Goal: Task Accomplishment & Management: Use online tool/utility

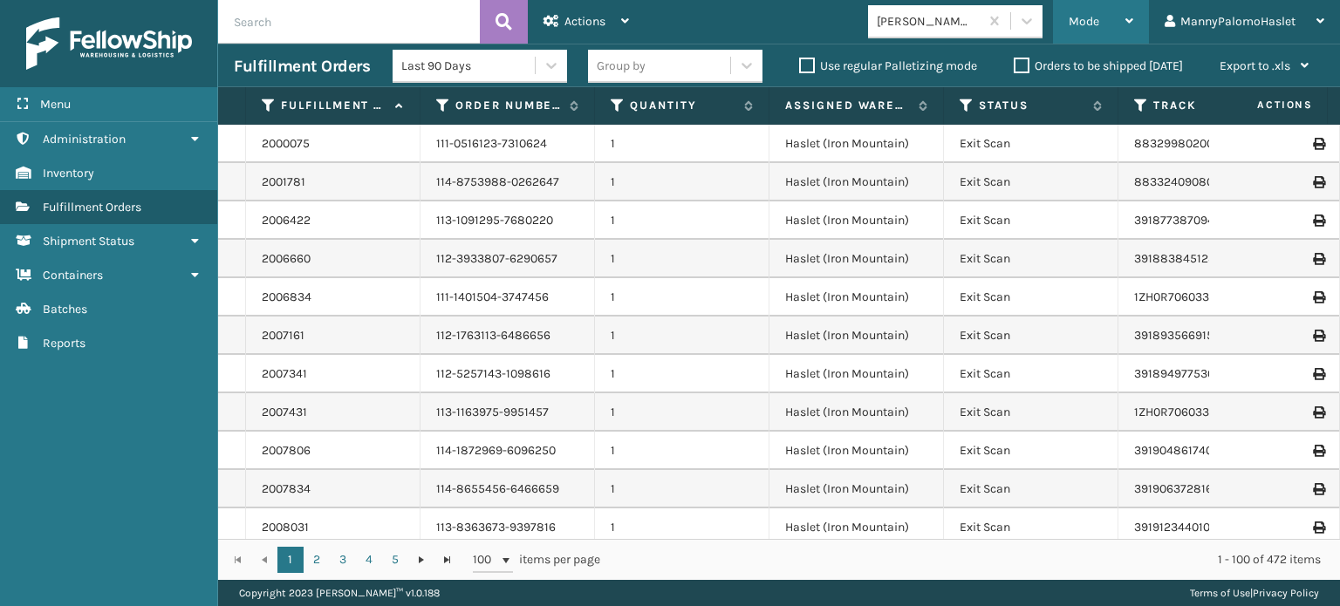
click at [1088, 20] on span "Mode" at bounding box center [1084, 21] width 31 height 15
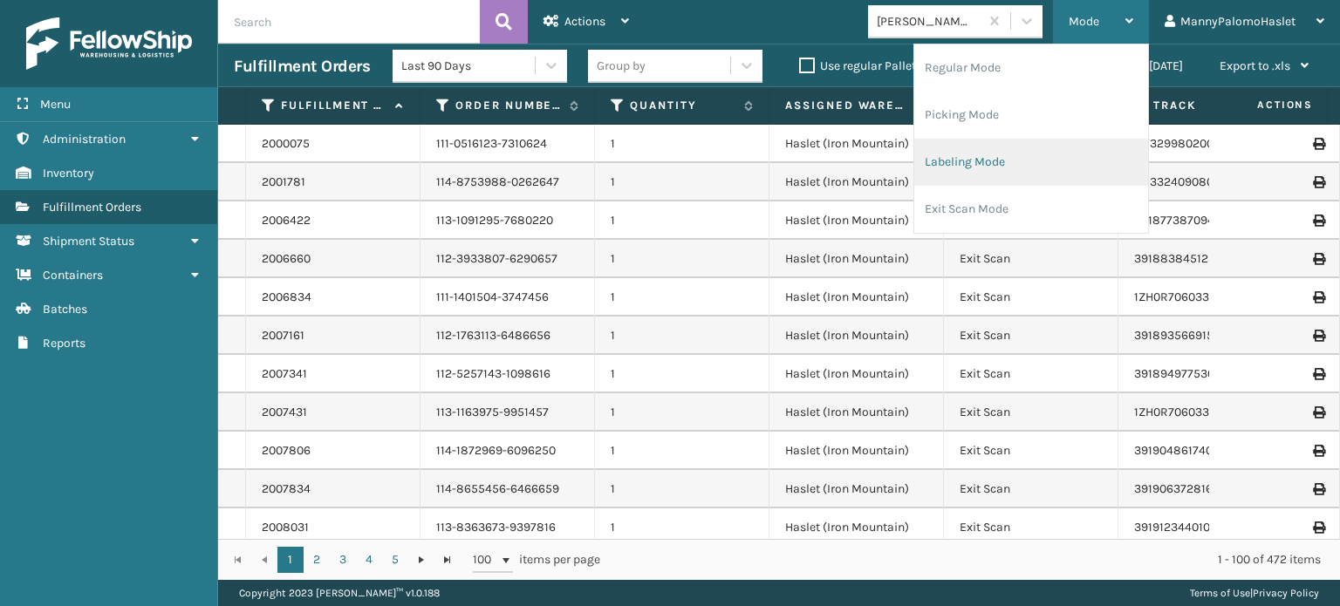
click at [1011, 146] on li "Labeling Mode" at bounding box center [1031, 162] width 234 height 47
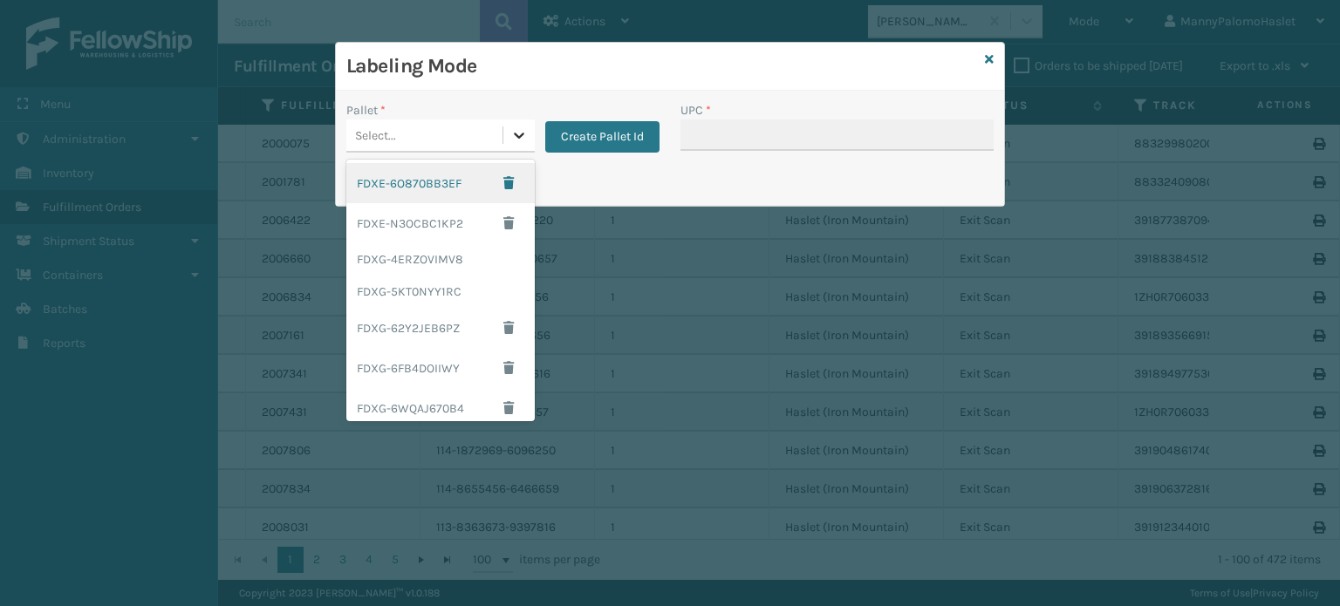
click at [512, 138] on icon at bounding box center [518, 135] width 17 height 17
click at [438, 181] on div "FDXE-6O870BB3EF" at bounding box center [440, 183] width 188 height 40
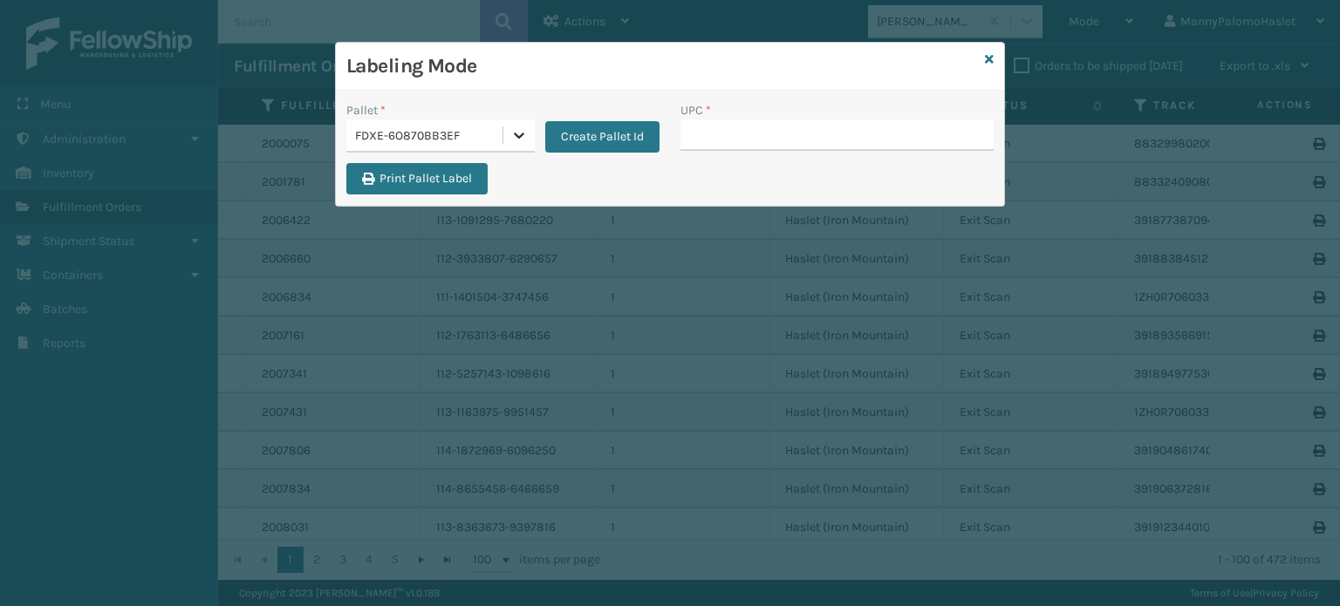
click at [518, 130] on icon at bounding box center [518, 135] width 17 height 17
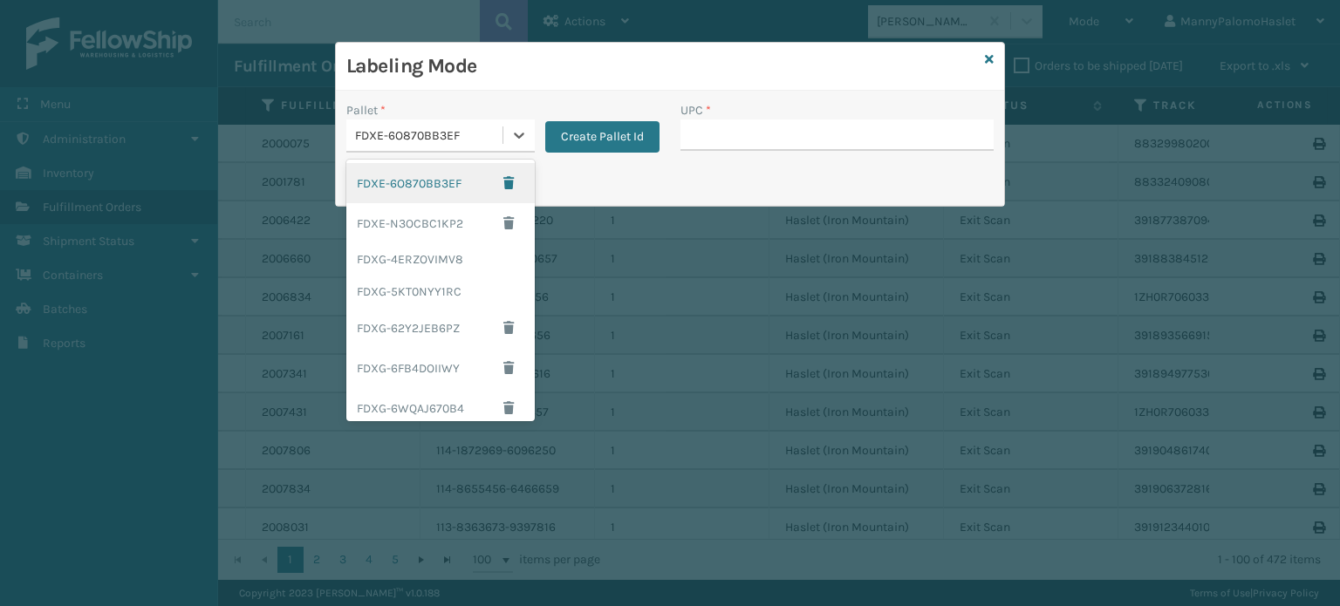
click at [445, 181] on div "FDXE-6O870BB3EF" at bounding box center [440, 183] width 188 height 40
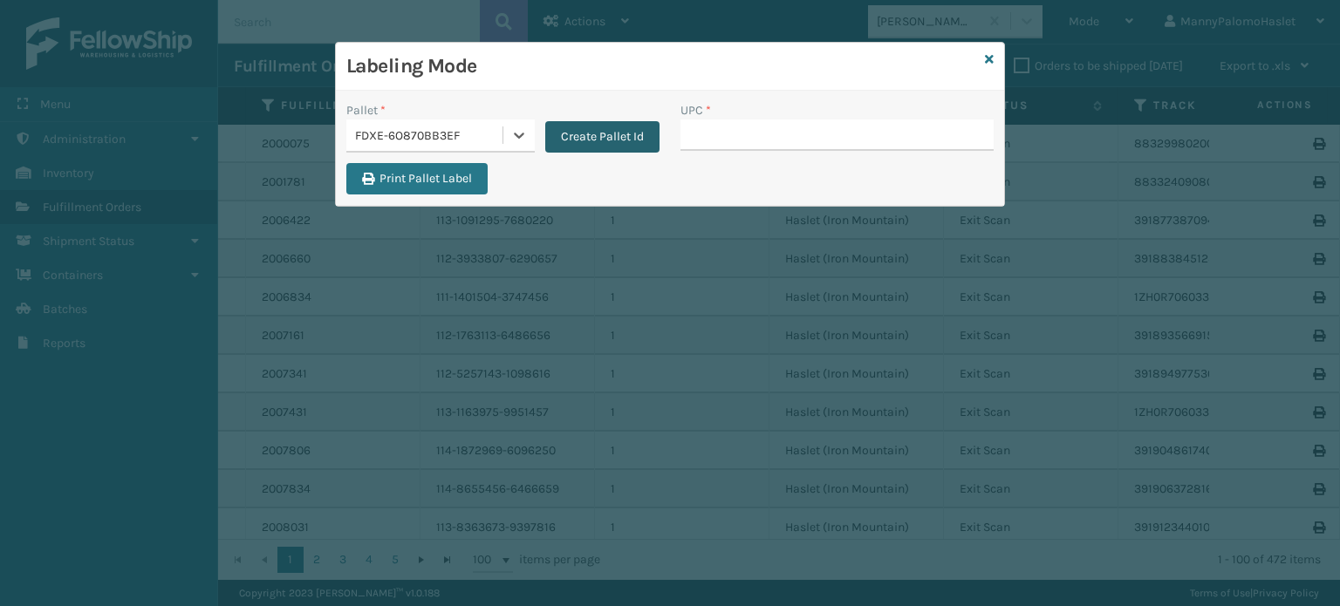
click at [586, 138] on button "Create Pallet Id" at bounding box center [602, 136] width 114 height 31
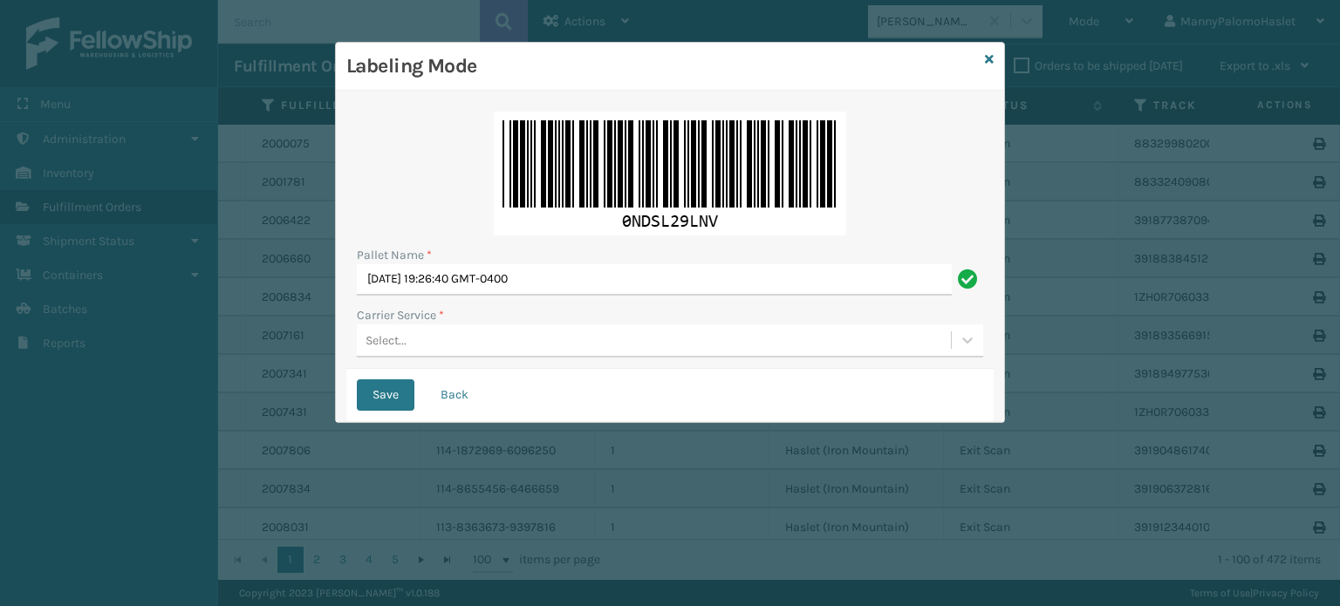
click at [520, 348] on div "Select..." at bounding box center [654, 340] width 594 height 29
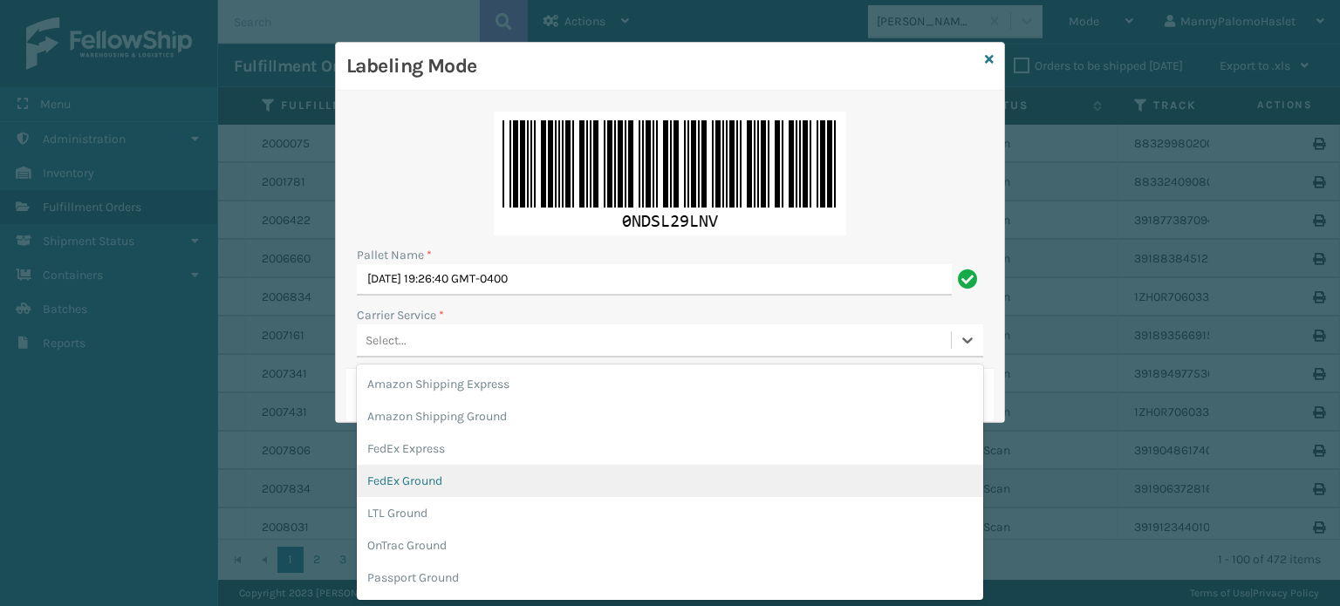
click at [523, 495] on div "FedEx Ground" at bounding box center [670, 481] width 626 height 32
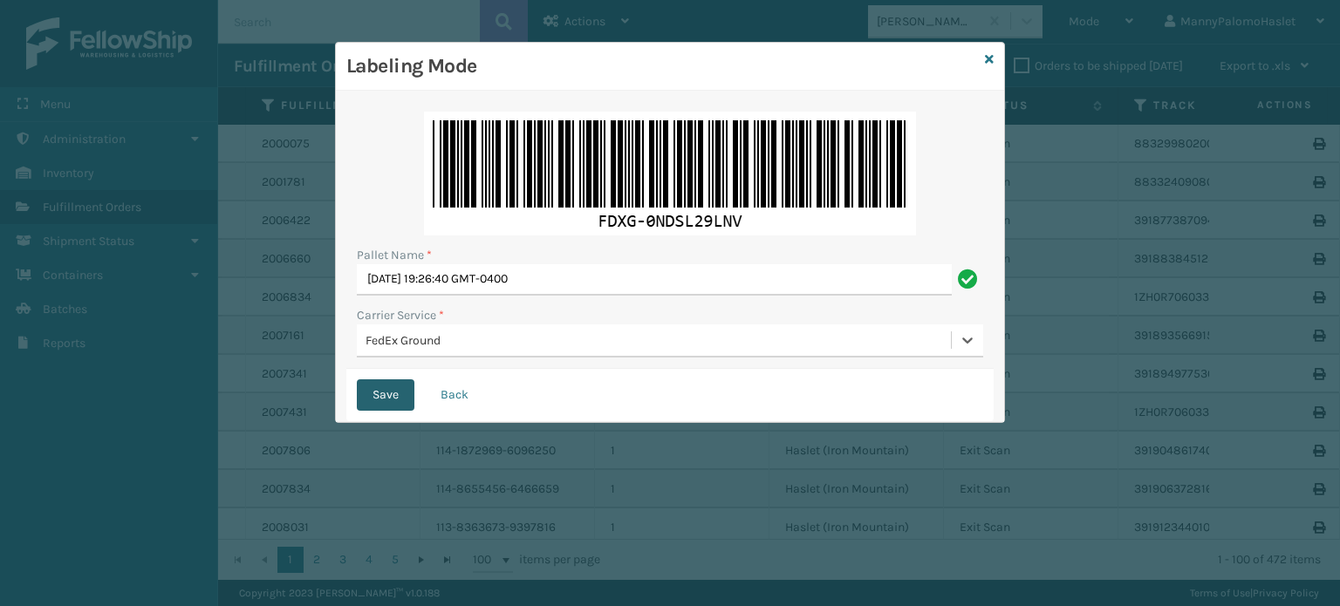
click at [392, 397] on button "Save" at bounding box center [386, 395] width 58 height 31
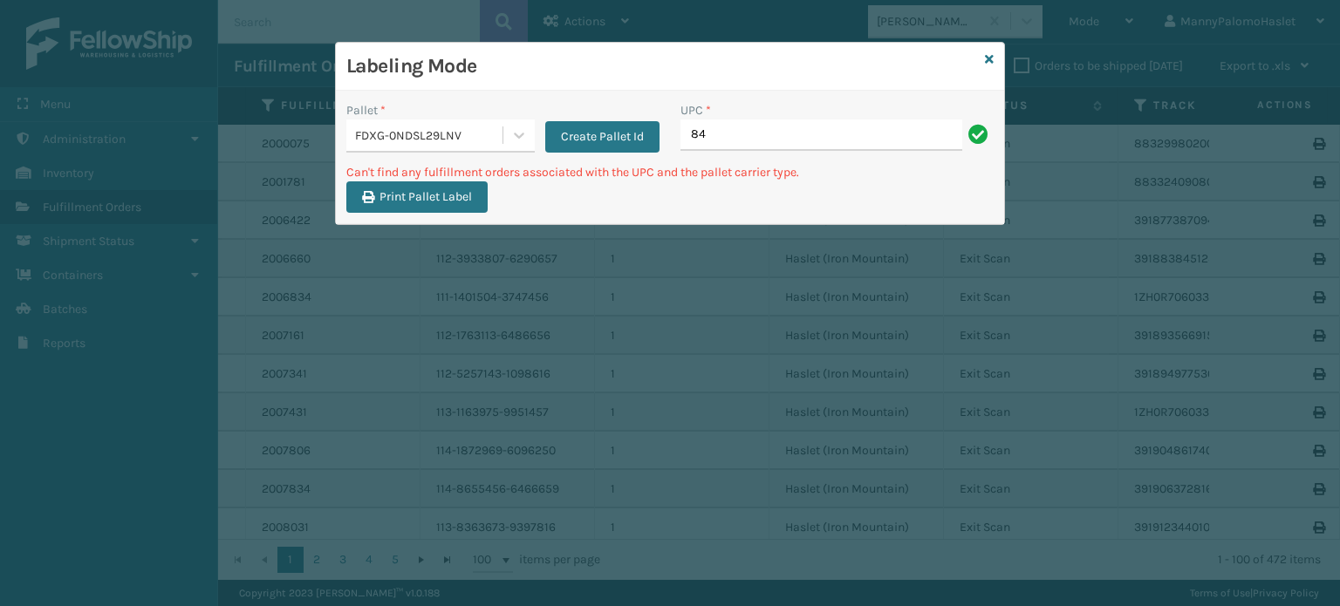
type input "8"
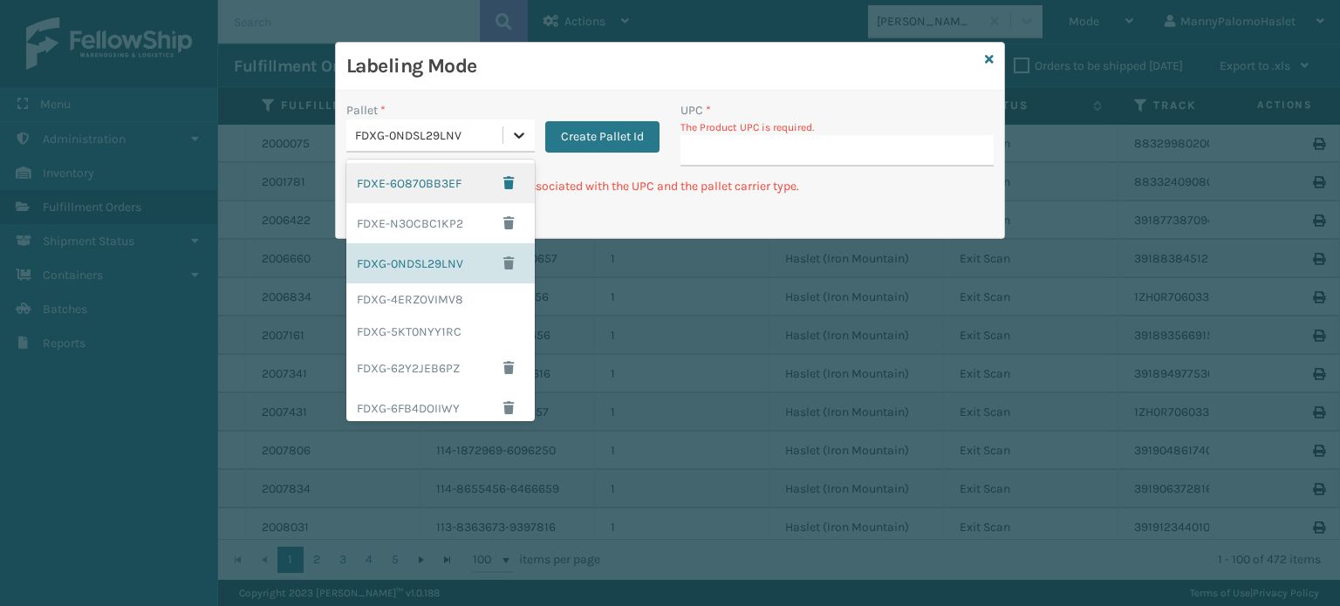
click at [531, 133] on div at bounding box center [518, 135] width 31 height 31
click at [455, 367] on div "FDXG-62Y2JEB6PZ" at bounding box center [440, 368] width 188 height 40
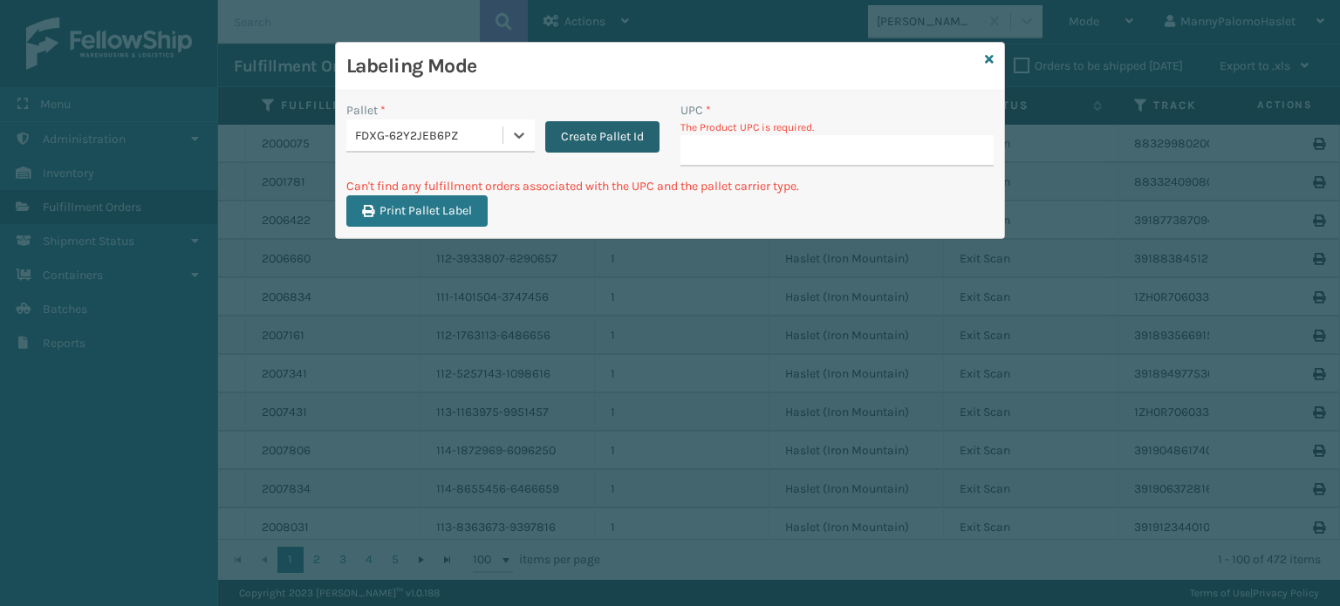
click at [604, 139] on button "Create Pallet Id" at bounding box center [602, 136] width 114 height 31
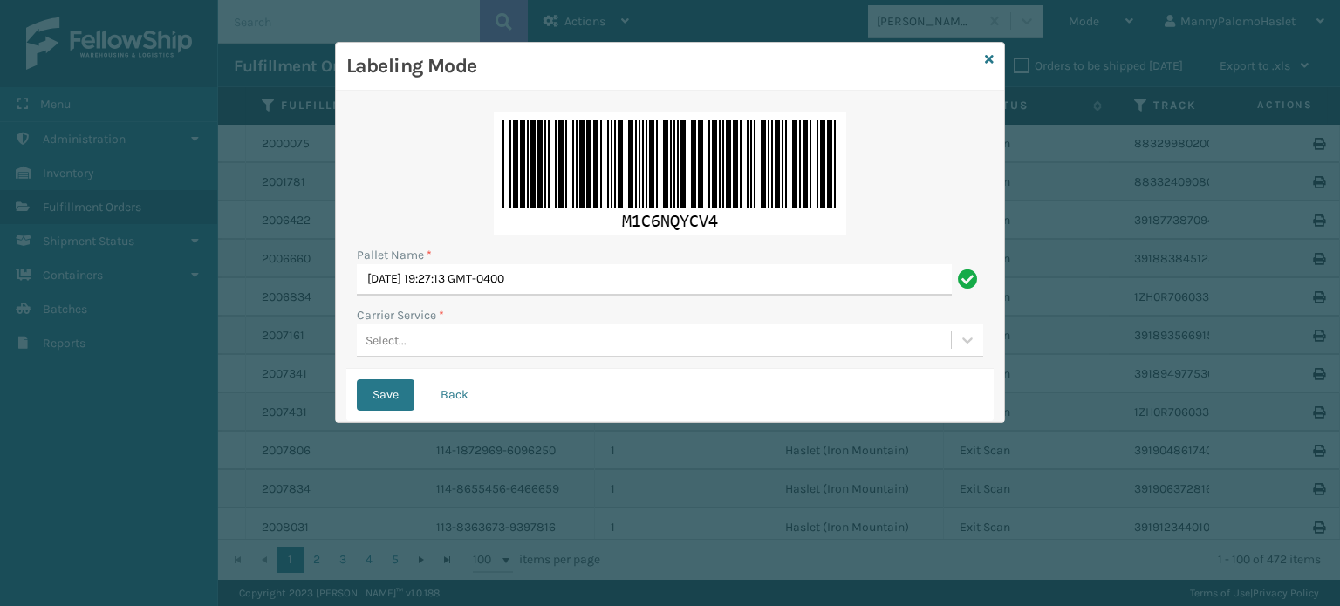
click at [562, 339] on div "Select..." at bounding box center [654, 340] width 594 height 29
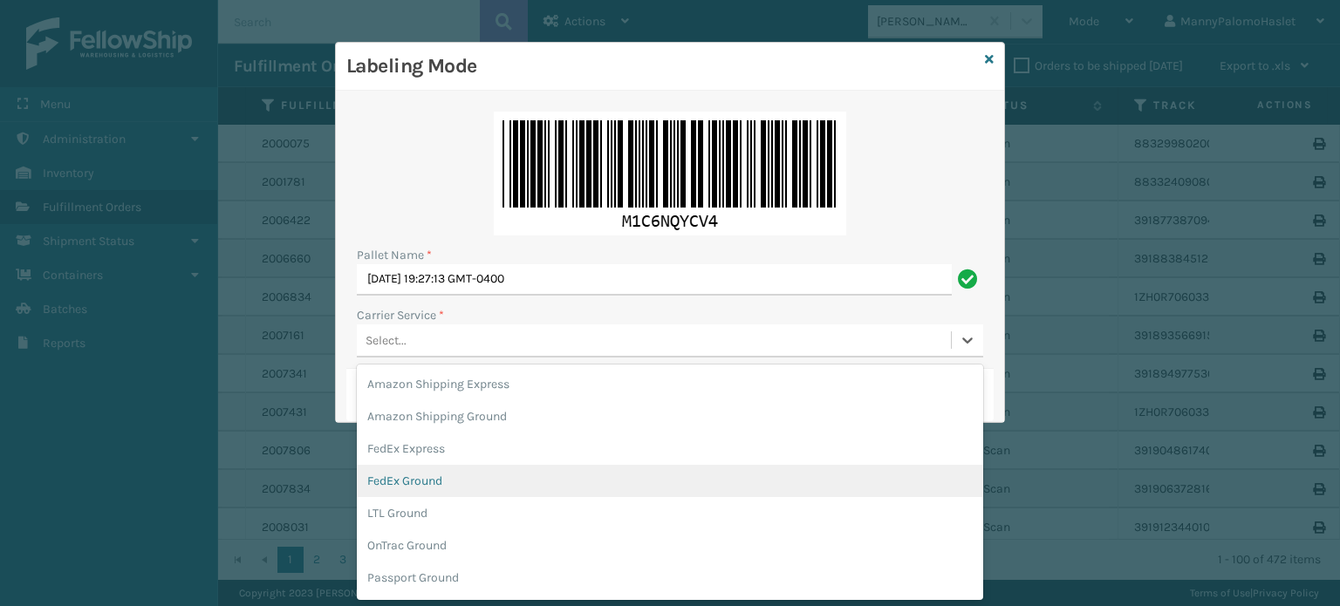
click at [550, 481] on div "FedEx Ground" at bounding box center [670, 481] width 626 height 32
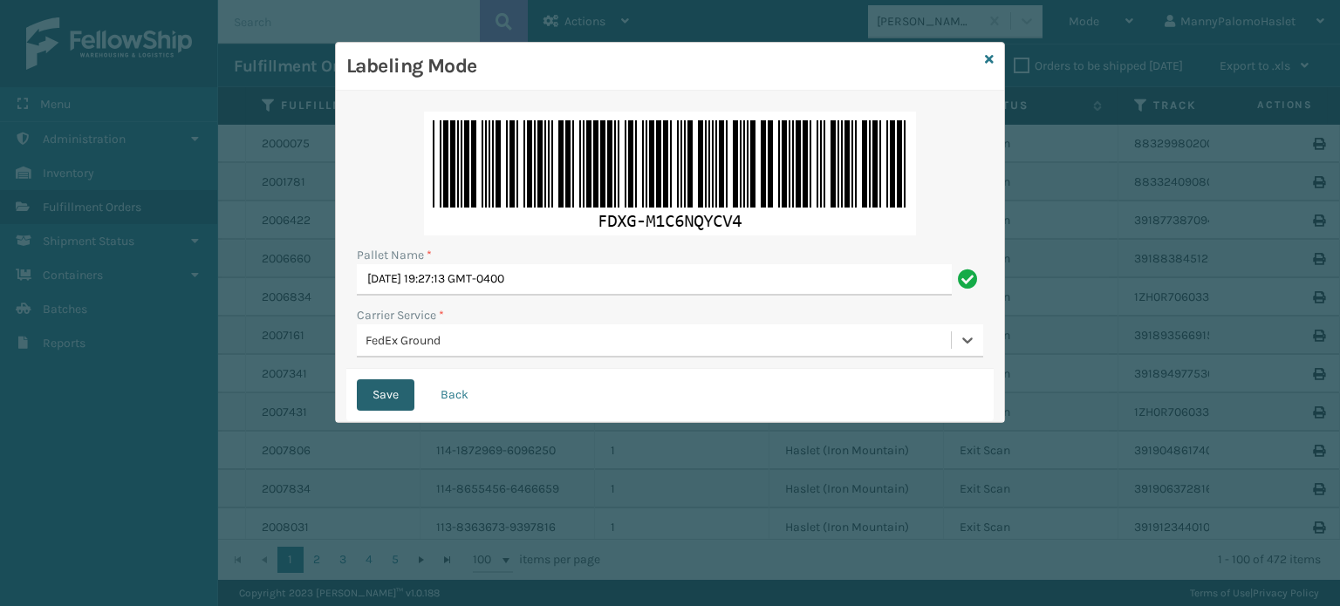
click at [381, 393] on button "Save" at bounding box center [386, 395] width 58 height 31
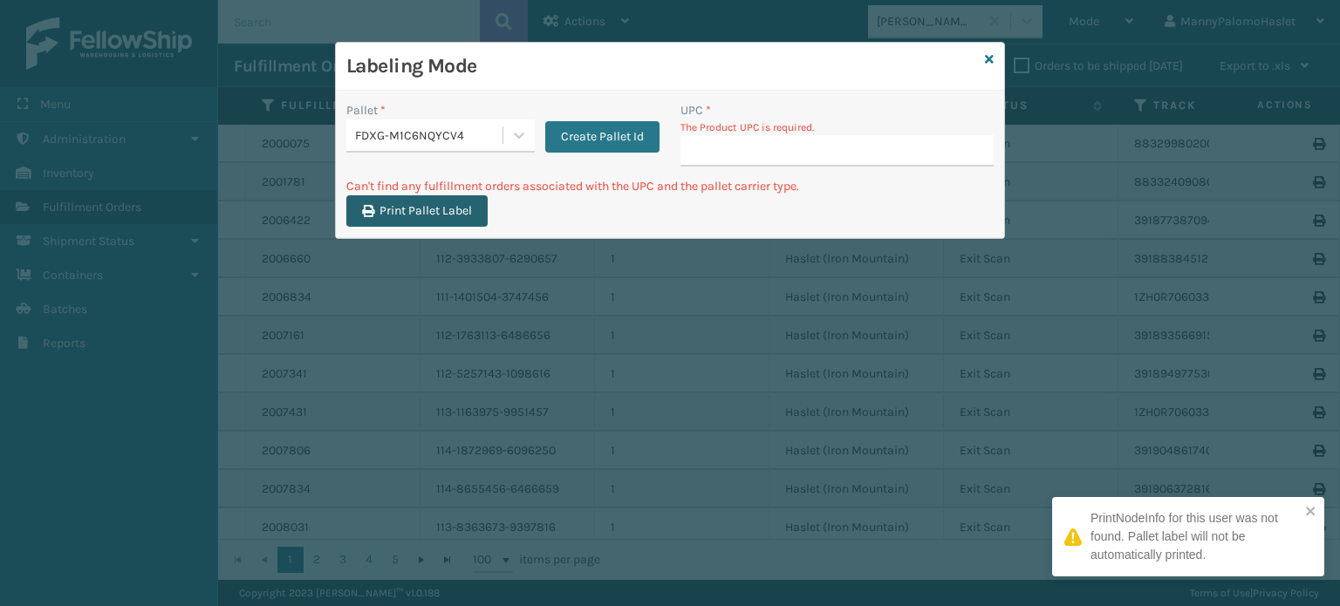
click at [471, 211] on button "Print Pallet Label" at bounding box center [416, 210] width 141 height 31
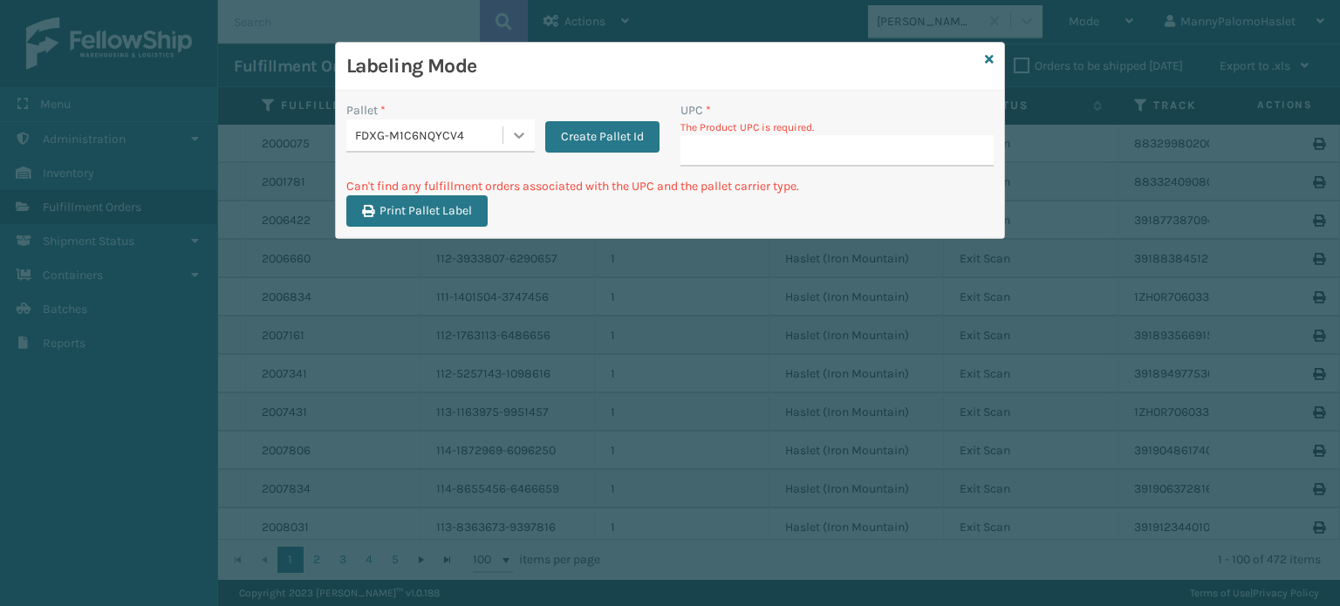
click at [529, 140] on div at bounding box center [518, 135] width 31 height 31
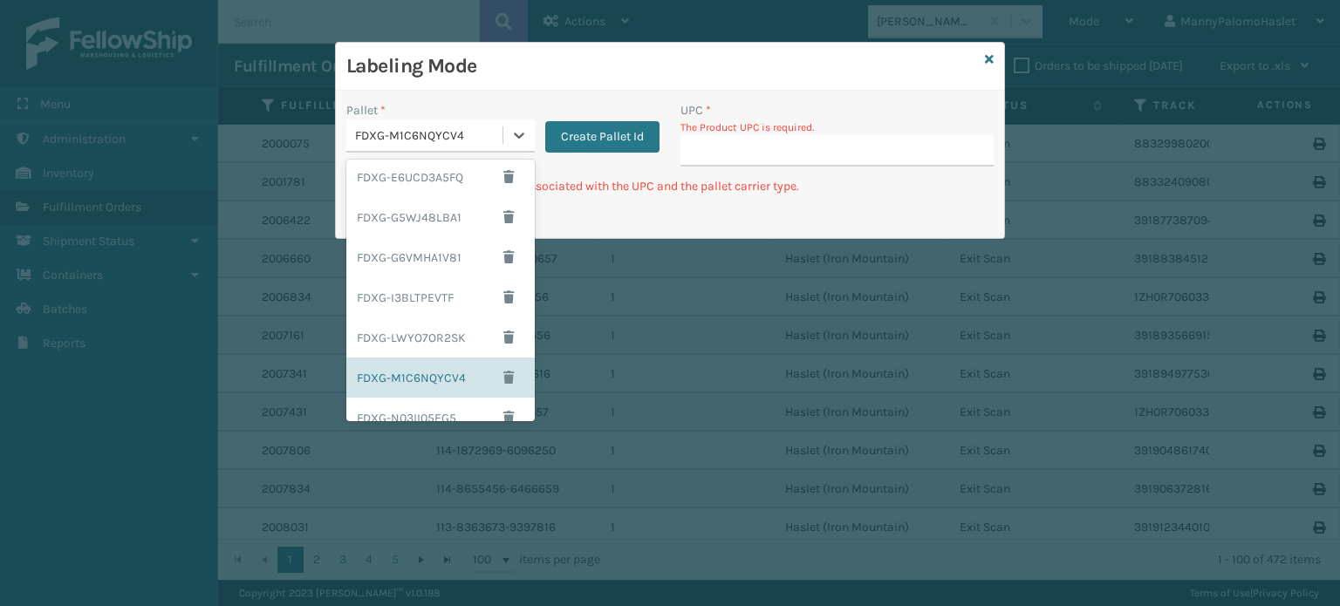
scroll to position [524, 0]
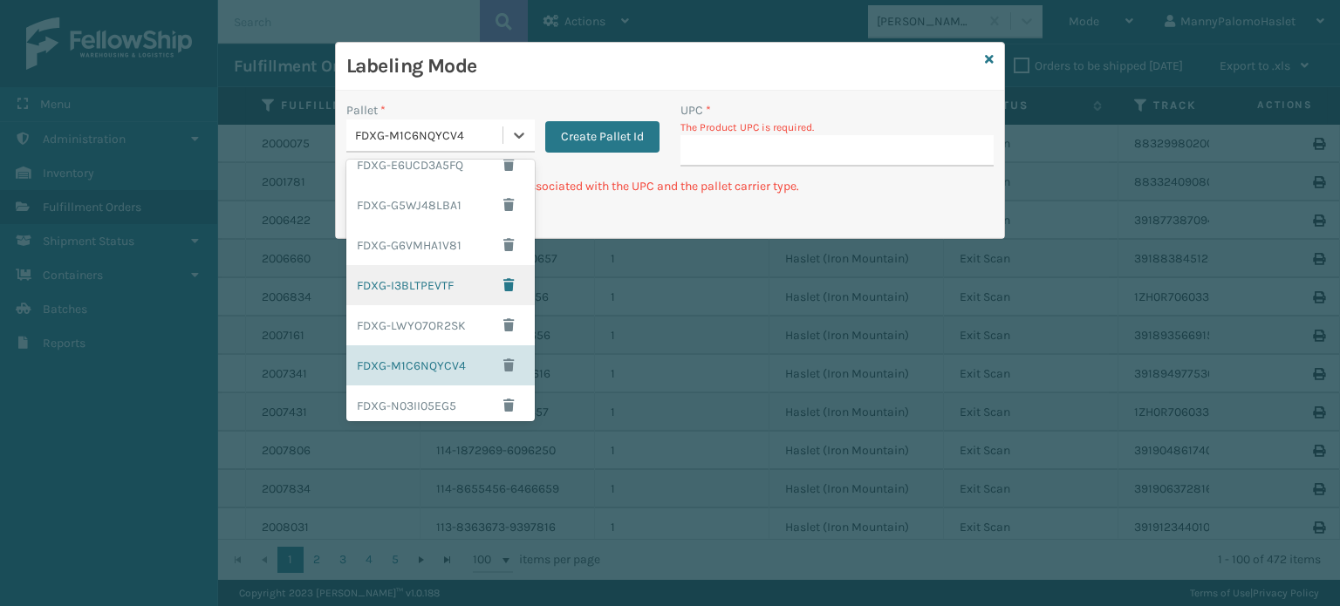
click at [450, 285] on div "FDXG-I3BLTPEVTF" at bounding box center [440, 285] width 188 height 40
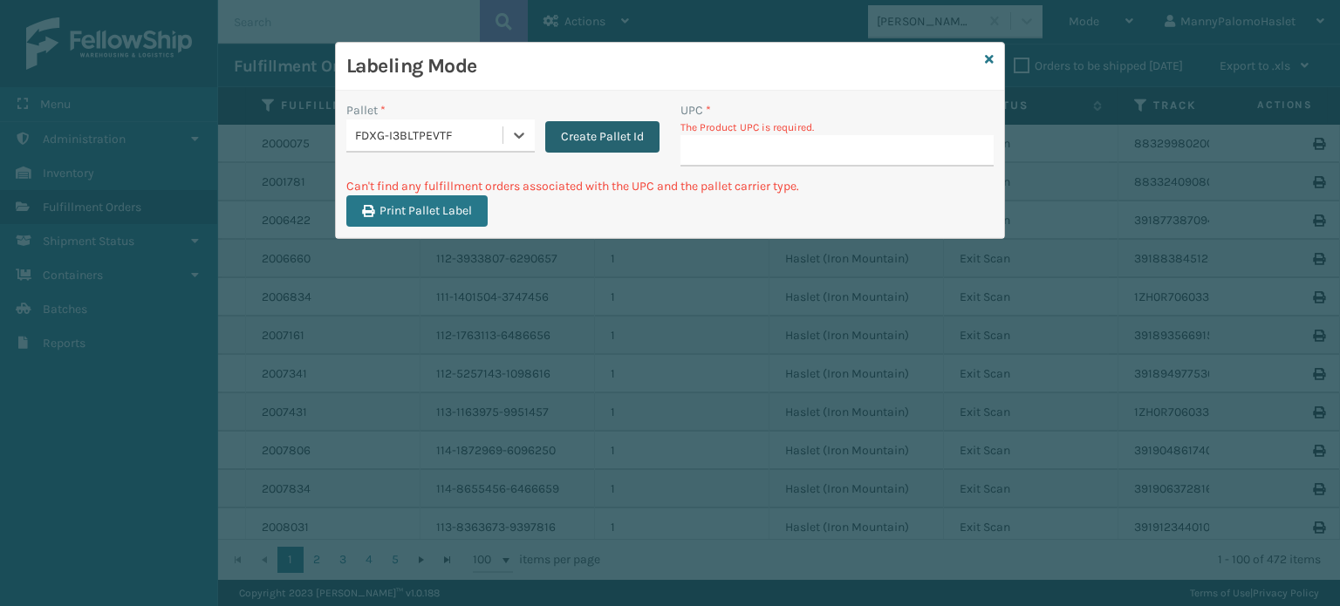
click at [606, 125] on button "Create Pallet Id" at bounding box center [602, 136] width 114 height 31
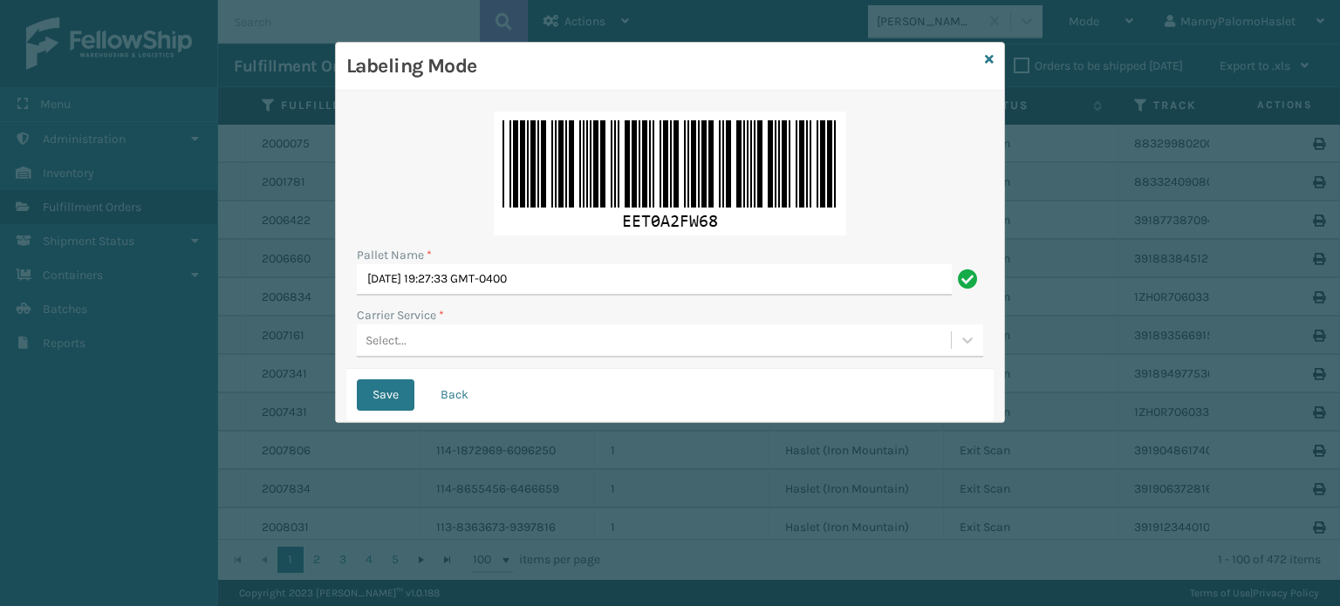
click at [482, 343] on div "Select..." at bounding box center [654, 340] width 594 height 29
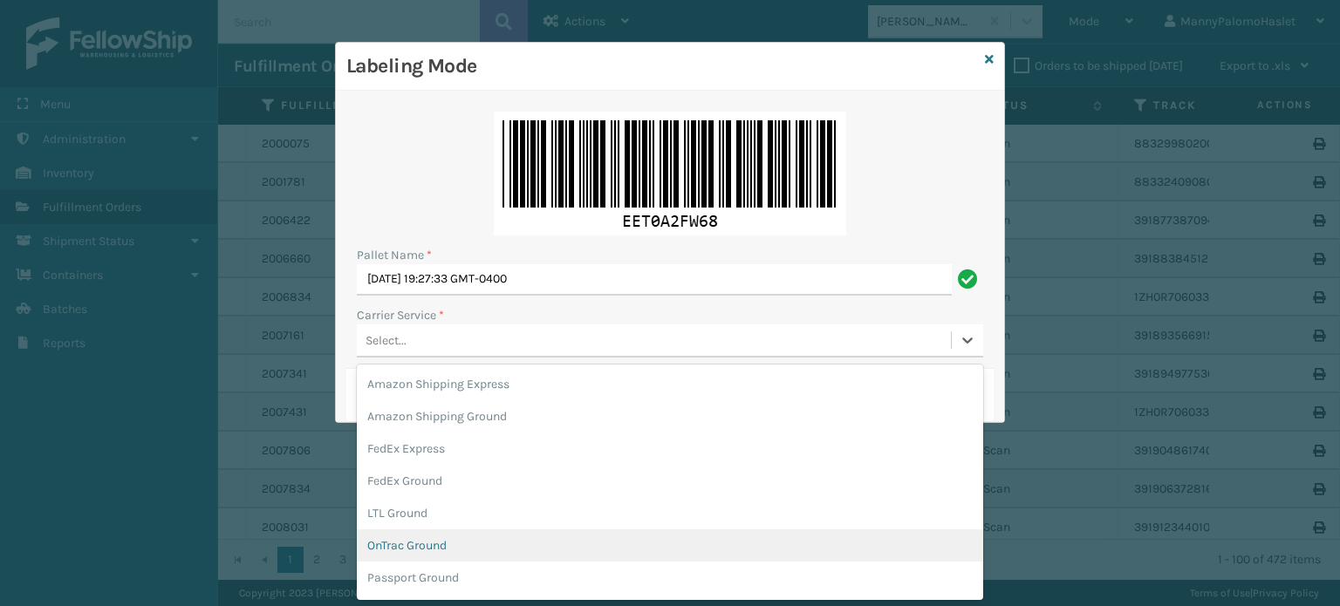
click at [479, 543] on div "OnTrac Ground" at bounding box center [670, 546] width 626 height 32
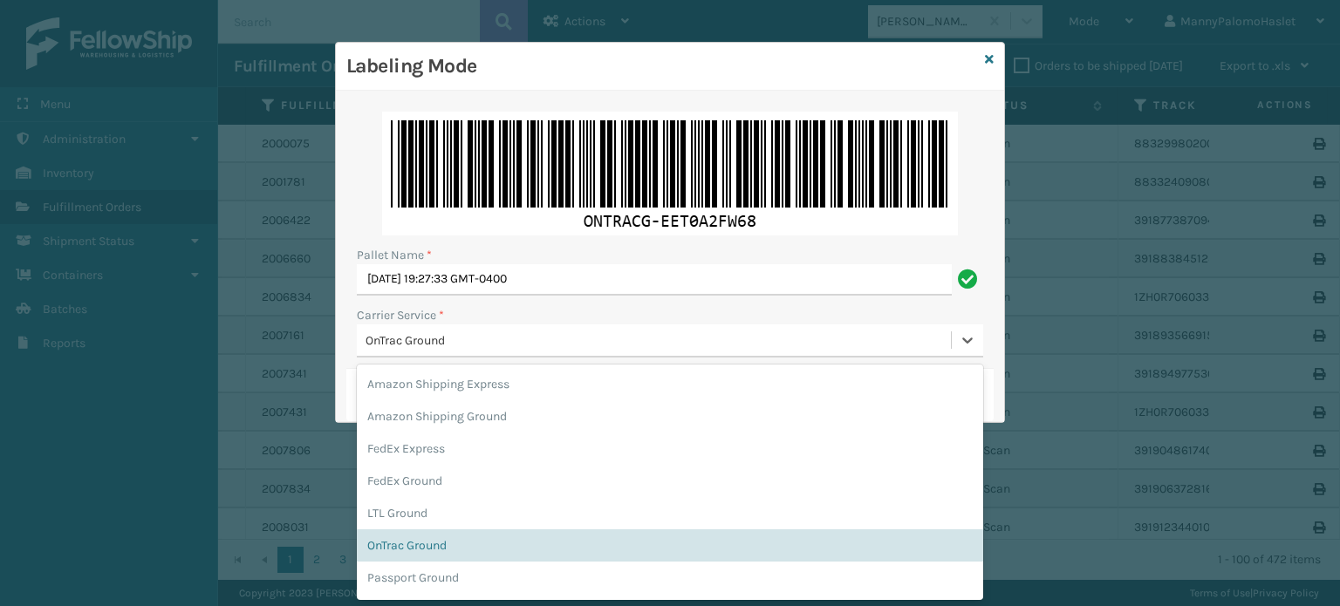
click at [587, 347] on div "OnTrac Ground" at bounding box center [659, 341] width 587 height 18
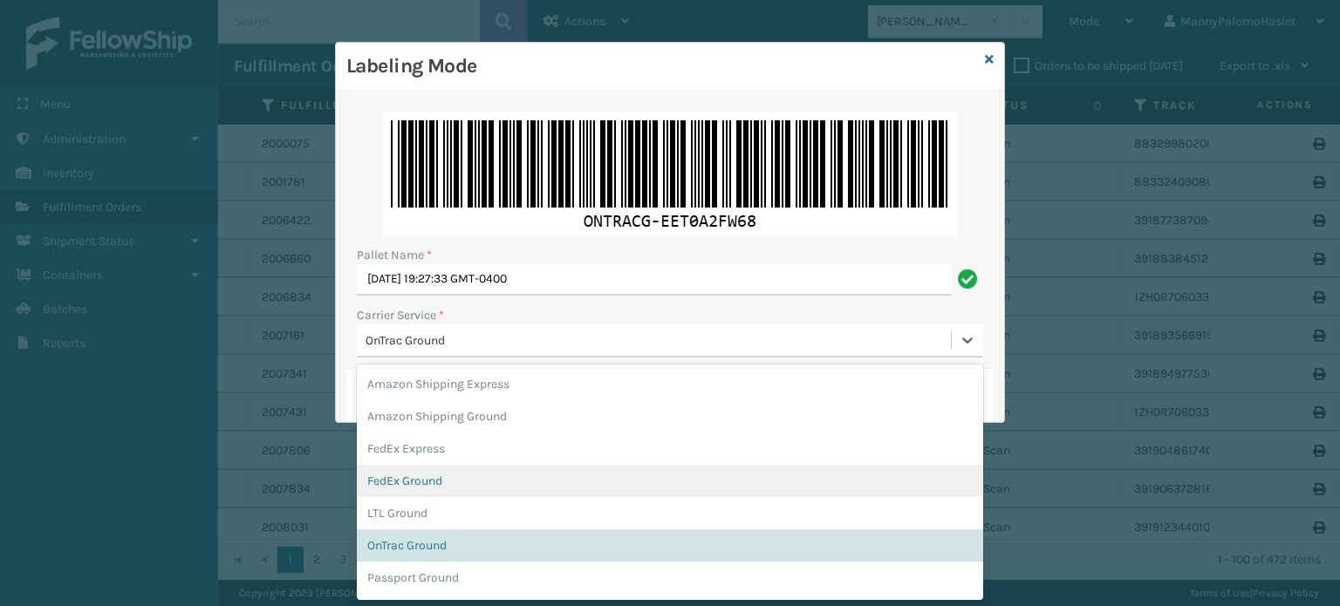
click at [757, 493] on div "FedEx Ground" at bounding box center [670, 481] width 626 height 32
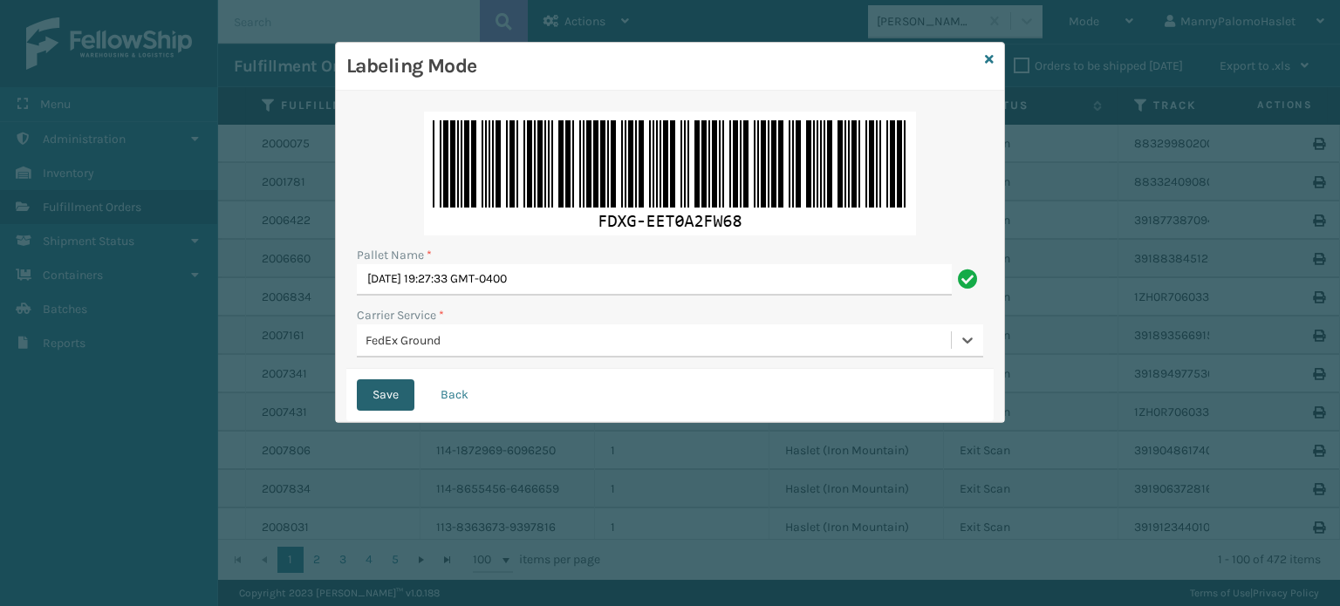
click at [379, 400] on button "Save" at bounding box center [386, 395] width 58 height 31
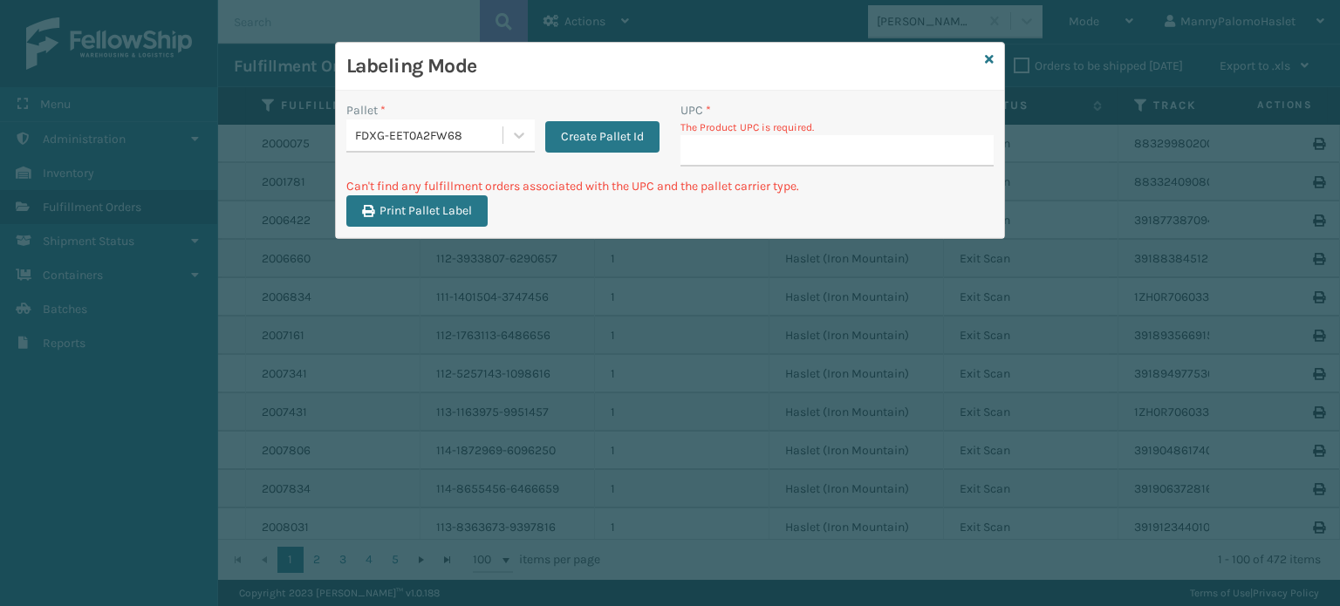
click at [994, 58] on div "Labeling Mode" at bounding box center [670, 67] width 668 height 48
click at [996, 47] on div "Labeling Mode Pallet * FDXG-EET0A2FW68 Create Pallet Id UPC * The Product UPC i…" at bounding box center [670, 140] width 670 height 197
click at [986, 65] on icon at bounding box center [989, 59] width 9 height 12
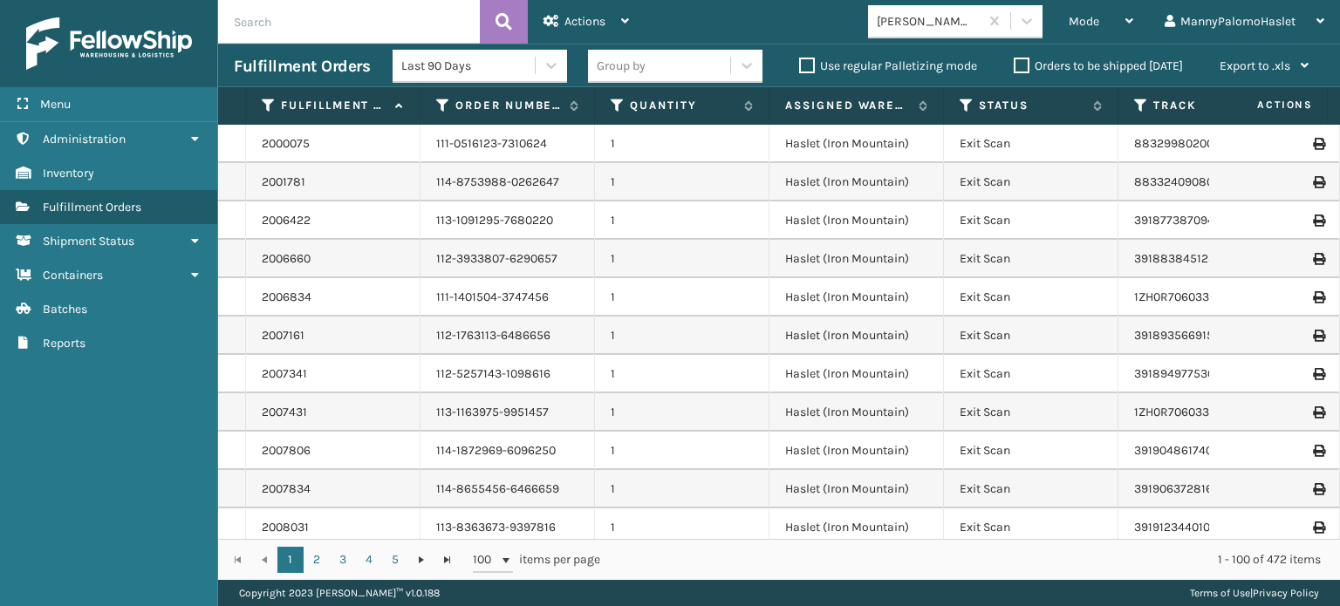
click at [366, 10] on input "text" at bounding box center [349, 22] width 262 height 44
click at [578, 31] on div "Actions" at bounding box center [587, 22] width 86 height 44
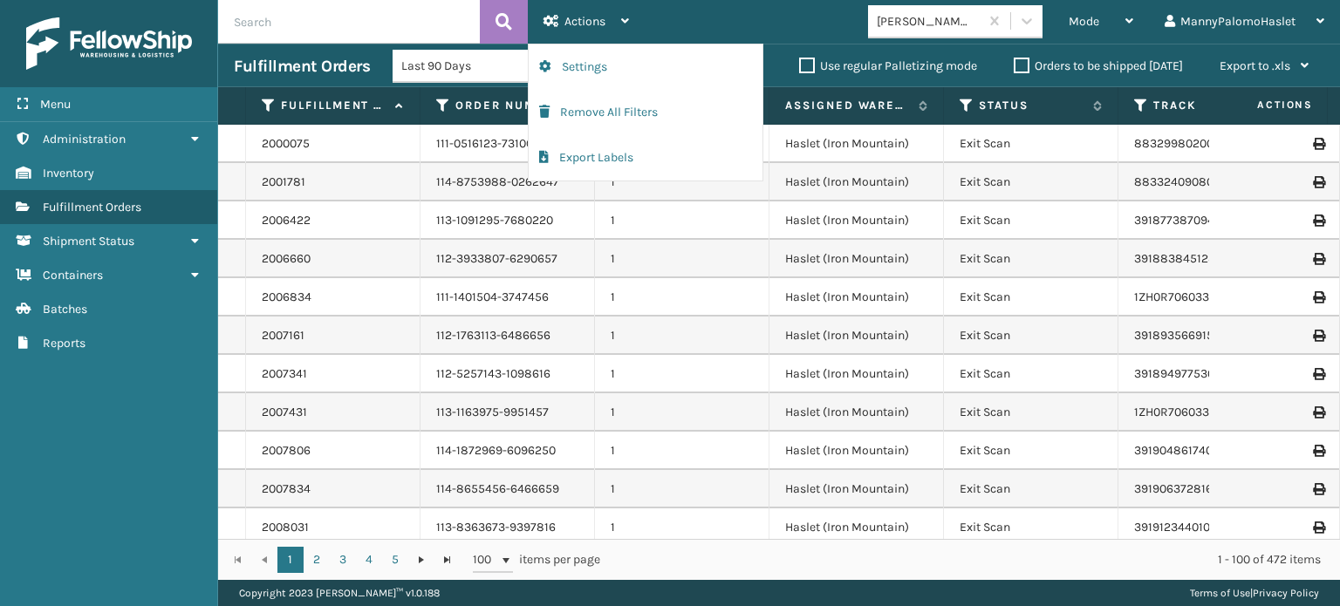
click at [362, 13] on input "text" at bounding box center [349, 22] width 262 height 44
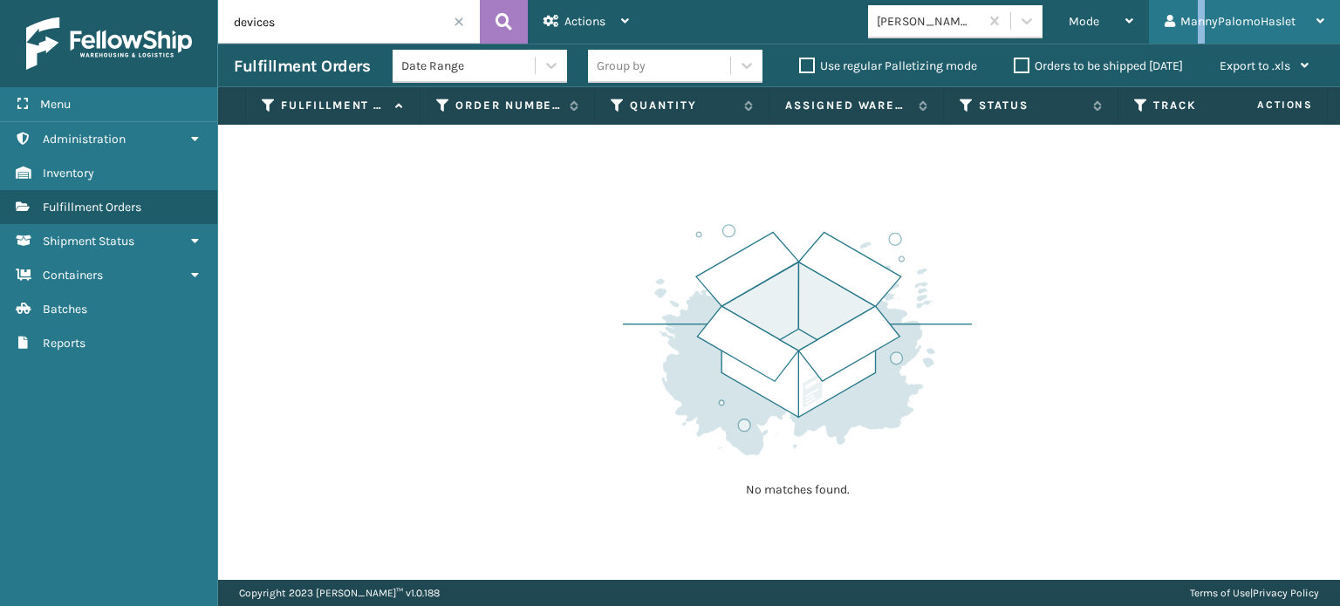
drag, startPoint x: 1163, startPoint y: 15, endPoint x: 1201, endPoint y: 19, distance: 38.6
click at [1201, 19] on div "MannyPalomoHaslet" at bounding box center [1245, 22] width 160 height 44
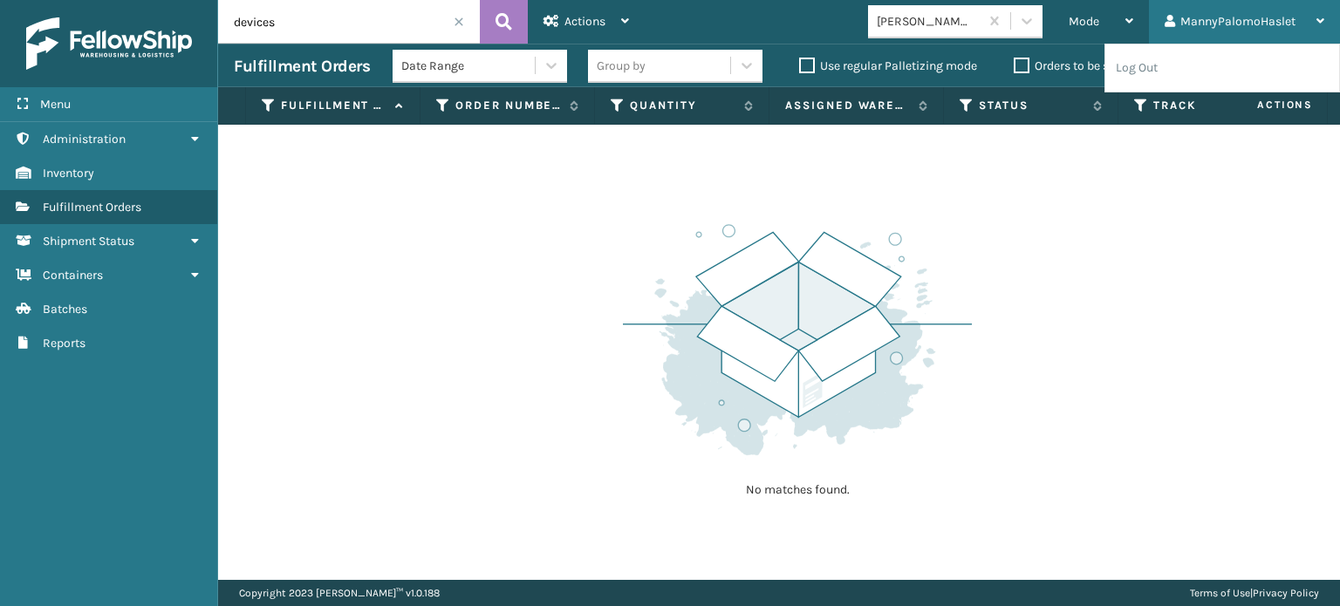
click at [1179, 17] on div "MannyPalomoHaslet" at bounding box center [1245, 22] width 160 height 44
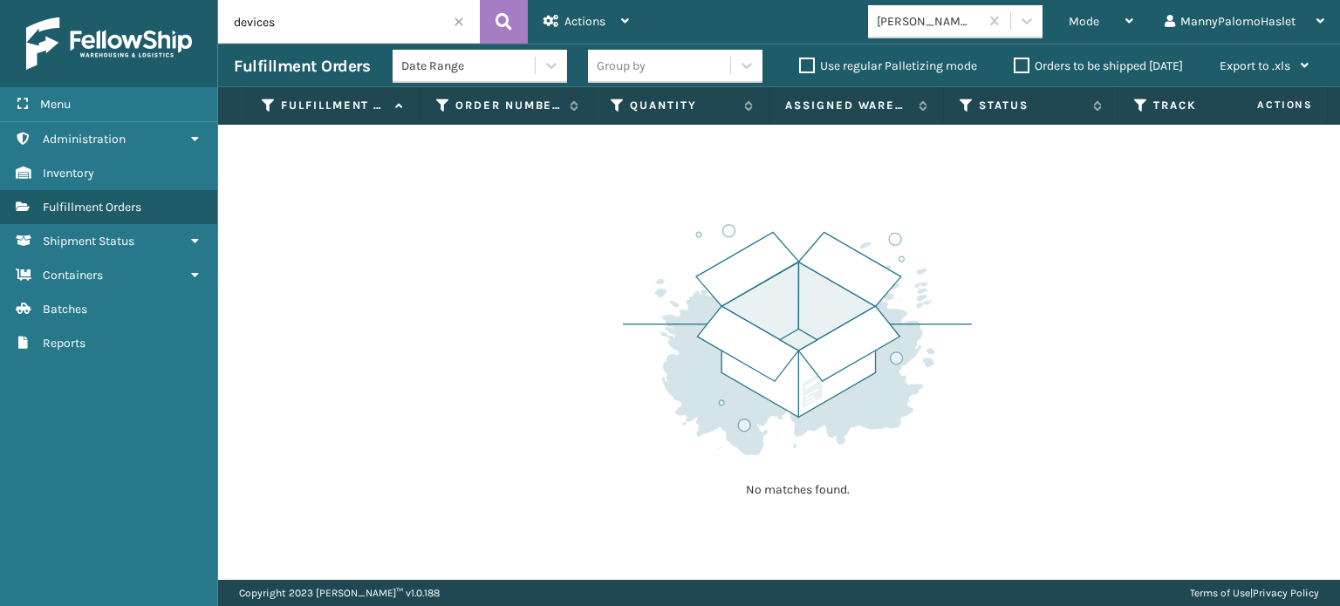
click at [360, 18] on input "devices" at bounding box center [349, 22] width 262 height 44
type input "user"
drag, startPoint x: 133, startPoint y: 96, endPoint x: 126, endPoint y: 89, distance: 9.9
click at [126, 89] on div "Menu" at bounding box center [108, 104] width 217 height 35
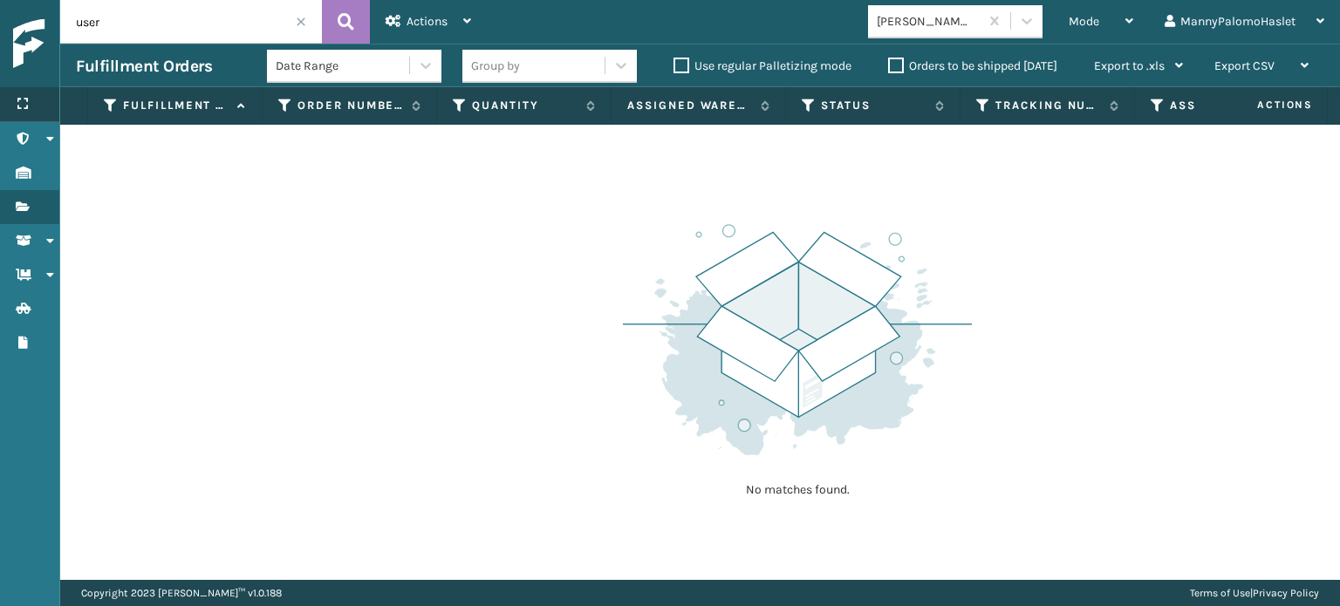
click at [48, 100] on div "Menu" at bounding box center [29, 104] width 59 height 35
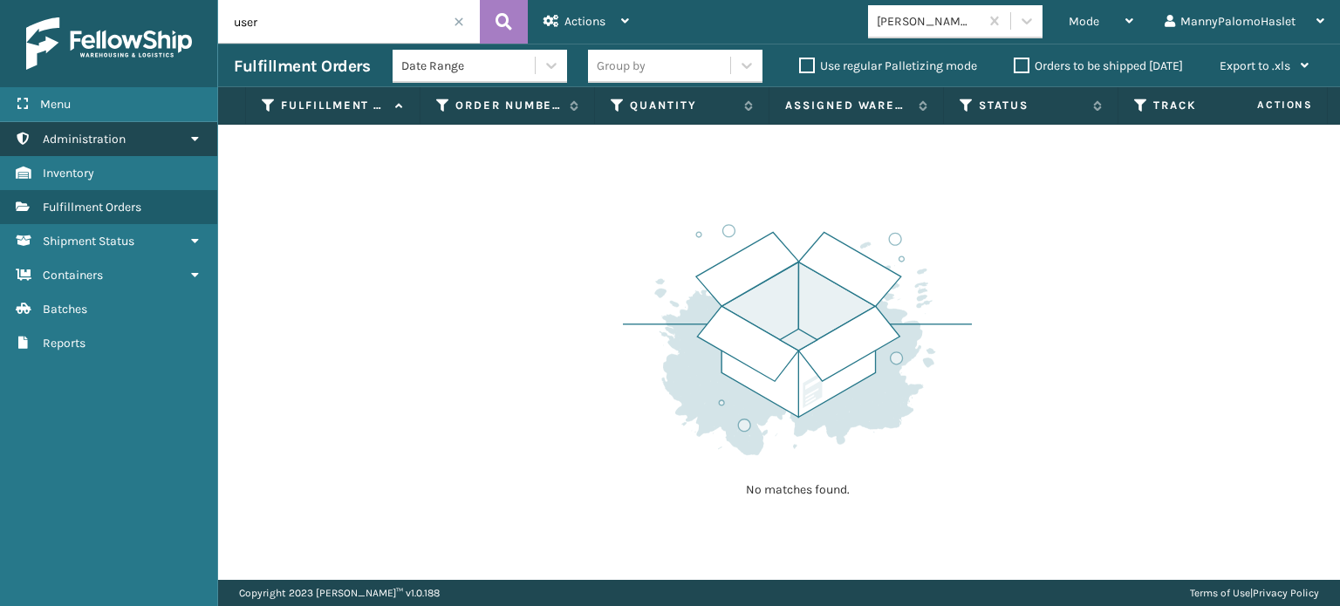
click at [184, 136] on link "Administration" at bounding box center [108, 139] width 217 height 34
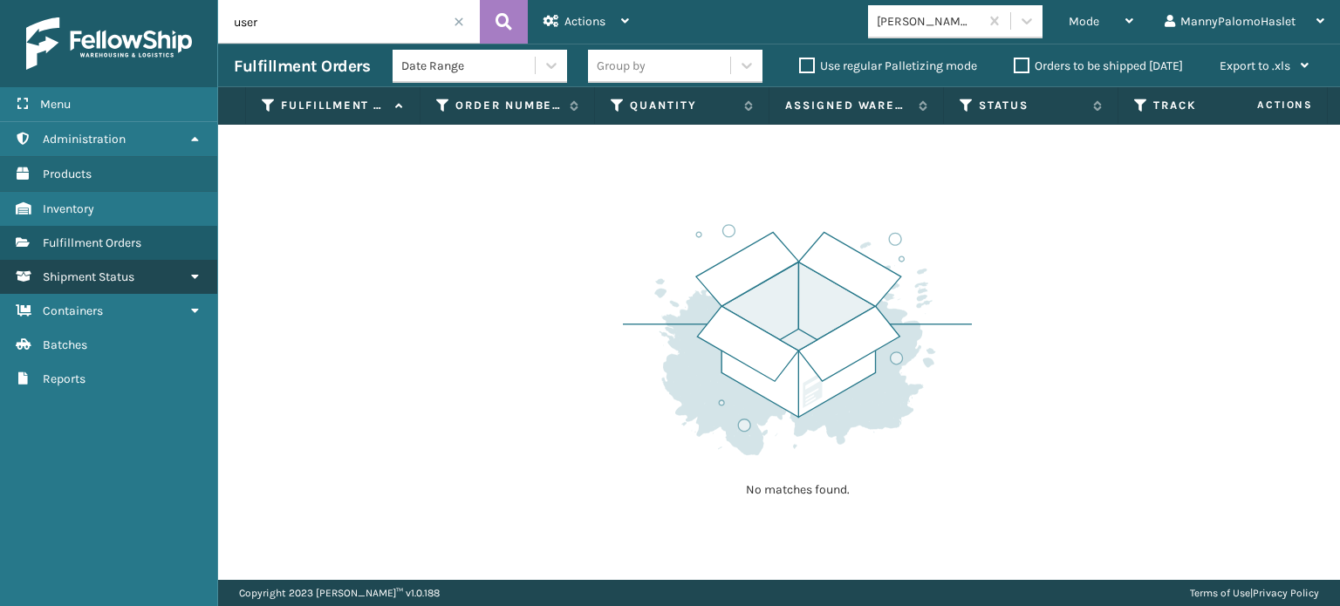
click at [195, 271] on icon at bounding box center [195, 276] width 14 height 12
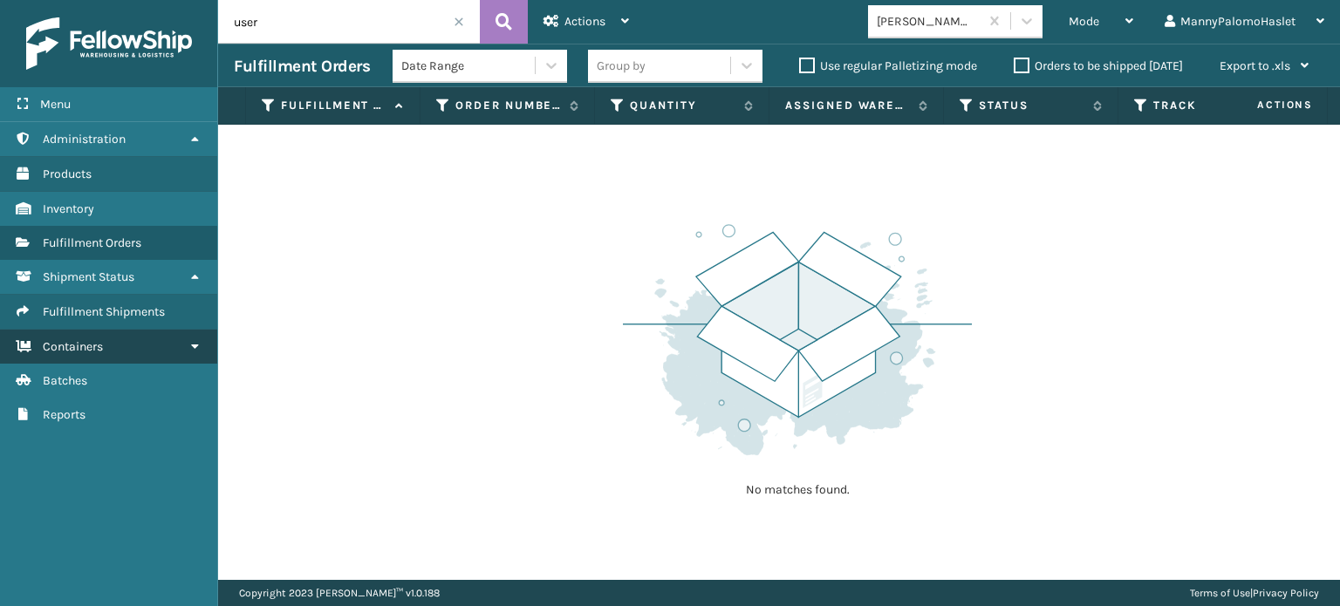
click at [203, 348] on link "Containers" at bounding box center [108, 347] width 217 height 34
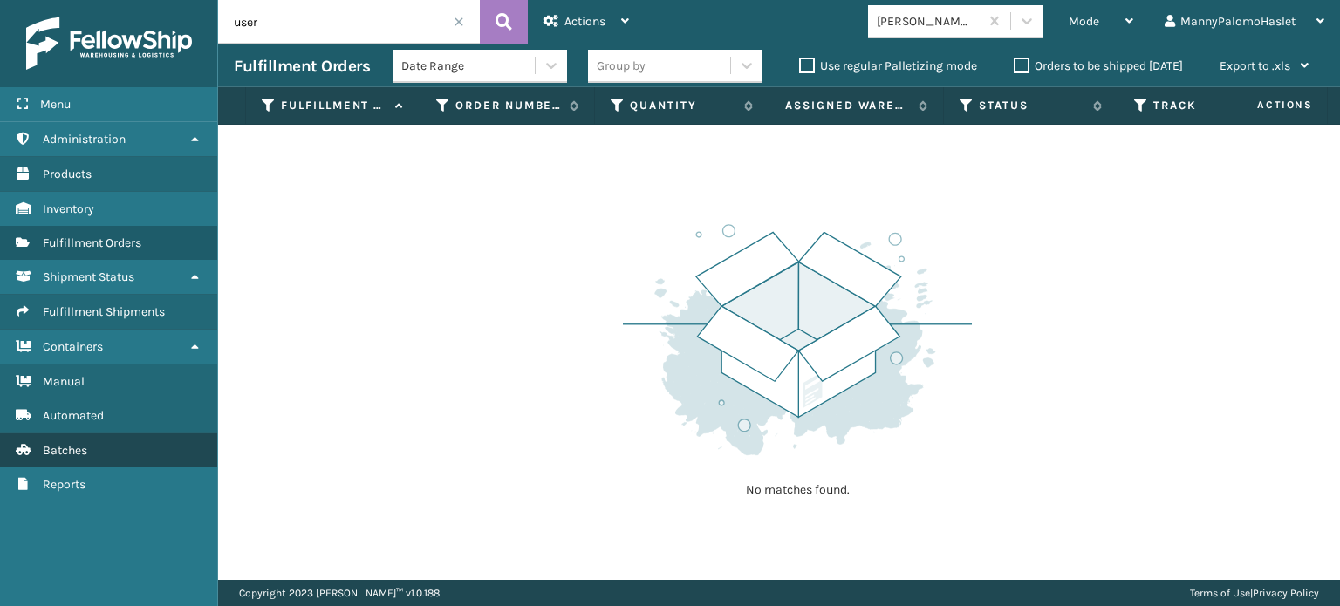
drag, startPoint x: 203, startPoint y: 348, endPoint x: 138, endPoint y: 451, distance: 122.0
click at [138, 451] on ul "Administration Products Inventory Fulfillment Orders Shipment Status Fulfillmen…" at bounding box center [108, 312] width 217 height 380
click at [138, 451] on link "Batches" at bounding box center [108, 451] width 217 height 34
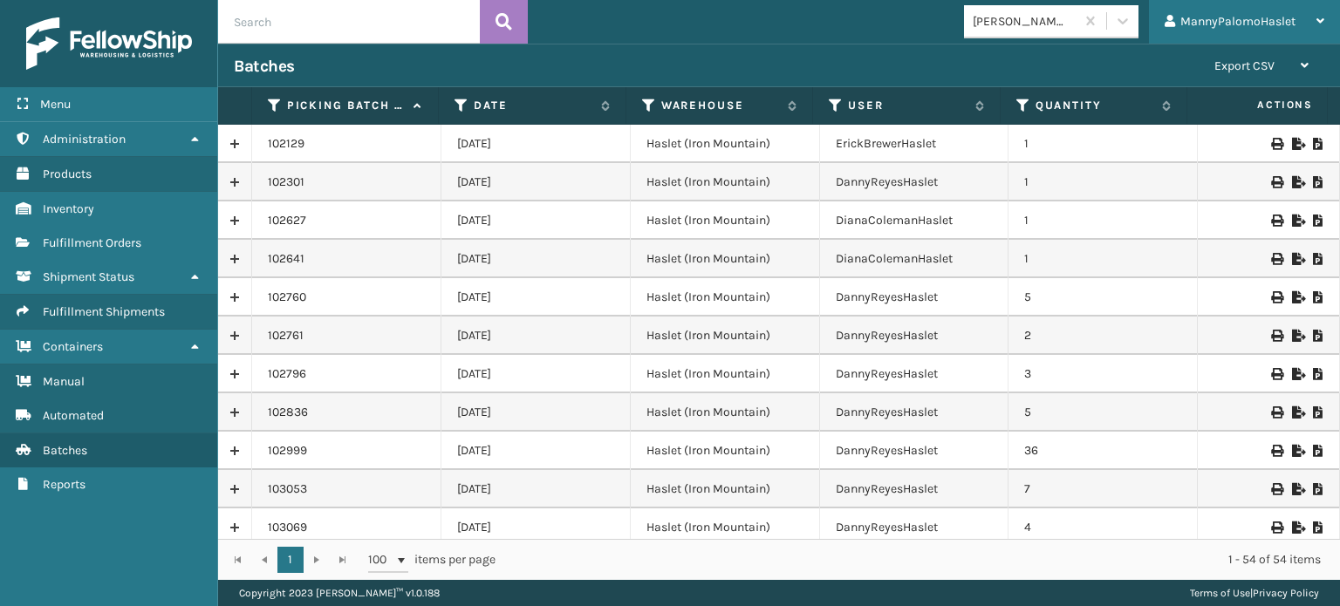
click at [1318, 21] on icon at bounding box center [1321, 21] width 8 height 12
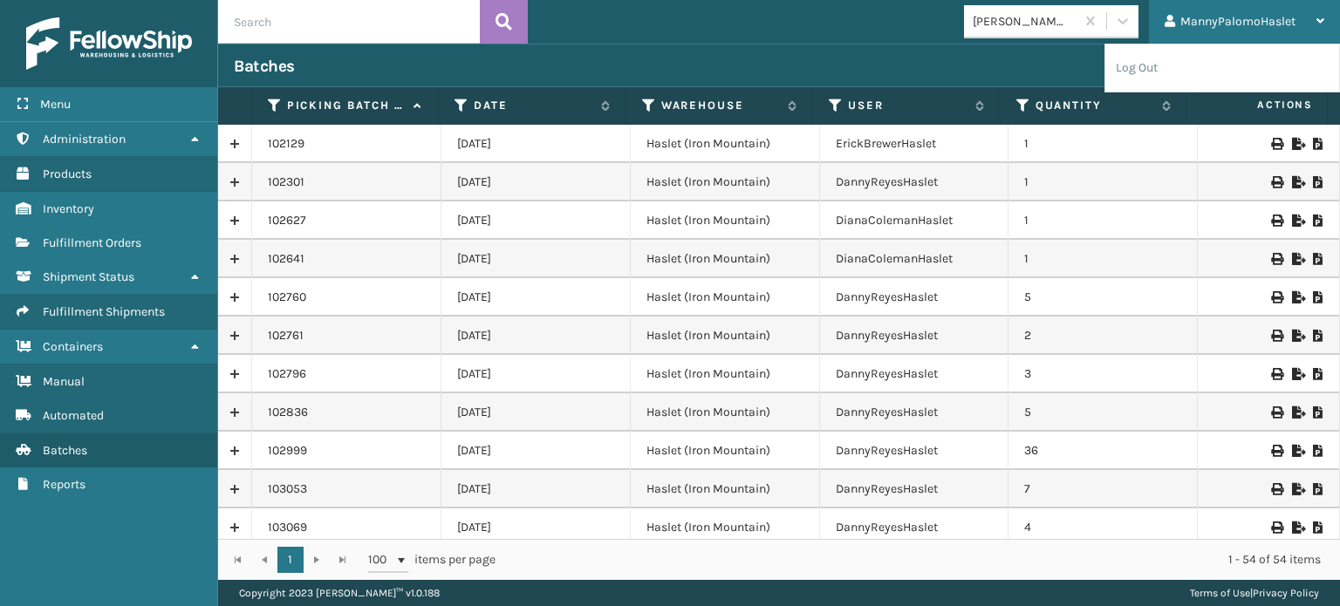
click at [1323, 21] on icon at bounding box center [1321, 21] width 8 height 12
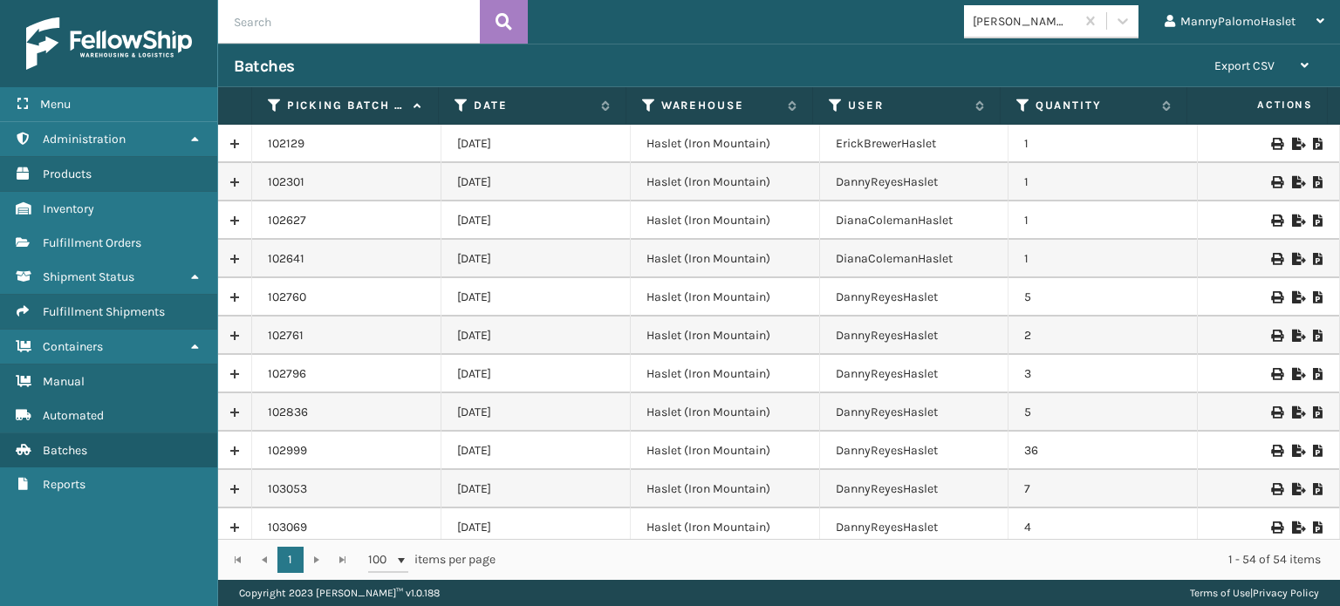
click at [40, 45] on img at bounding box center [109, 43] width 166 height 52
click at [138, 33] on img at bounding box center [109, 43] width 166 height 52
click at [122, 104] on div "Menu" at bounding box center [108, 104] width 217 height 35
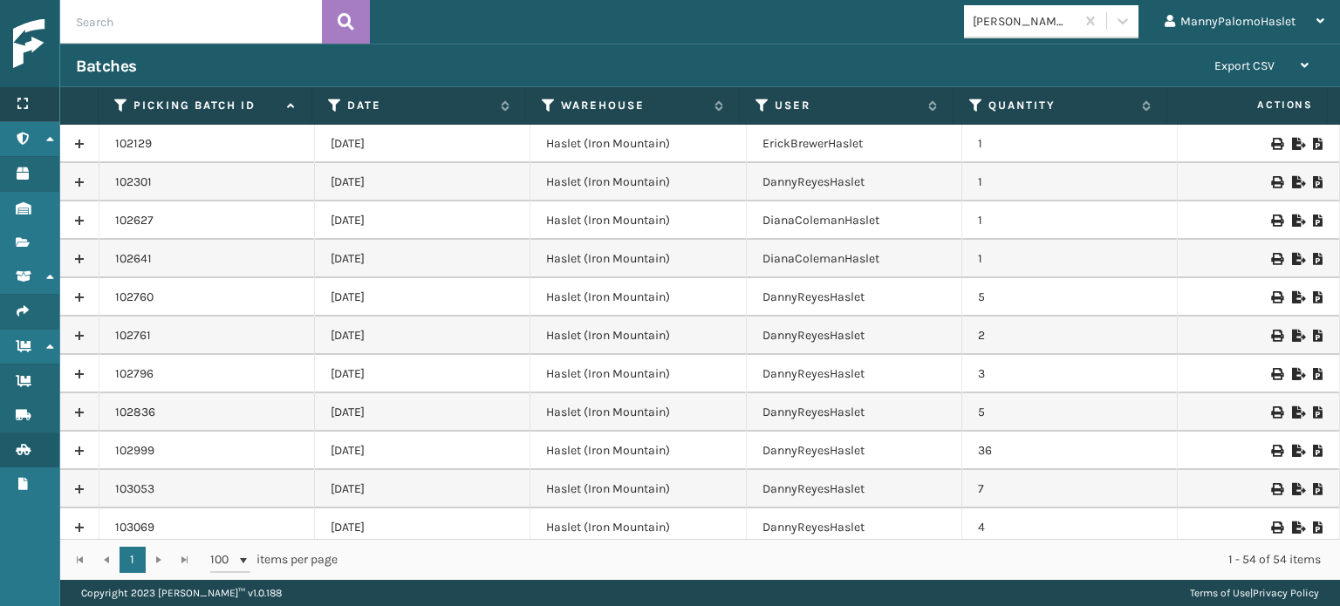
click at [22, 100] on icon at bounding box center [23, 104] width 14 height 12
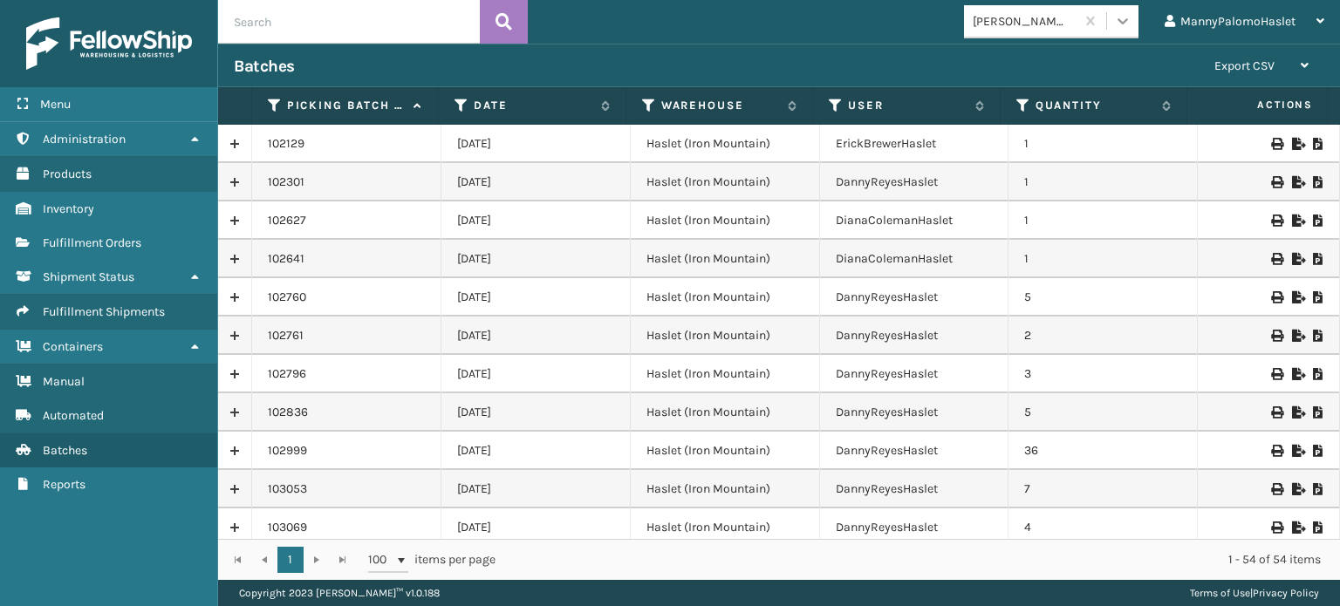
click at [1130, 27] on icon at bounding box center [1122, 20] width 17 height 17
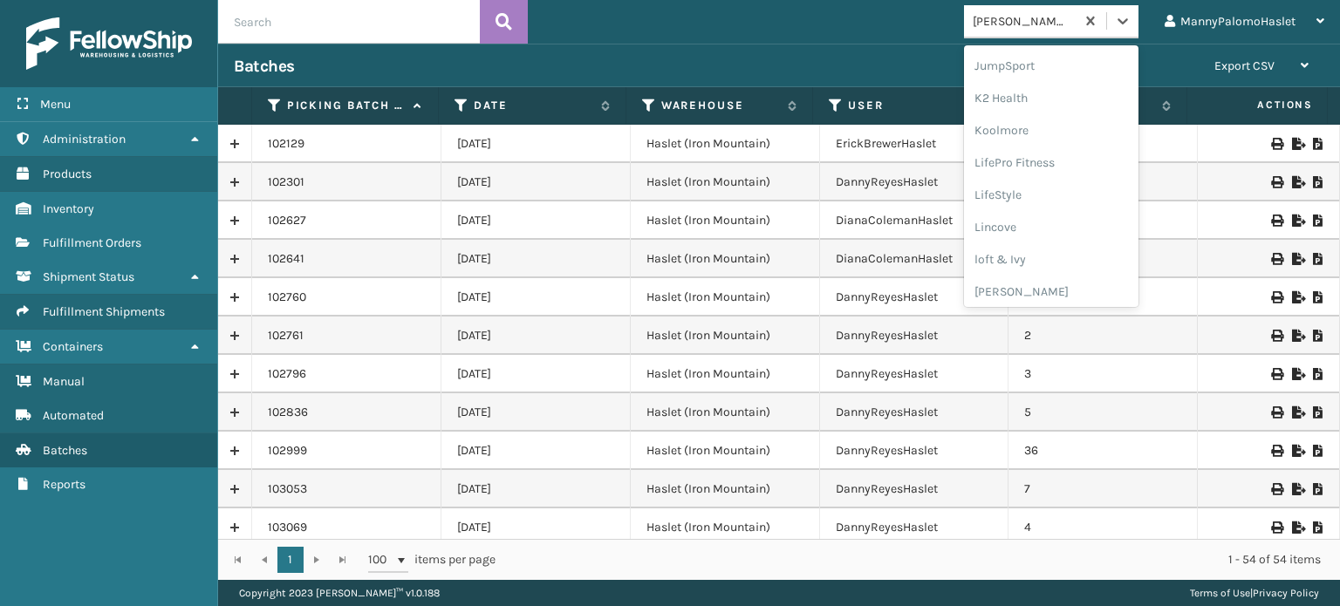
scroll to position [551, 0]
click at [1126, 19] on icon at bounding box center [1122, 20] width 17 height 17
click at [1031, 31] on div "JumpSport" at bounding box center [1019, 21] width 111 height 29
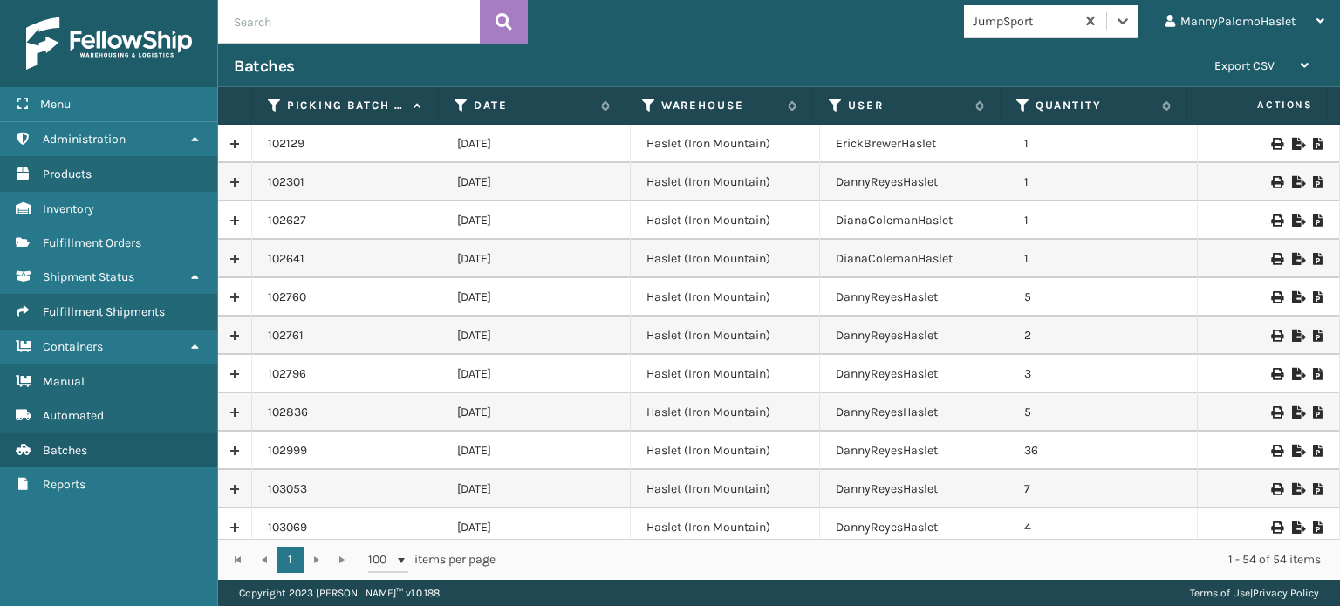
click at [1031, 31] on div "JumpSport" at bounding box center [1019, 21] width 111 height 29
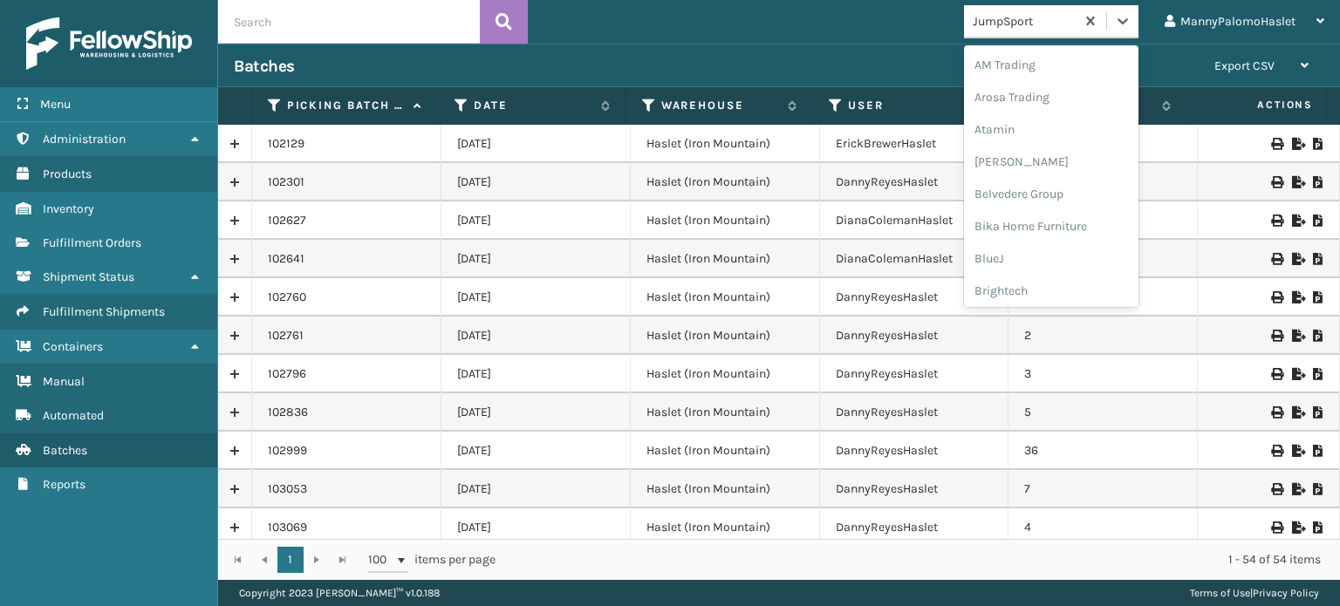
scroll to position [333, 0]
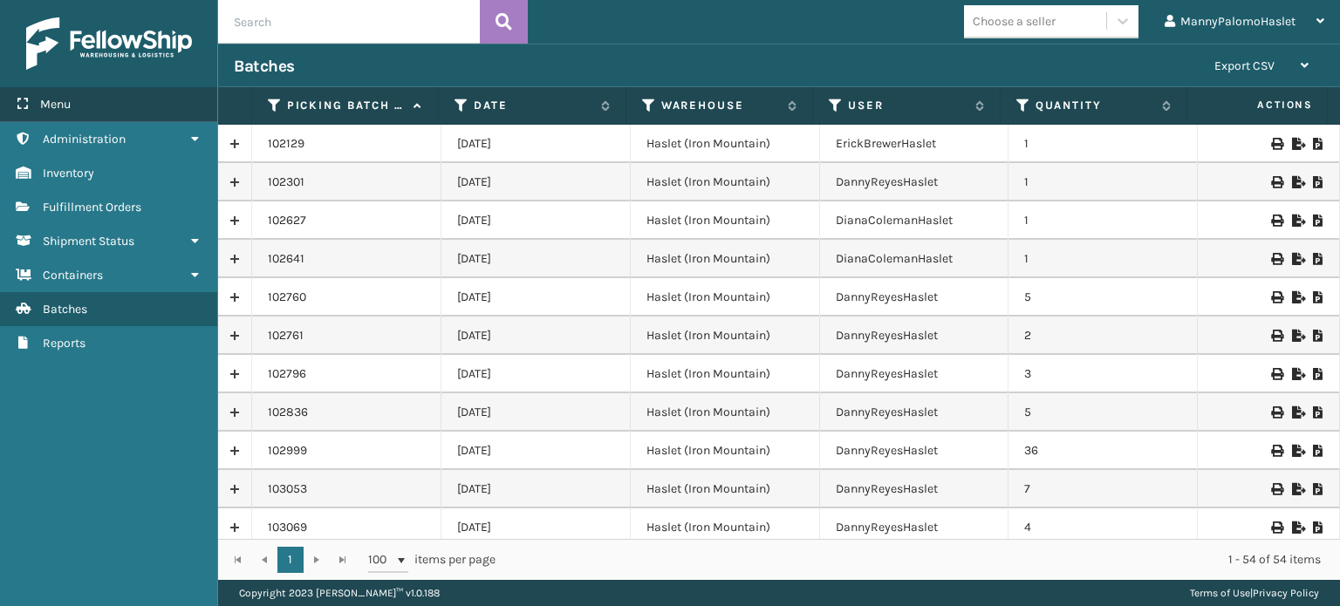
click at [86, 105] on div "Menu" at bounding box center [108, 104] width 217 height 35
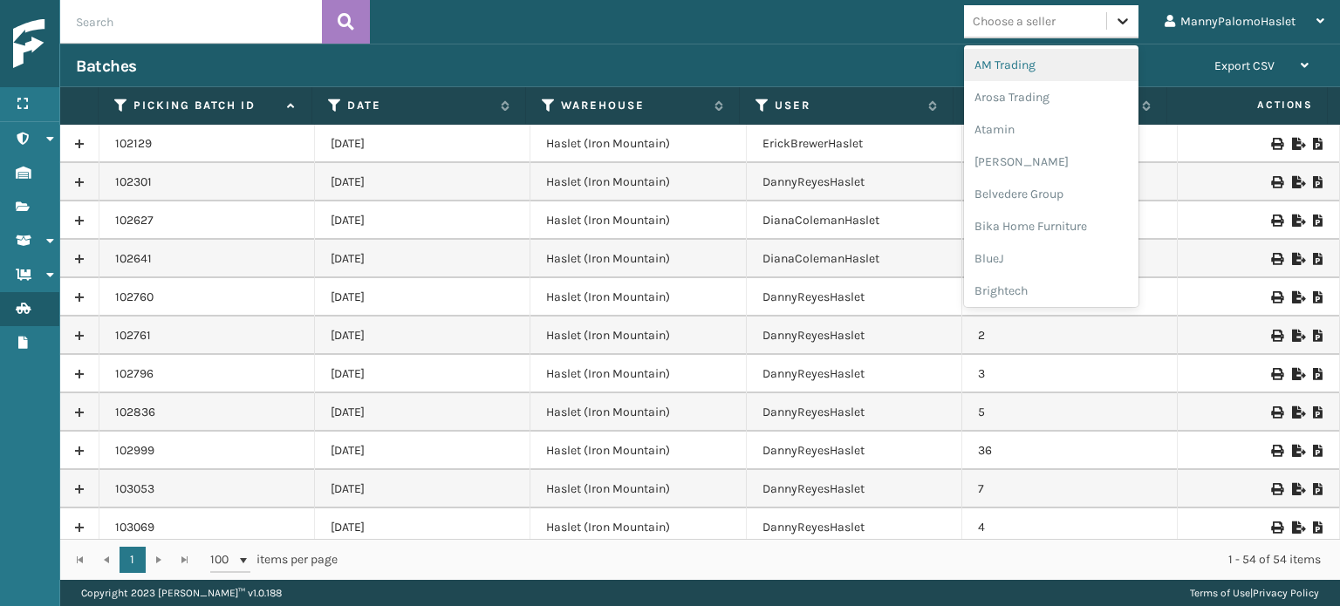
click at [1120, 26] on icon at bounding box center [1122, 20] width 17 height 17
click at [892, 20] on div "option Belvedere Group focused, 5 of 25. 25 results available. Use Up and Down …" at bounding box center [855, 22] width 970 height 44
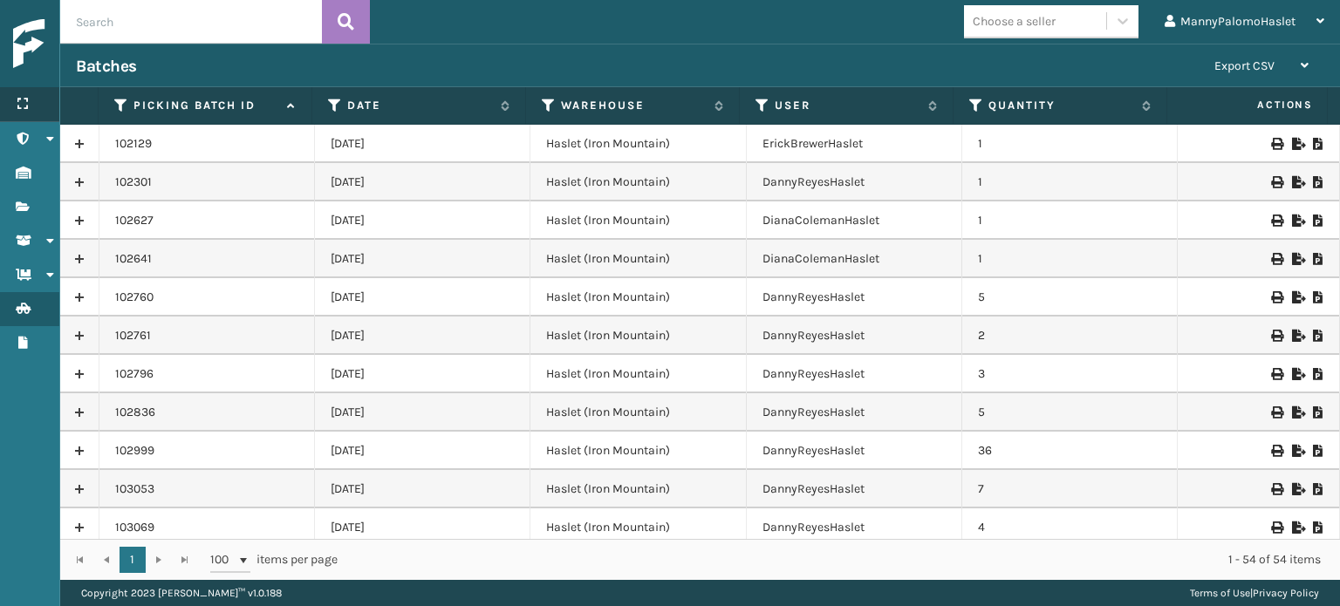
click at [25, 109] on icon at bounding box center [23, 104] width 14 height 12
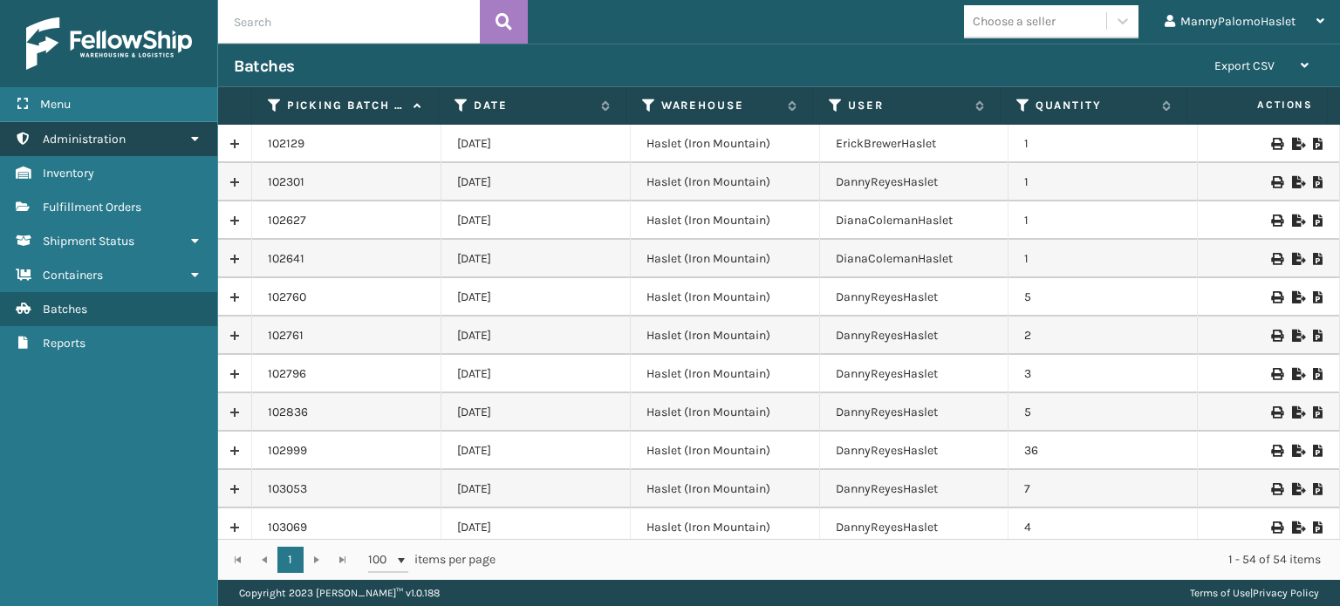
click at [69, 147] on link "Administration" at bounding box center [108, 139] width 217 height 34
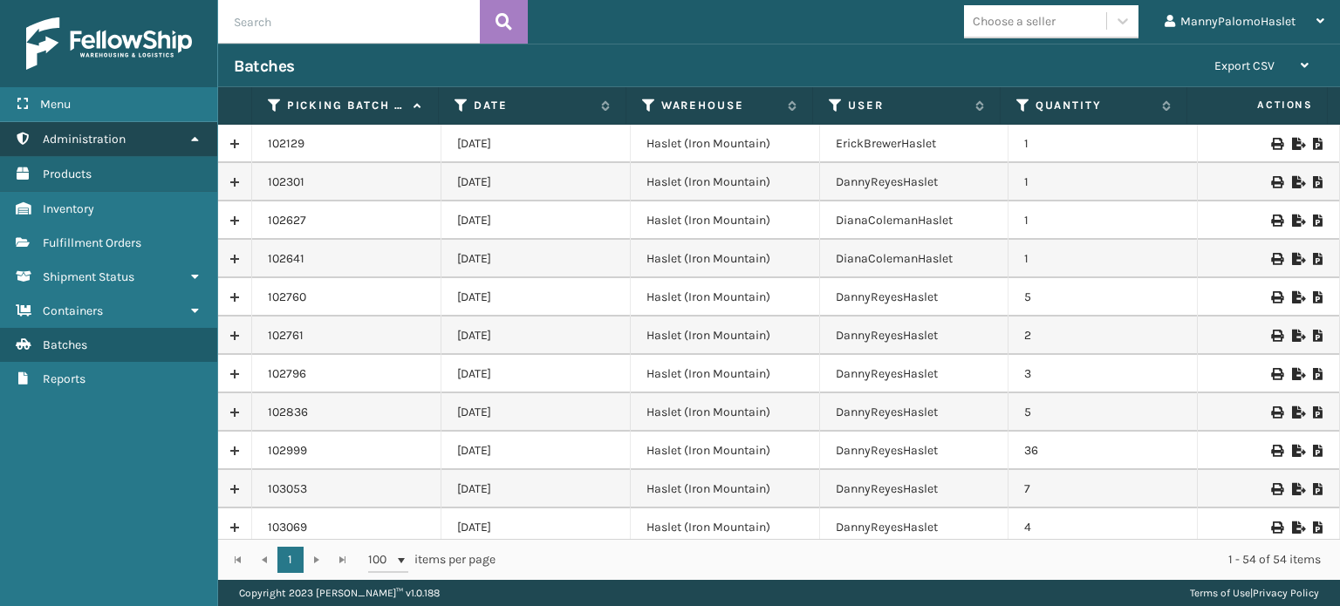
click at [69, 147] on link "Administration" at bounding box center [108, 139] width 217 height 34
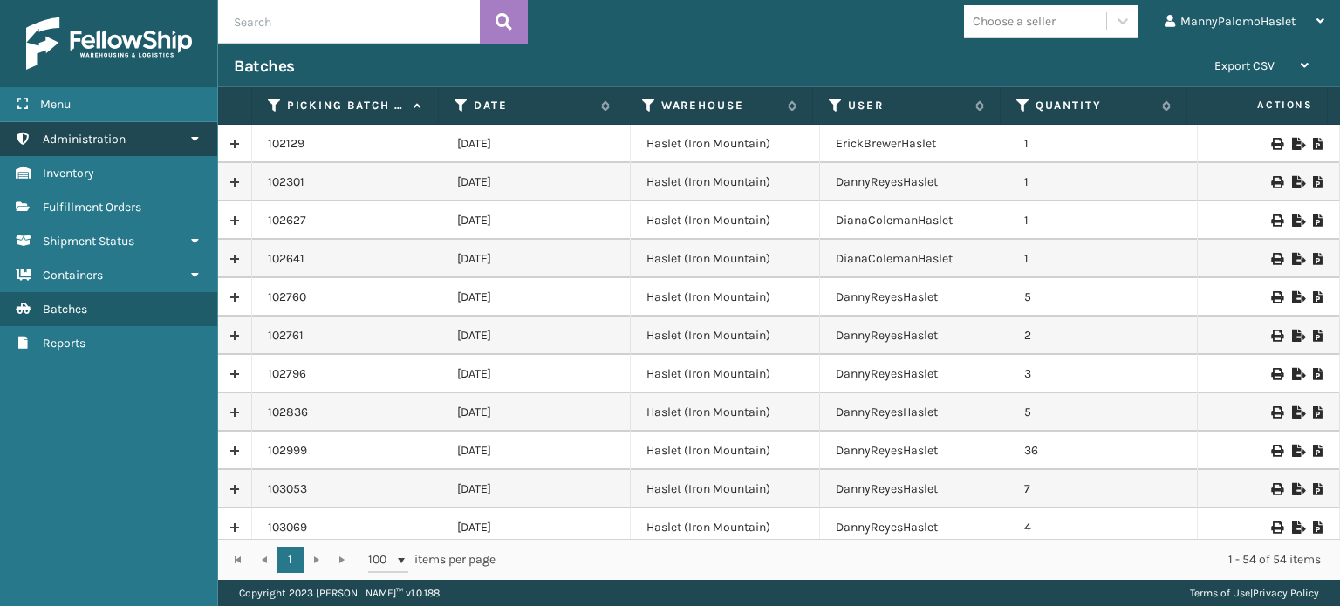
click at [33, 135] on link "Administration" at bounding box center [108, 139] width 217 height 34
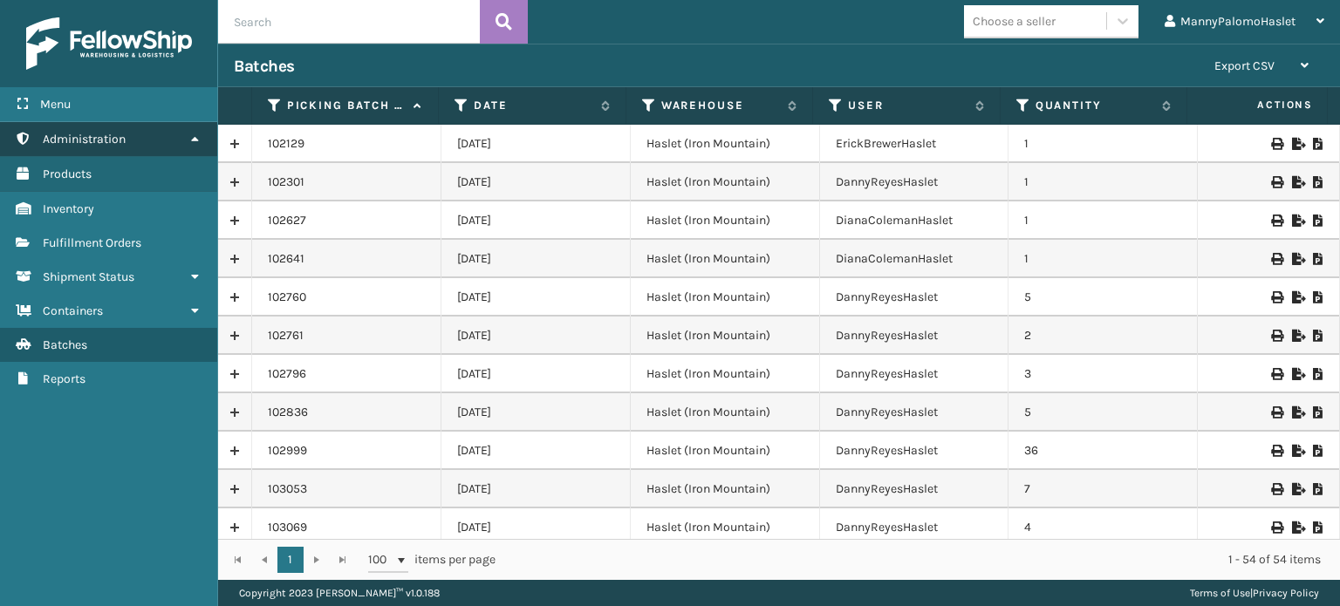
click at [33, 135] on link "Administration" at bounding box center [108, 139] width 217 height 34
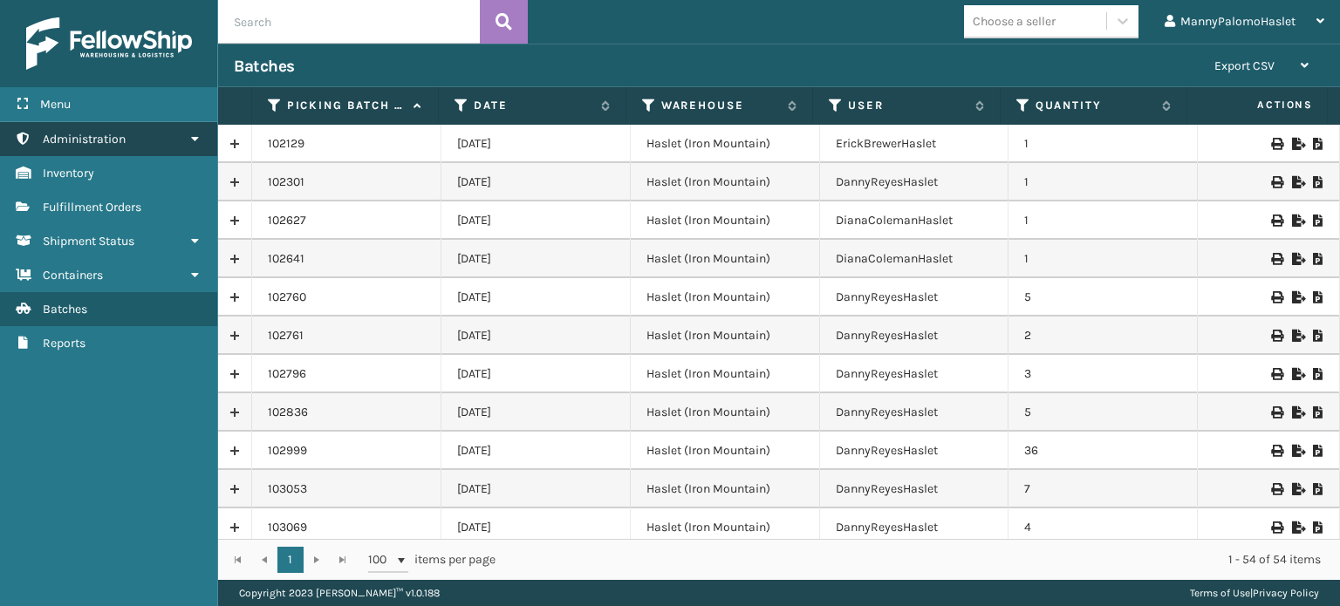
click at [138, 131] on link "Administration" at bounding box center [108, 139] width 217 height 34
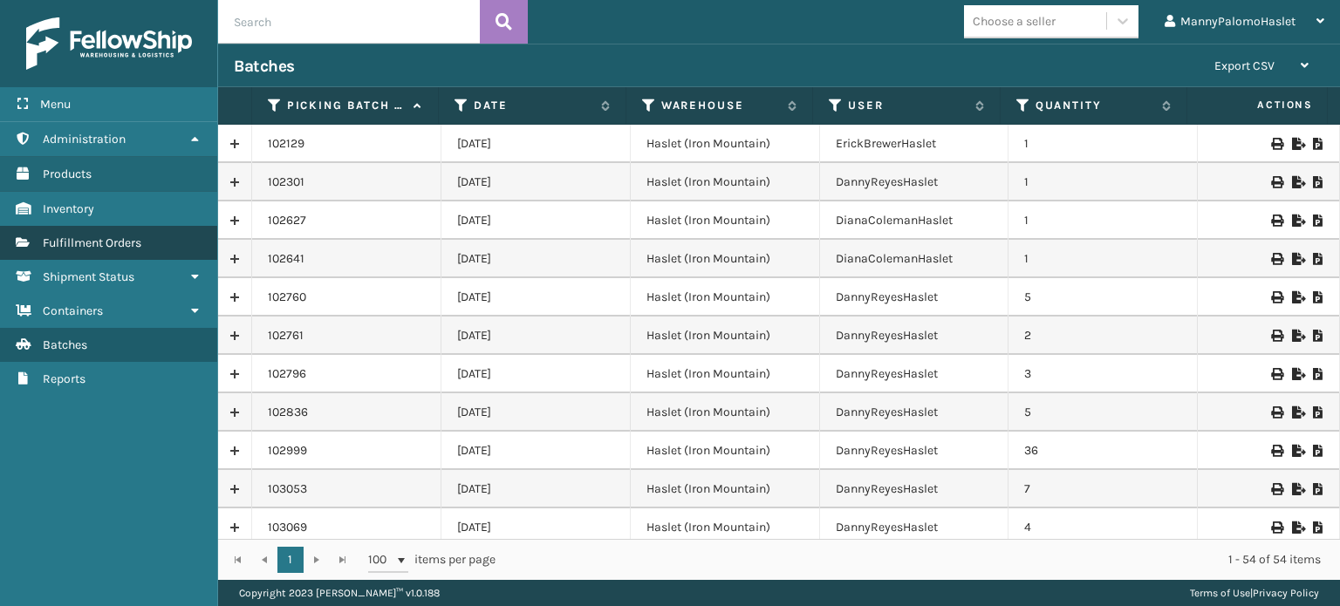
click at [101, 248] on span "Fulfillment Orders" at bounding box center [92, 243] width 99 height 15
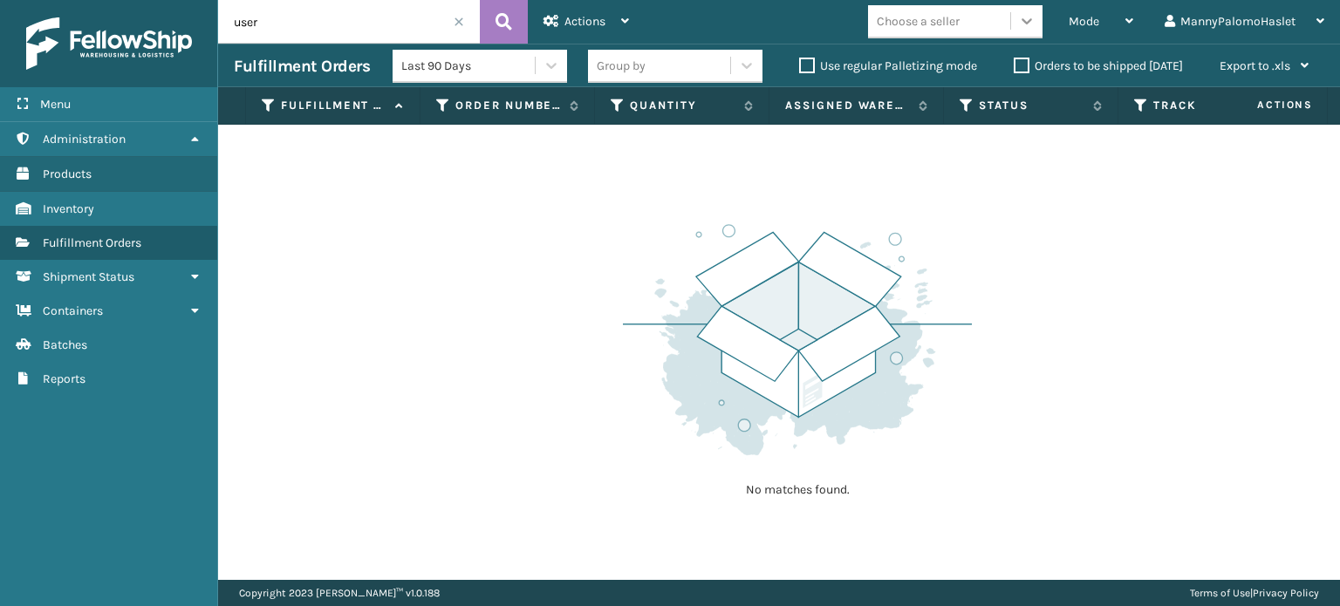
click at [1026, 29] on icon at bounding box center [1026, 20] width 17 height 17
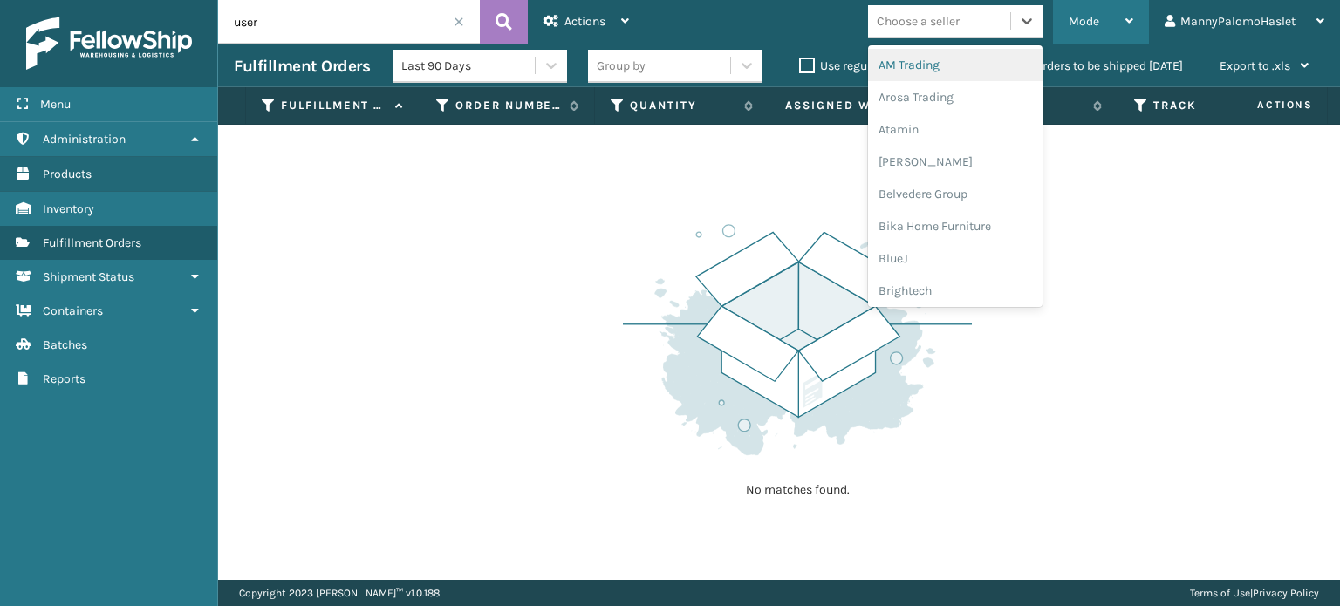
click at [1112, 34] on div "Mode" at bounding box center [1101, 22] width 65 height 44
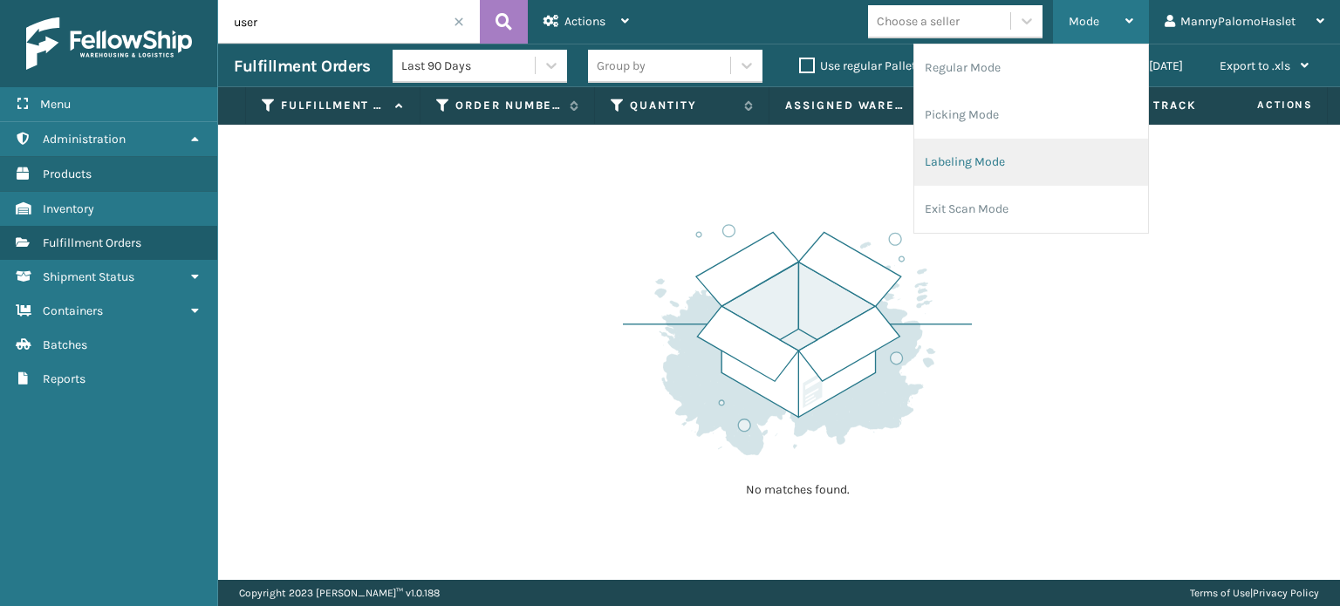
click at [1016, 163] on li "Labeling Mode" at bounding box center [1031, 162] width 234 height 47
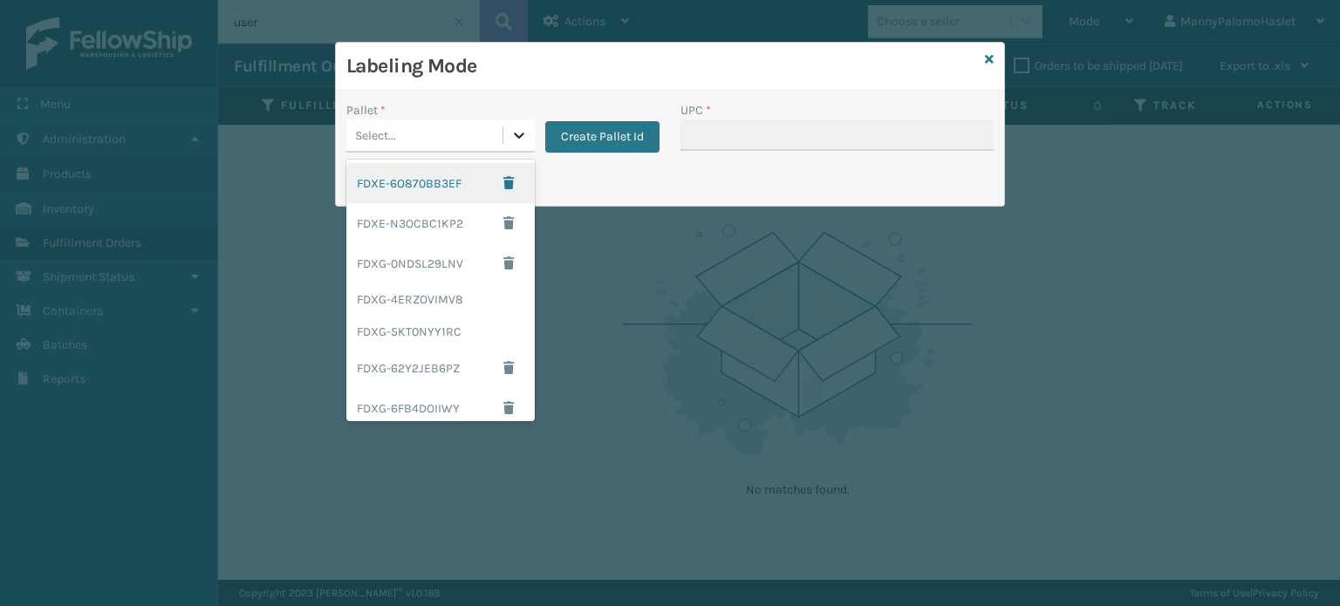
click at [526, 131] on icon at bounding box center [518, 135] width 17 height 17
click at [440, 236] on div "FDXE-N3OCBC1KP2" at bounding box center [440, 223] width 188 height 40
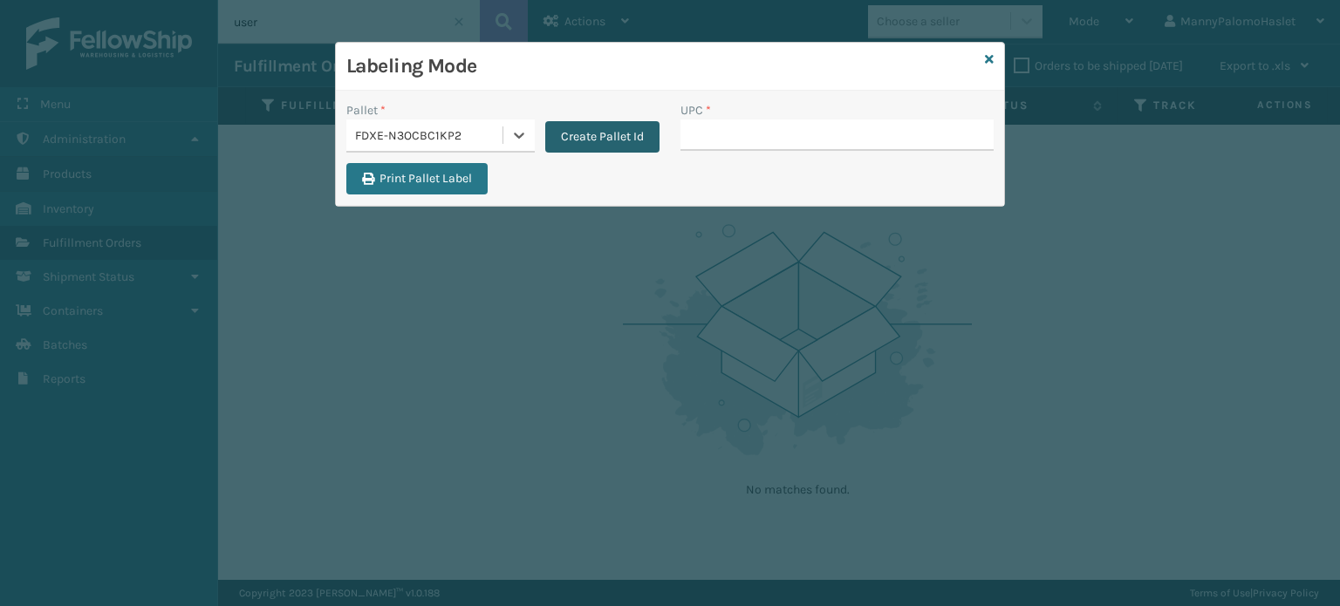
click at [587, 141] on button "Create Pallet Id" at bounding box center [602, 136] width 114 height 31
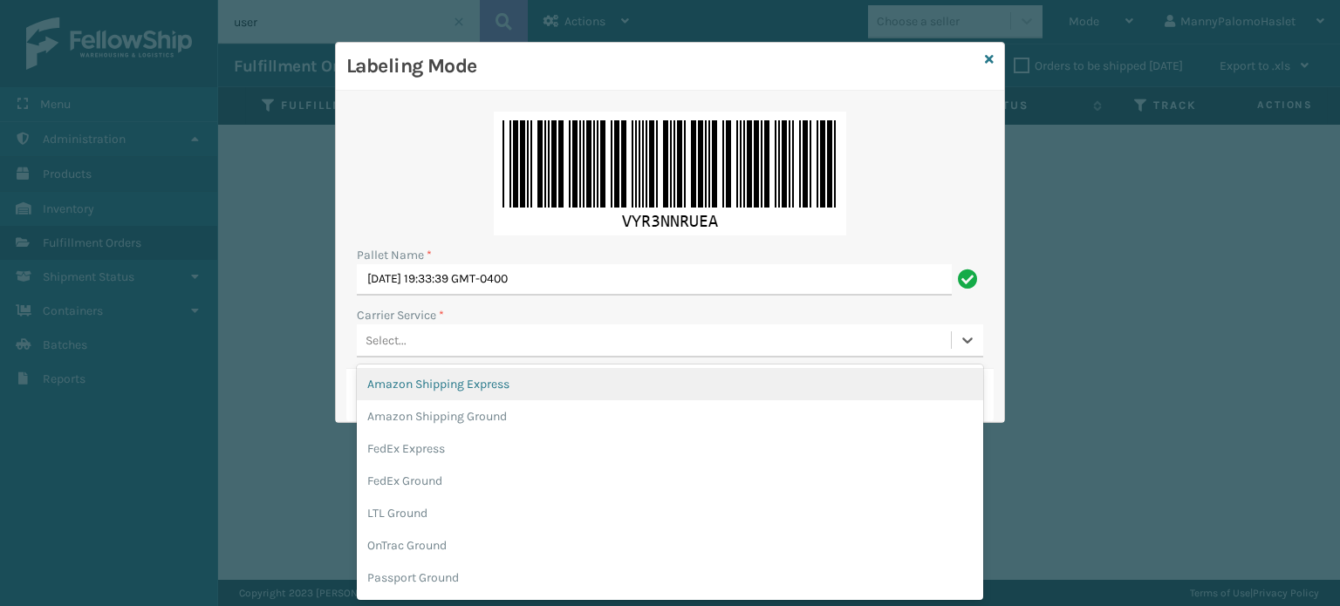
click at [539, 326] on div "Select..." at bounding box center [654, 340] width 594 height 29
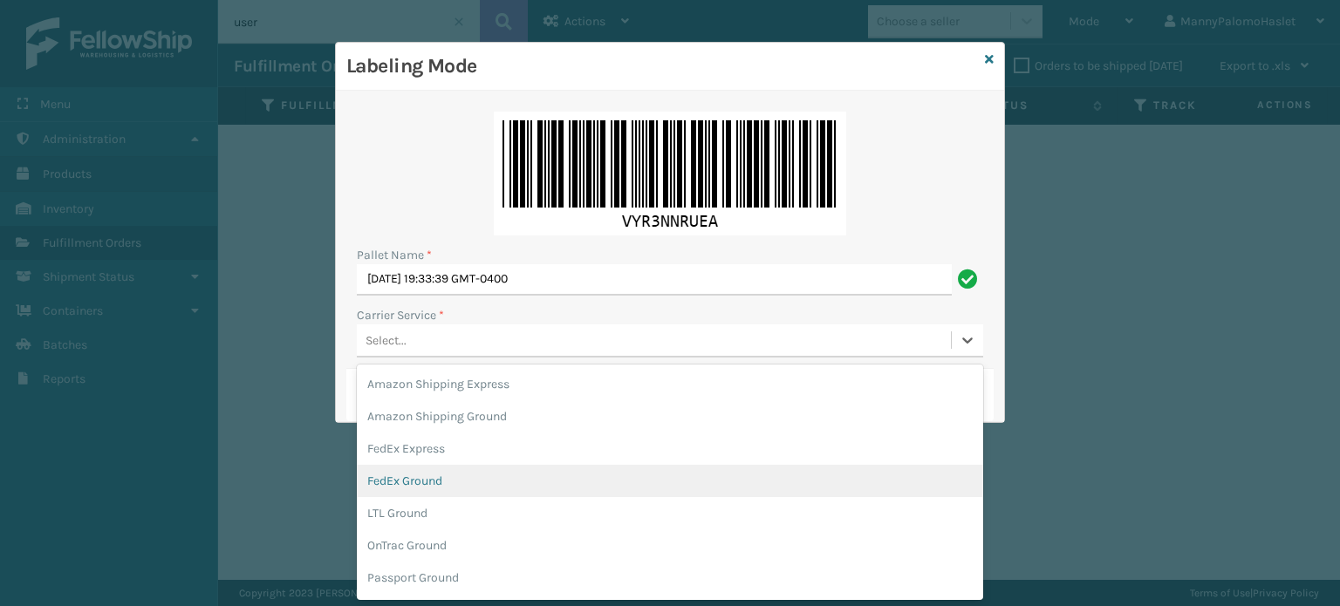
click at [724, 484] on div "FedEx Ground" at bounding box center [670, 481] width 626 height 32
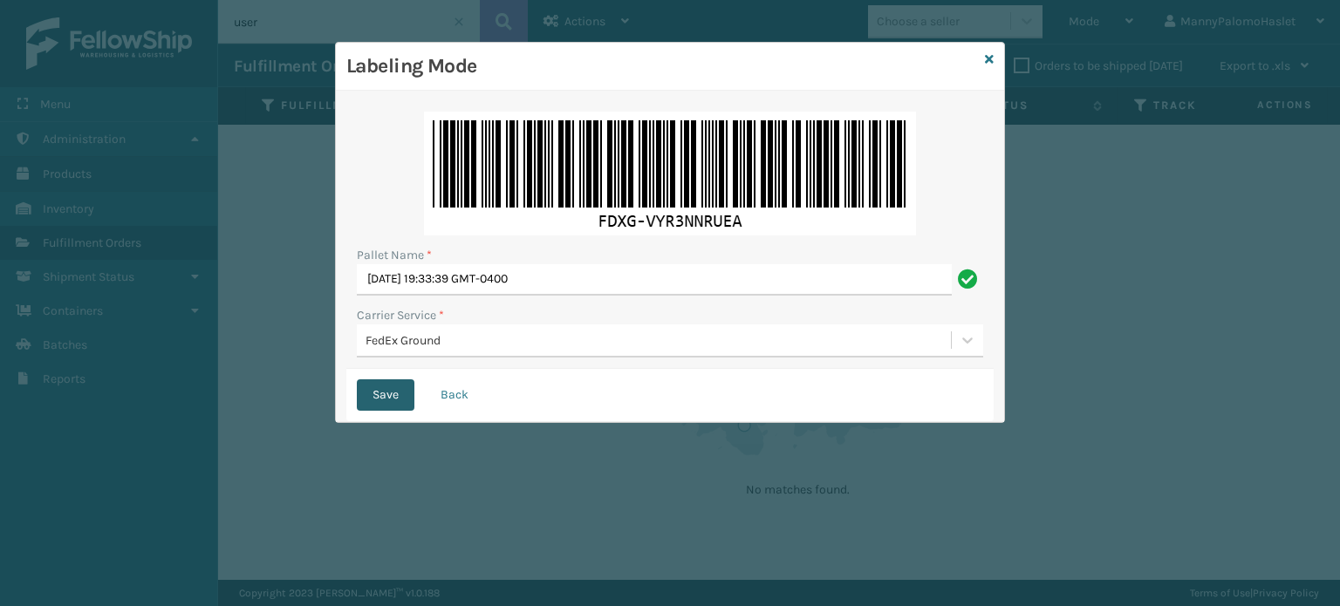
click at [385, 381] on button "Save" at bounding box center [386, 395] width 58 height 31
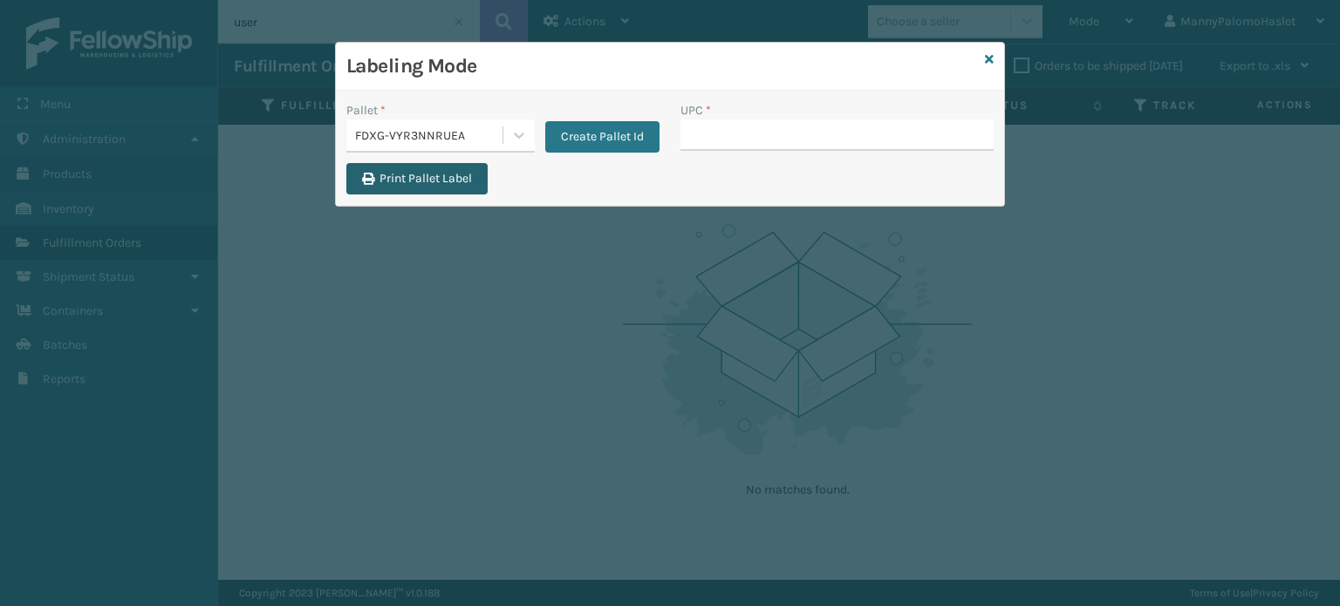
click at [442, 175] on button "Print Pallet Label" at bounding box center [416, 178] width 141 height 31
click at [521, 132] on icon at bounding box center [518, 135] width 17 height 17
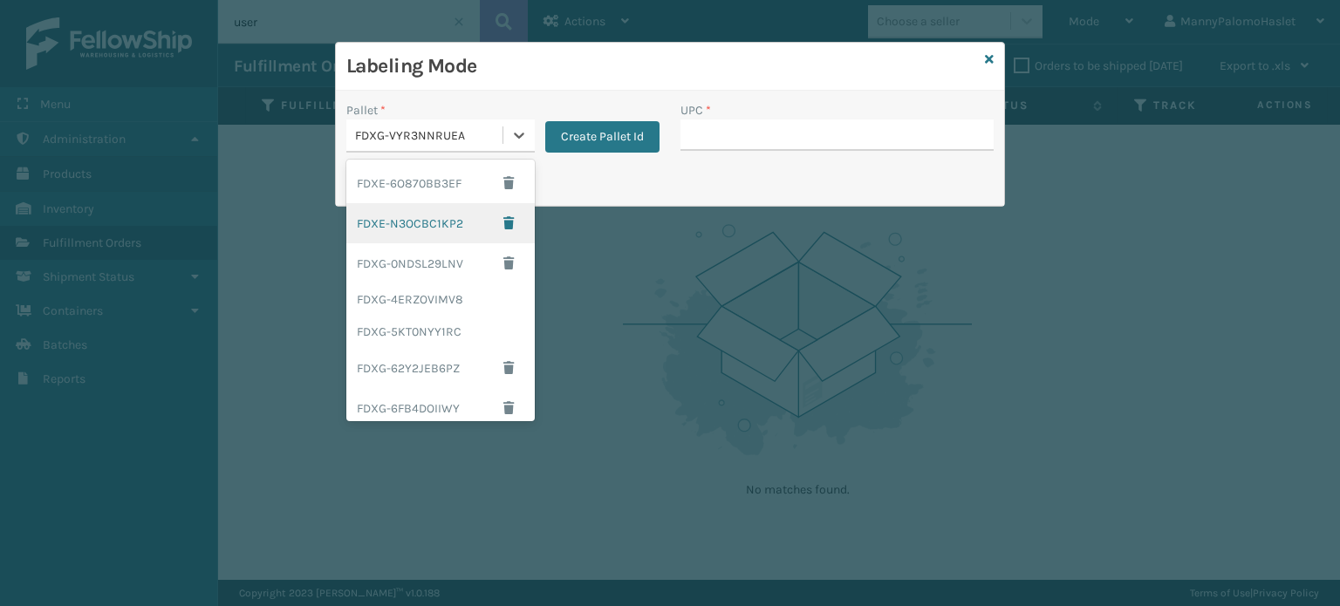
click at [450, 213] on div "FDXE-N3OCBC1KP2" at bounding box center [440, 223] width 188 height 40
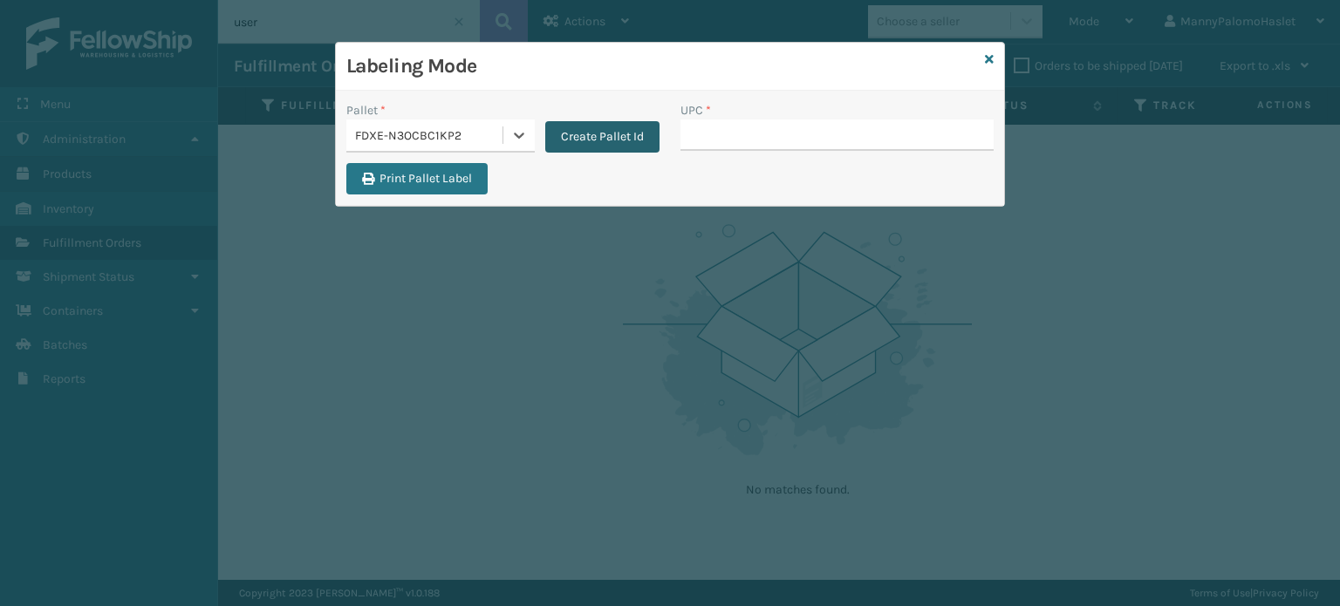
click at [592, 145] on button "Create Pallet Id" at bounding box center [602, 136] width 114 height 31
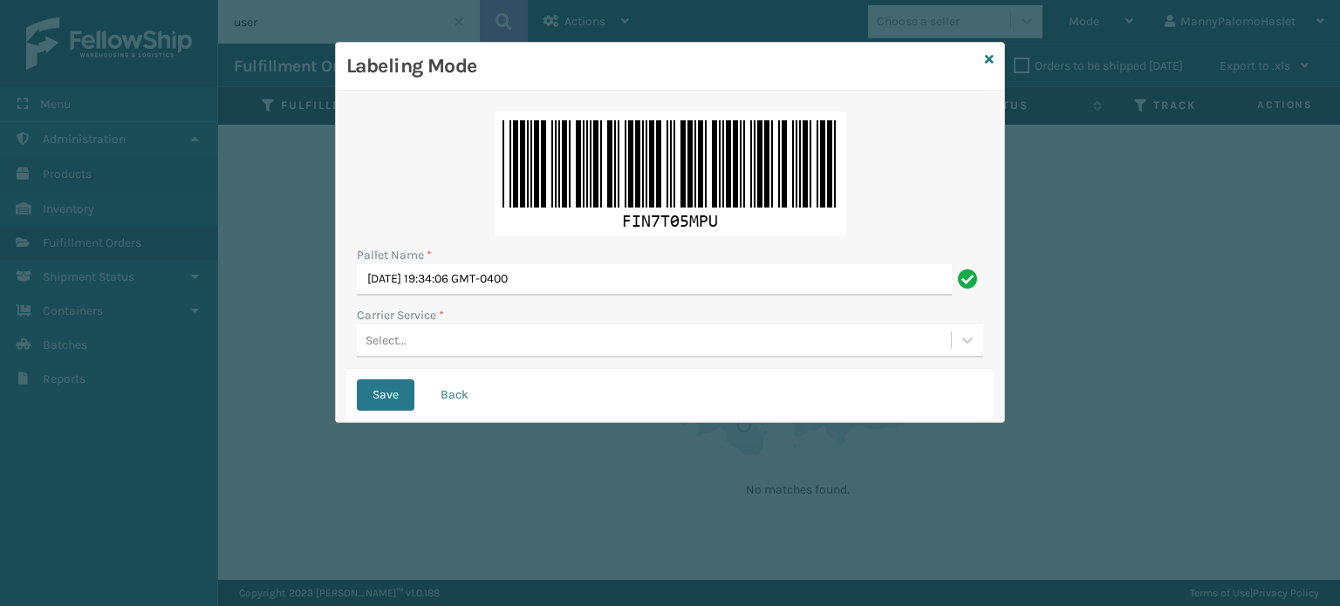
click at [518, 347] on div "Select..." at bounding box center [654, 340] width 594 height 29
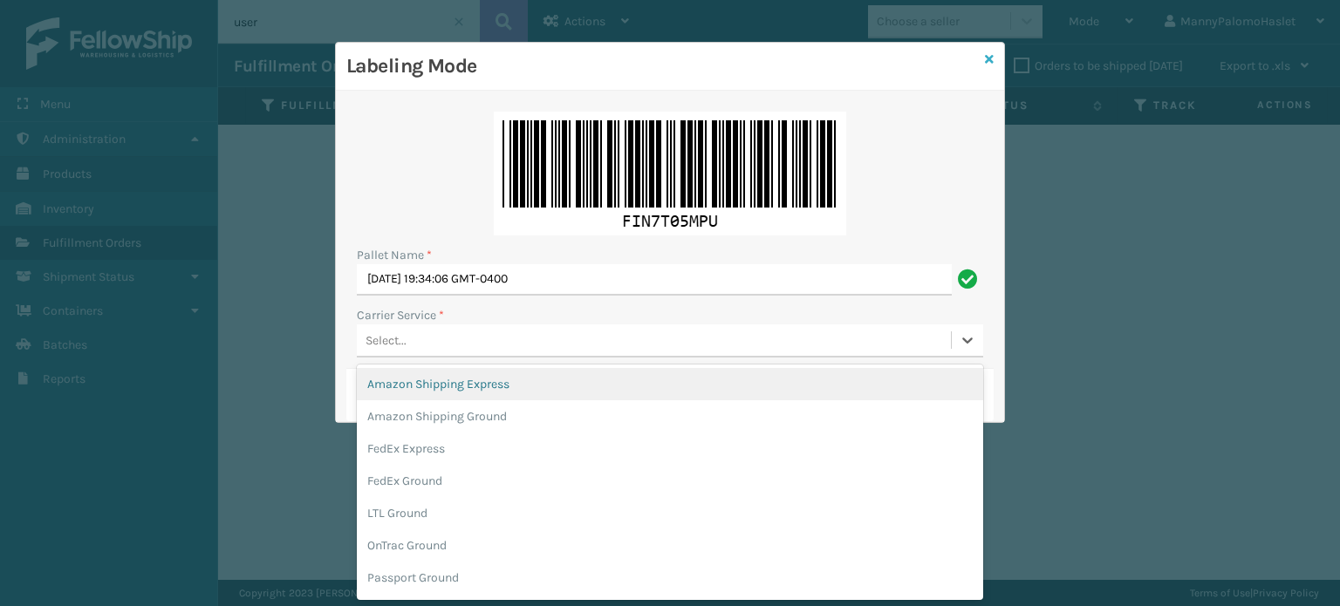
click at [989, 59] on icon at bounding box center [989, 59] width 9 height 12
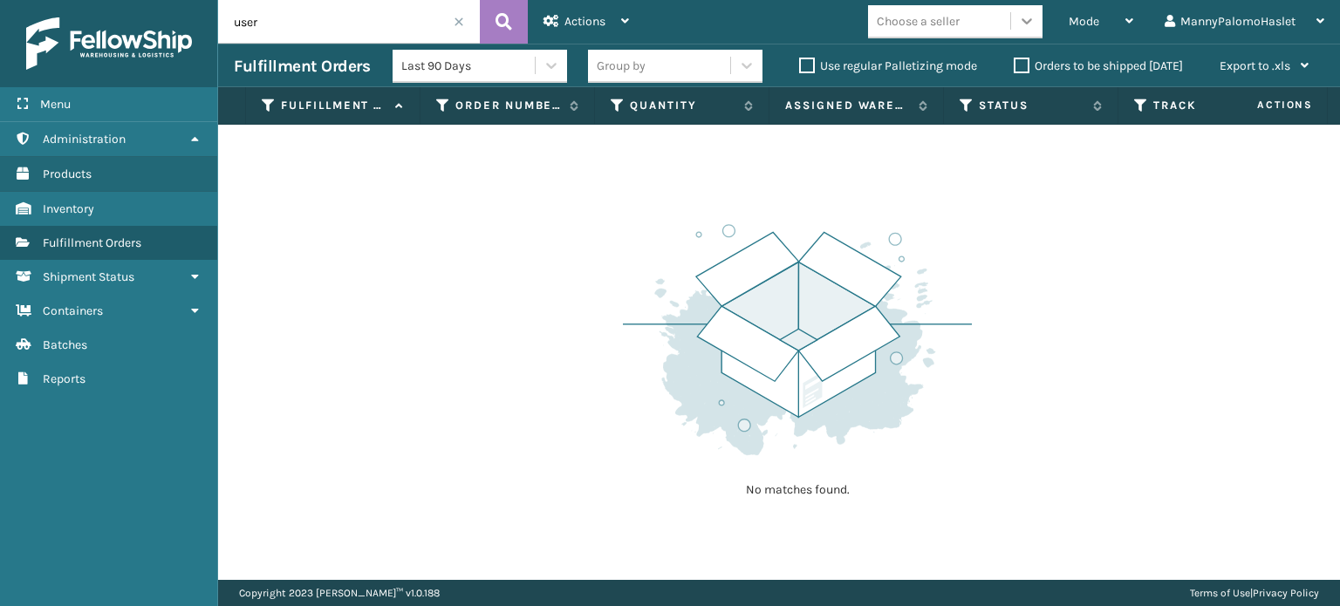
click at [1022, 24] on icon at bounding box center [1026, 20] width 17 height 17
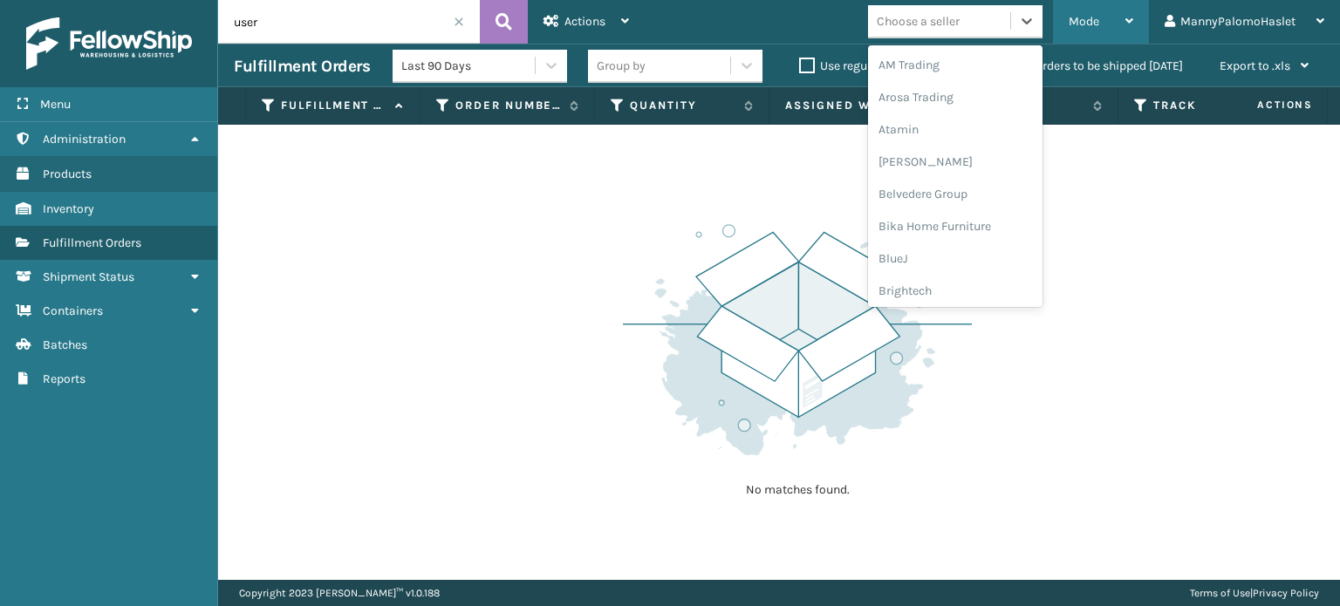
click at [1110, 24] on div "Mode" at bounding box center [1101, 22] width 65 height 44
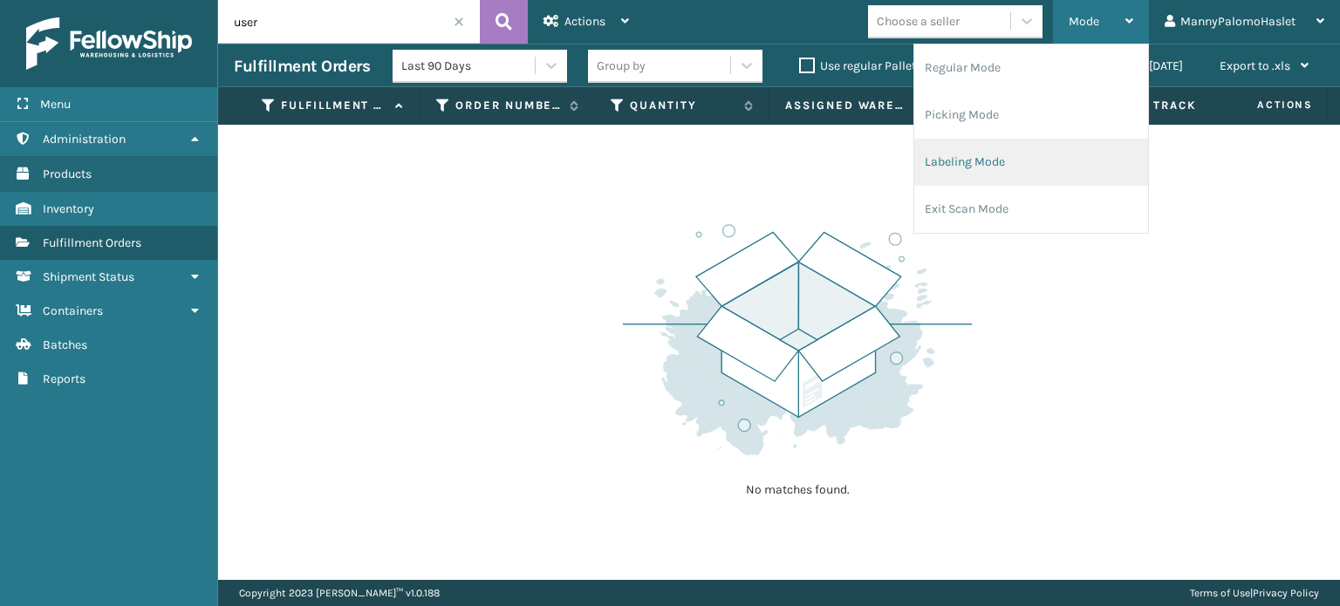
click at [1014, 174] on li "Labeling Mode" at bounding box center [1031, 162] width 234 height 47
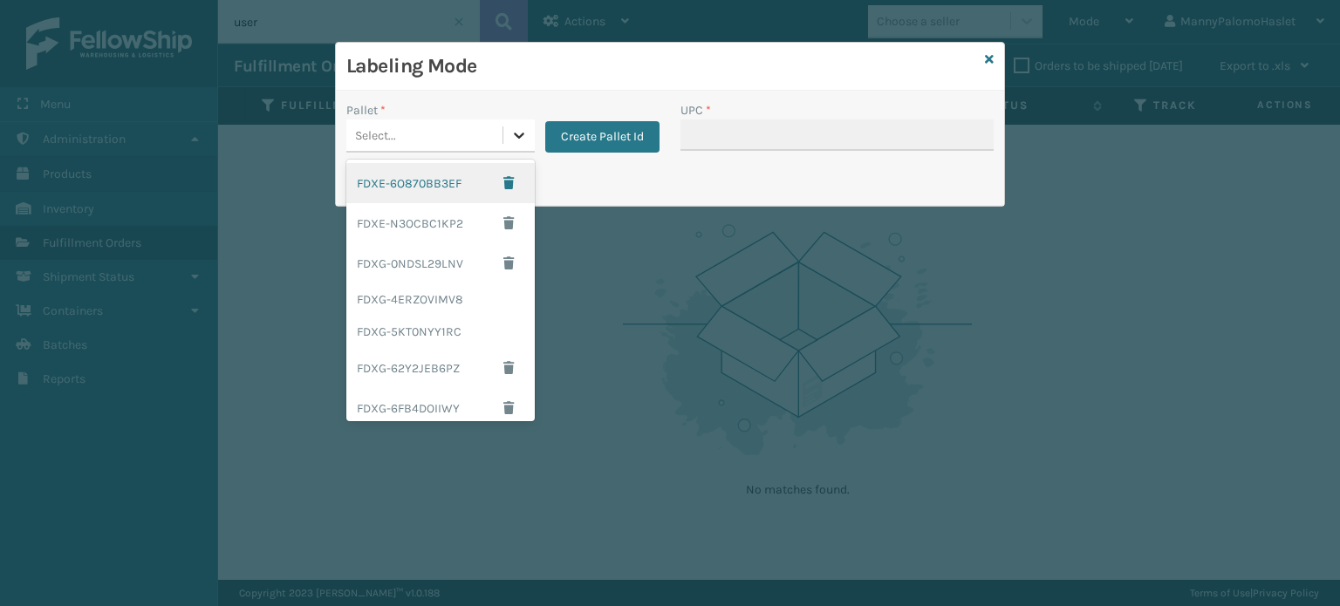
click at [513, 140] on icon at bounding box center [518, 135] width 17 height 17
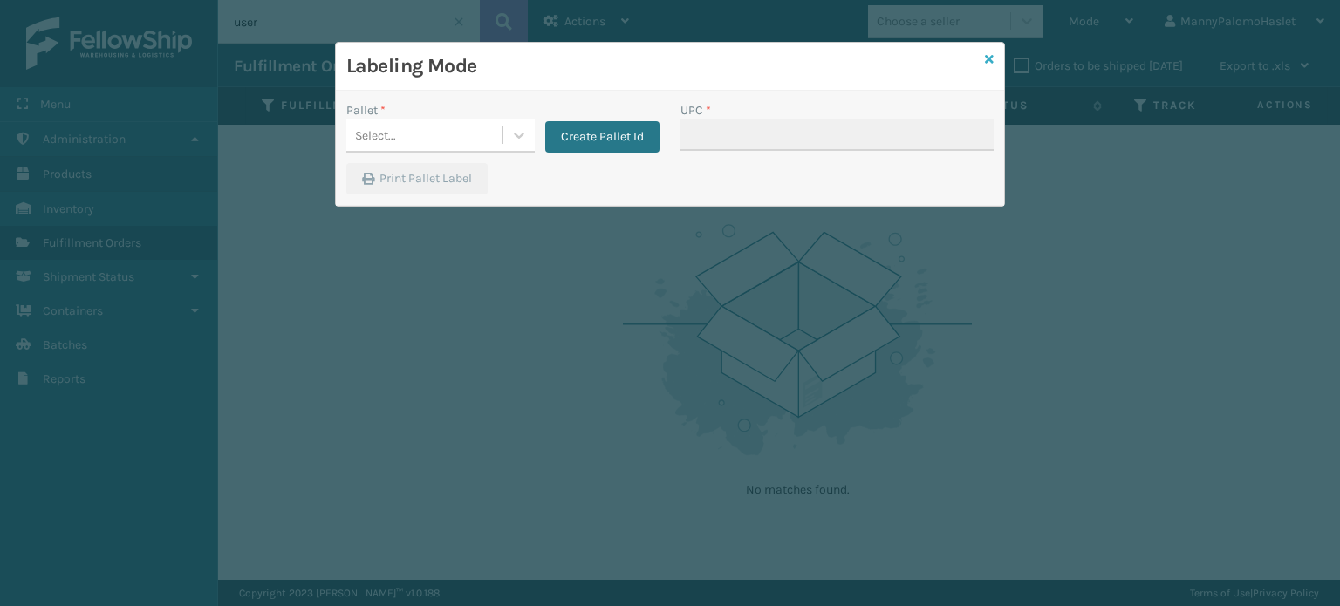
click at [986, 60] on icon at bounding box center [989, 59] width 9 height 12
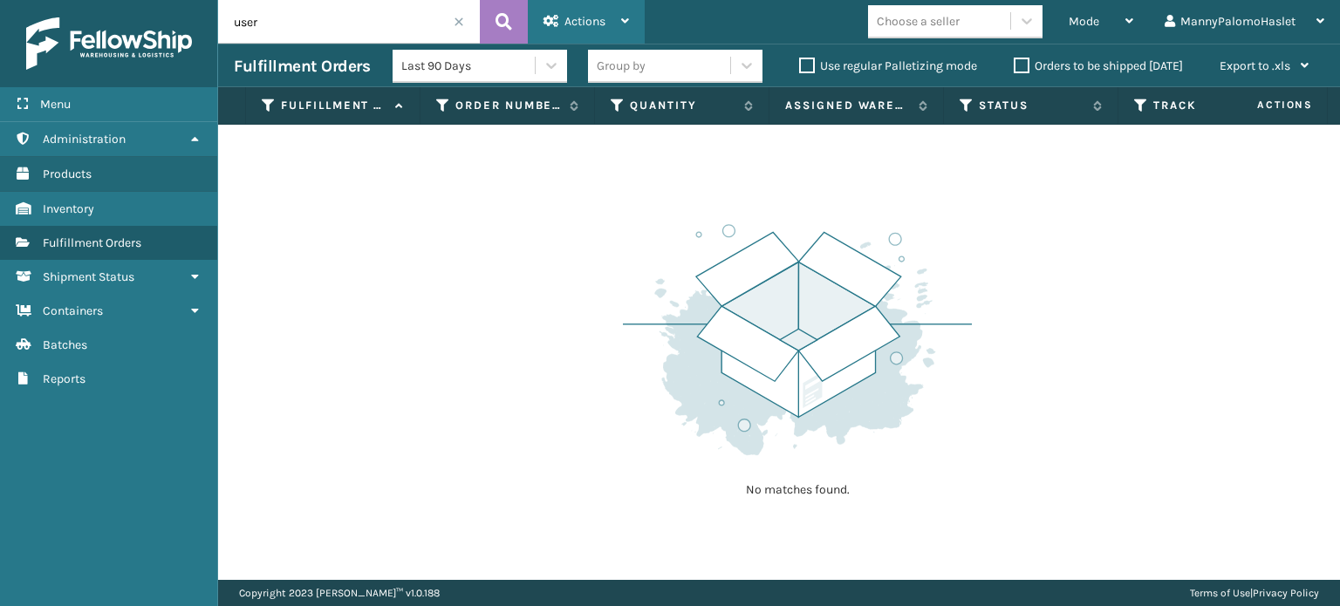
click at [578, 24] on span "Actions" at bounding box center [585, 21] width 41 height 15
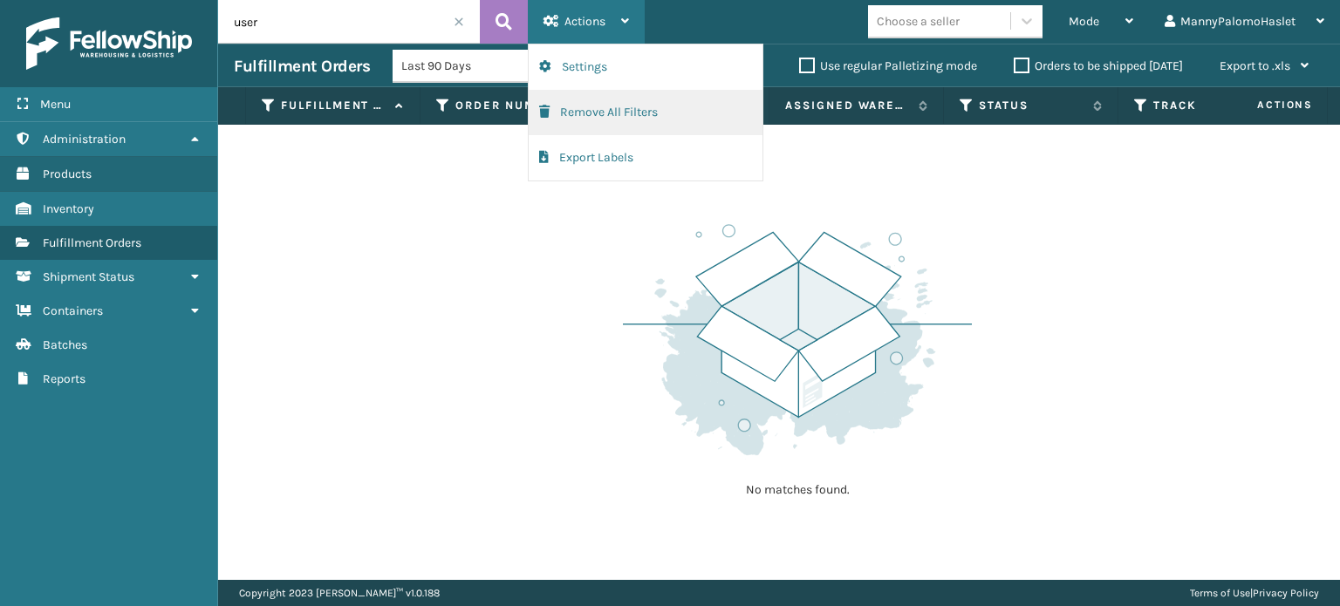
click at [593, 121] on button "Remove All Filters" at bounding box center [646, 112] width 234 height 45
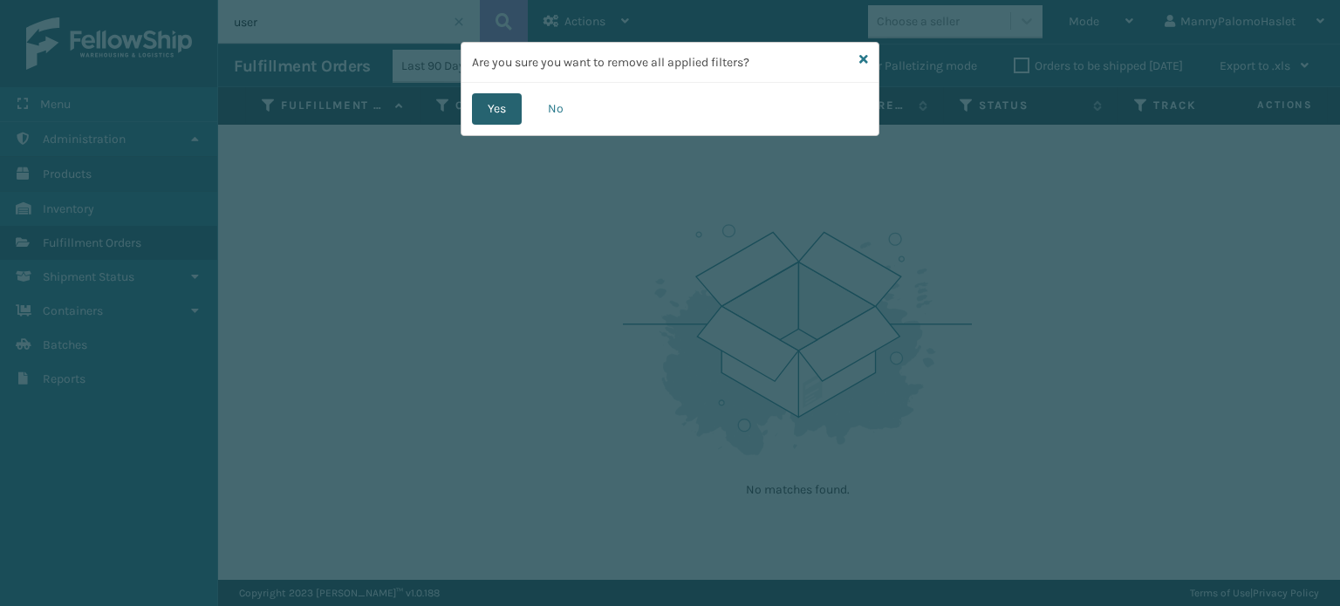
click at [489, 113] on button "Yes" at bounding box center [497, 108] width 50 height 31
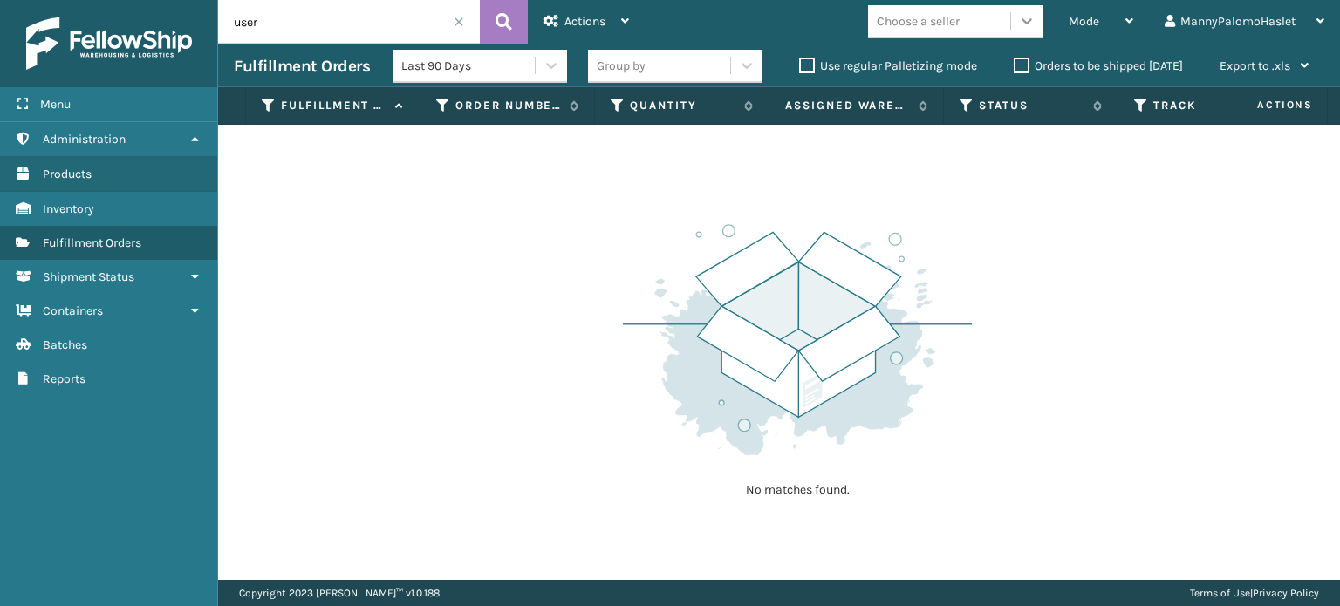
click at [1026, 35] on div at bounding box center [1026, 20] width 31 height 31
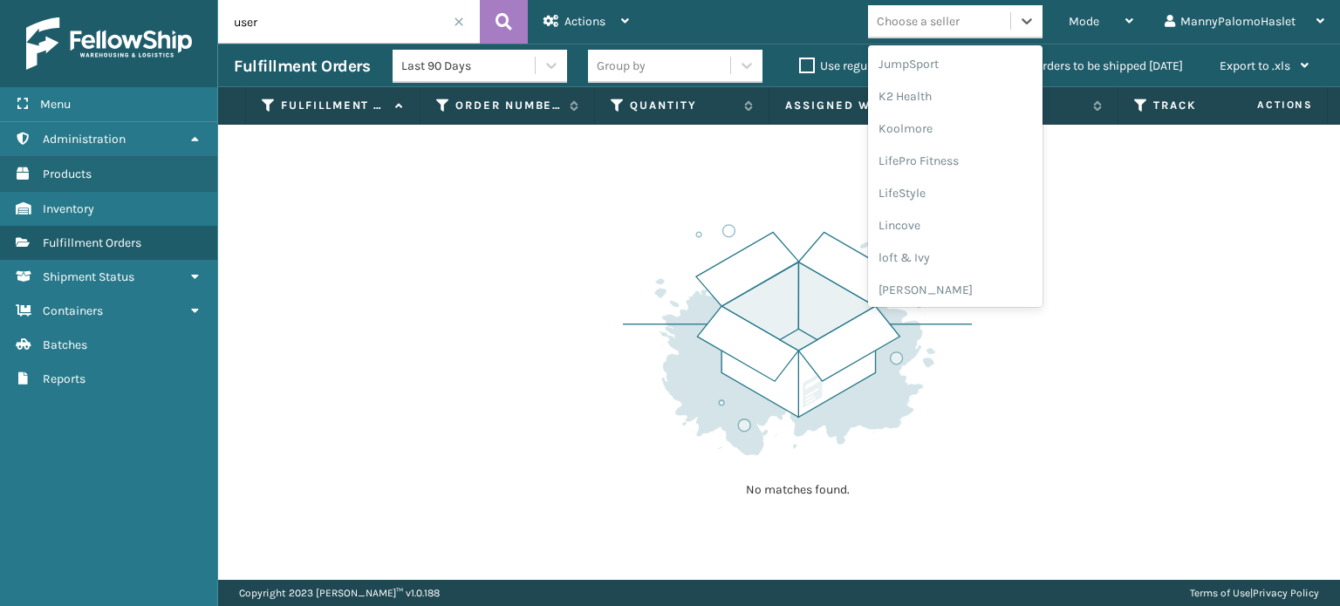
scroll to position [551, 0]
click at [1133, 33] on div "Mode" at bounding box center [1101, 22] width 65 height 44
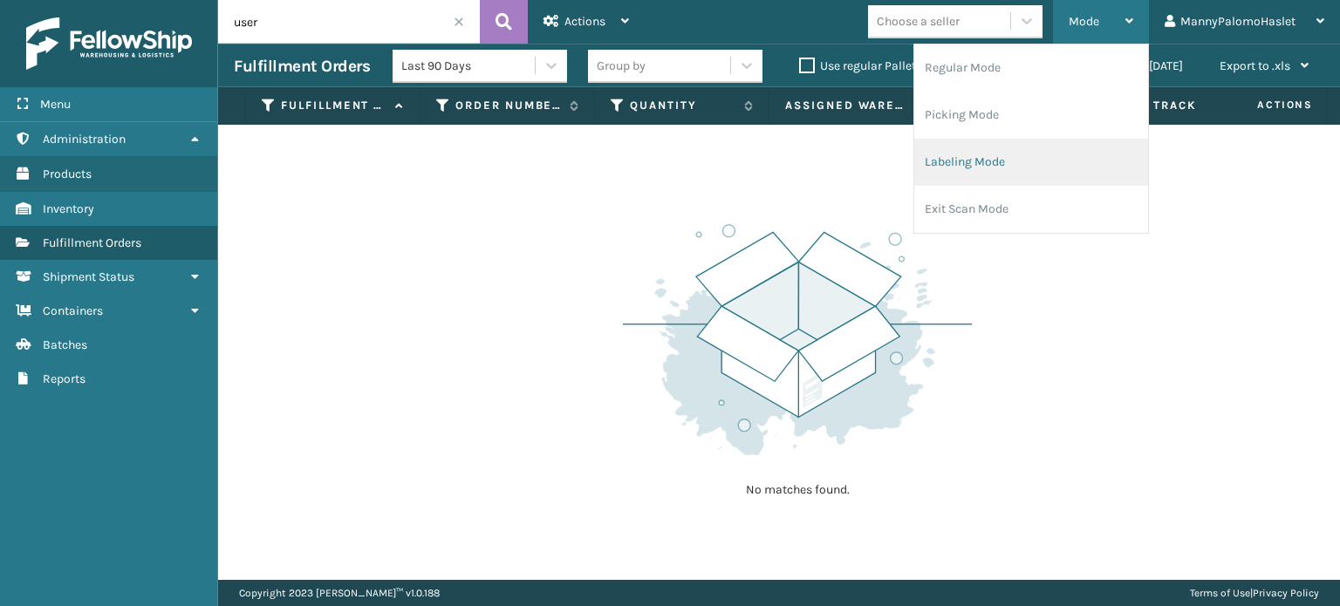
click at [988, 163] on li "Labeling Mode" at bounding box center [1031, 162] width 234 height 47
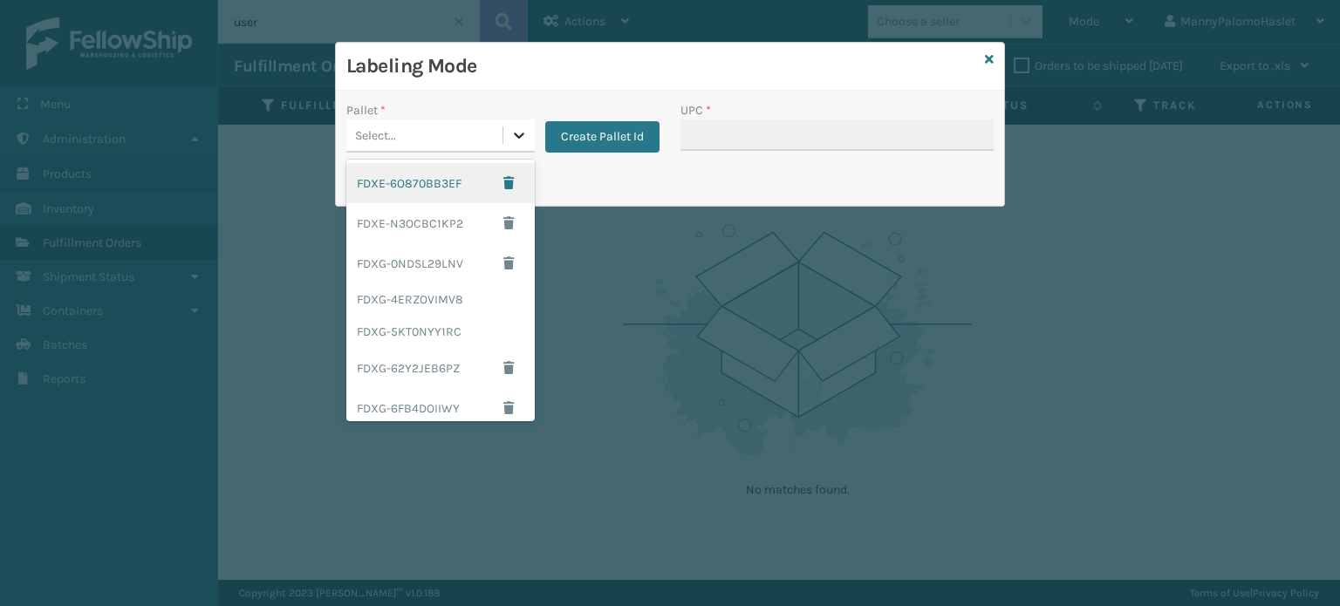
click at [514, 138] on icon at bounding box center [518, 135] width 17 height 17
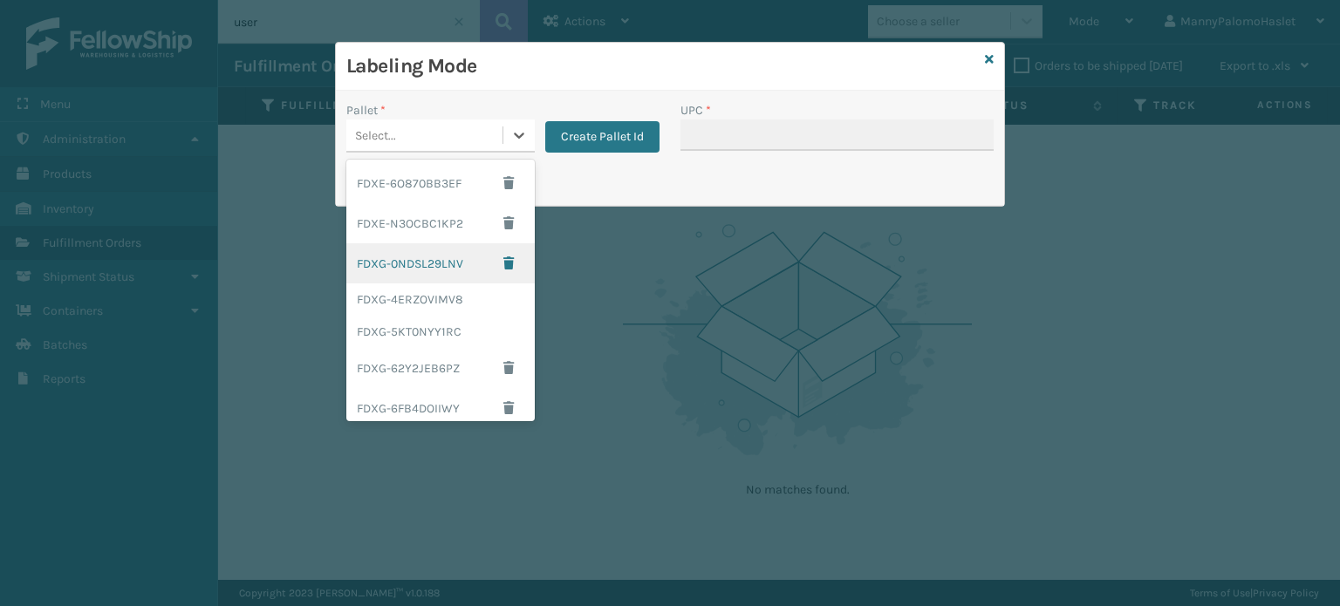
click at [404, 261] on div "FDXG-0NDSL29LNV" at bounding box center [440, 263] width 188 height 40
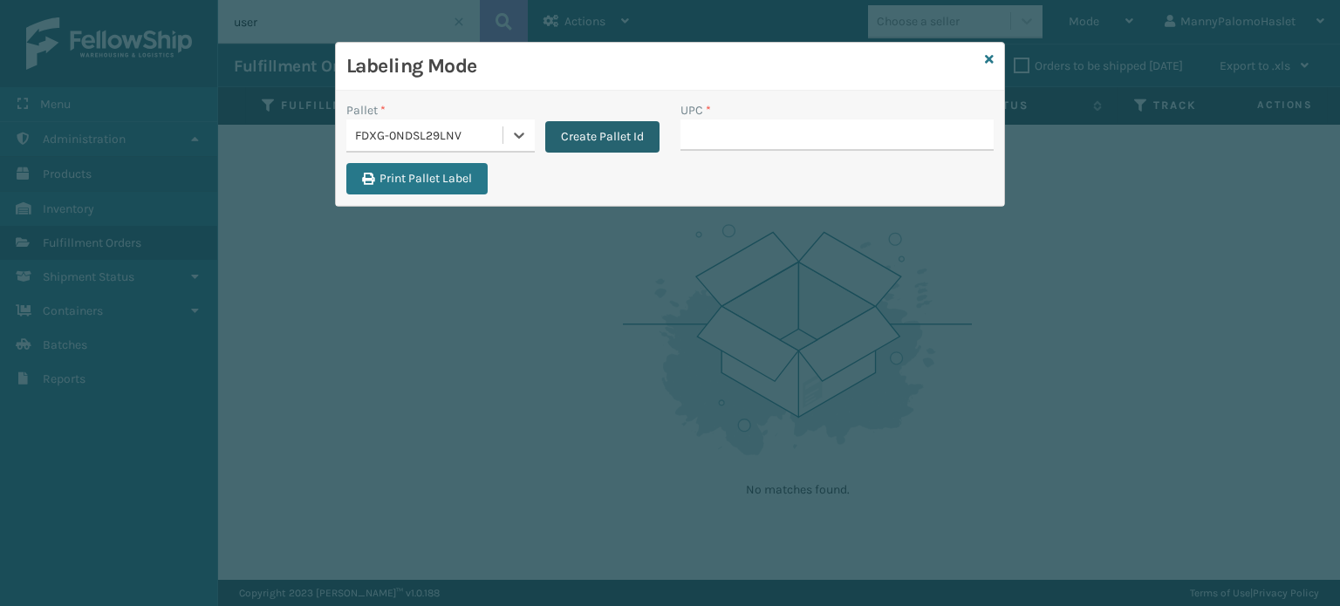
click at [592, 140] on button "Create Pallet Id" at bounding box center [602, 136] width 114 height 31
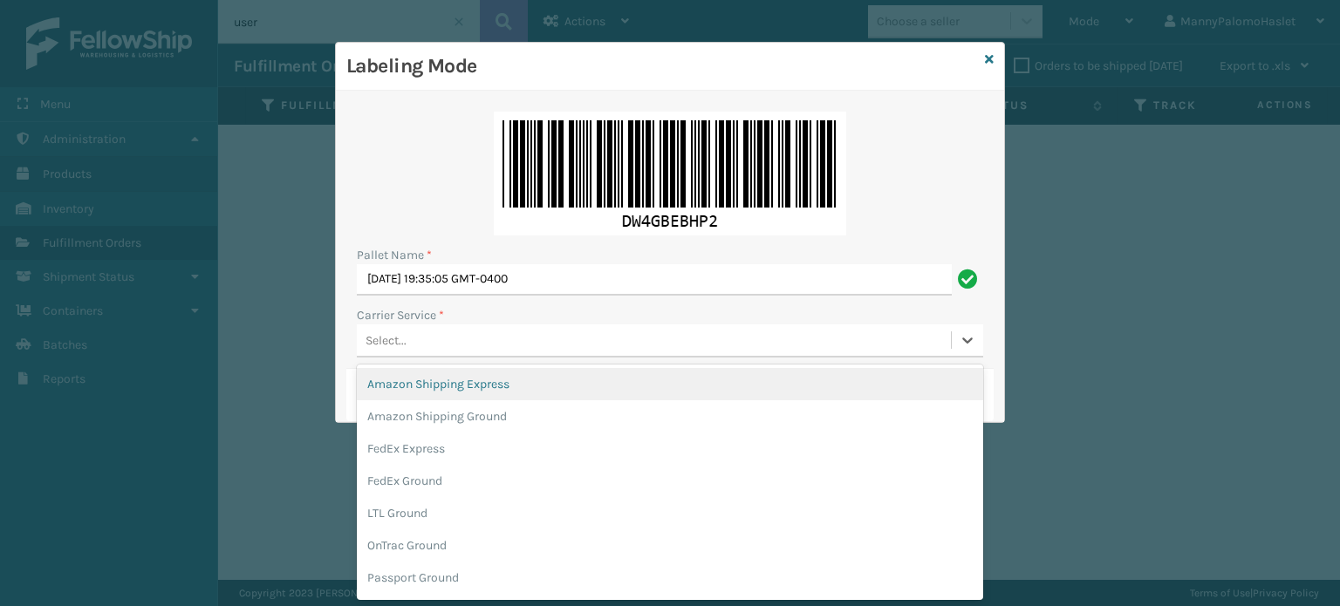
click at [531, 341] on div "Select..." at bounding box center [654, 340] width 594 height 29
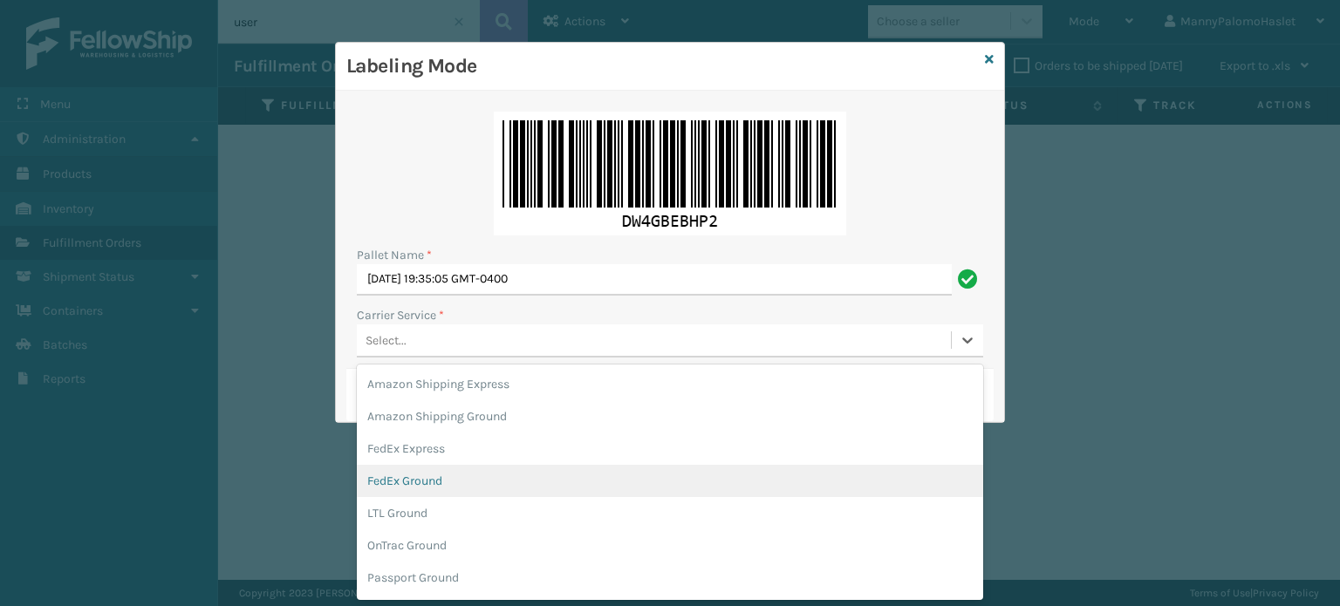
click at [554, 469] on div "FedEx Ground" at bounding box center [670, 481] width 626 height 32
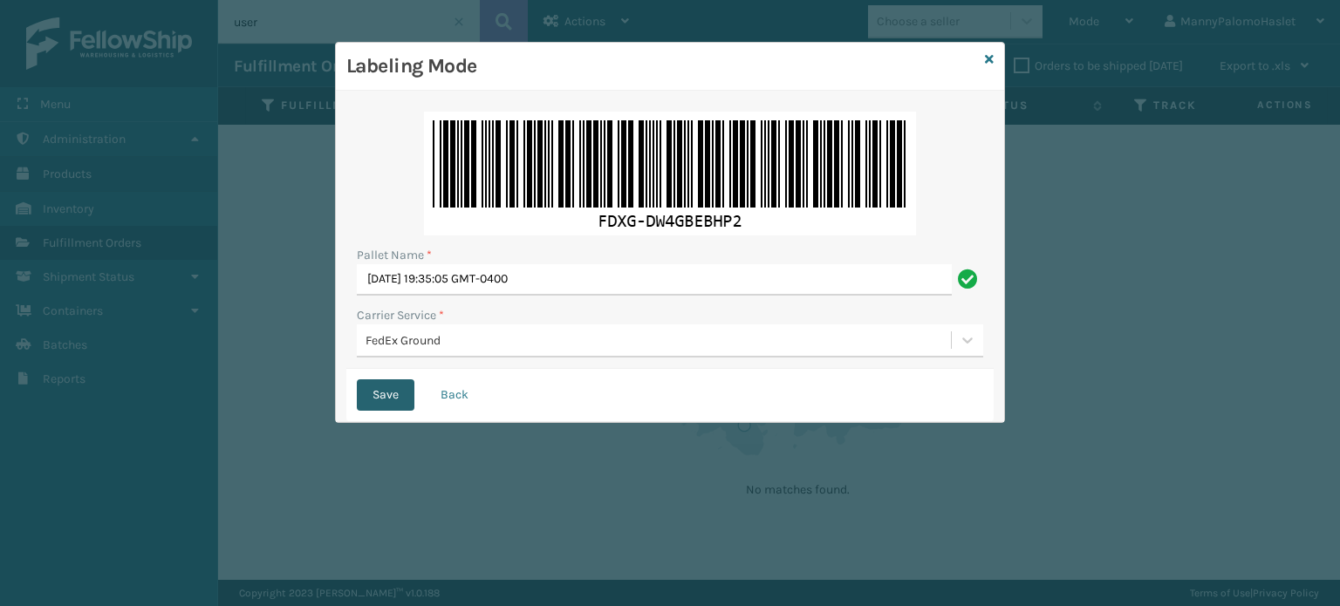
click at [377, 386] on button "Save" at bounding box center [386, 395] width 58 height 31
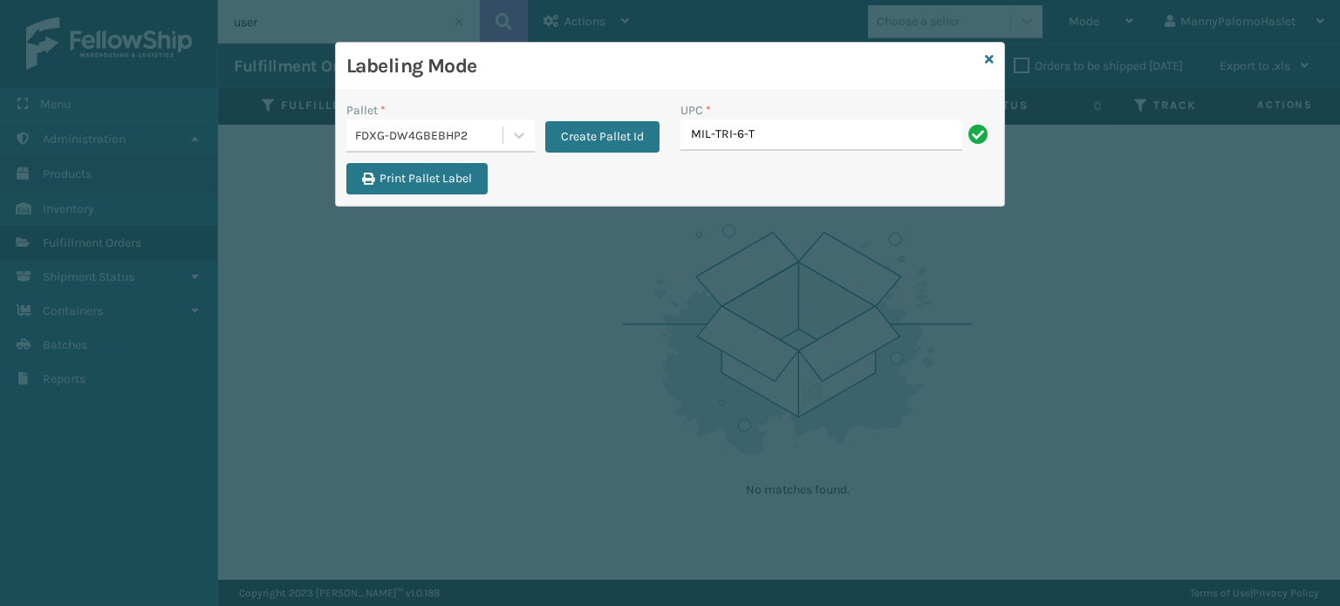
type input "MIL-TRI-6-T"
click at [1229, 210] on div "Labeling Mode Pallet * FDXG-DW4GBEBHP2 Create Pallet Id UPC * Print Pallet Label" at bounding box center [670, 303] width 1340 height 606
type input "m"
type input "MIL-TRI-6-T"
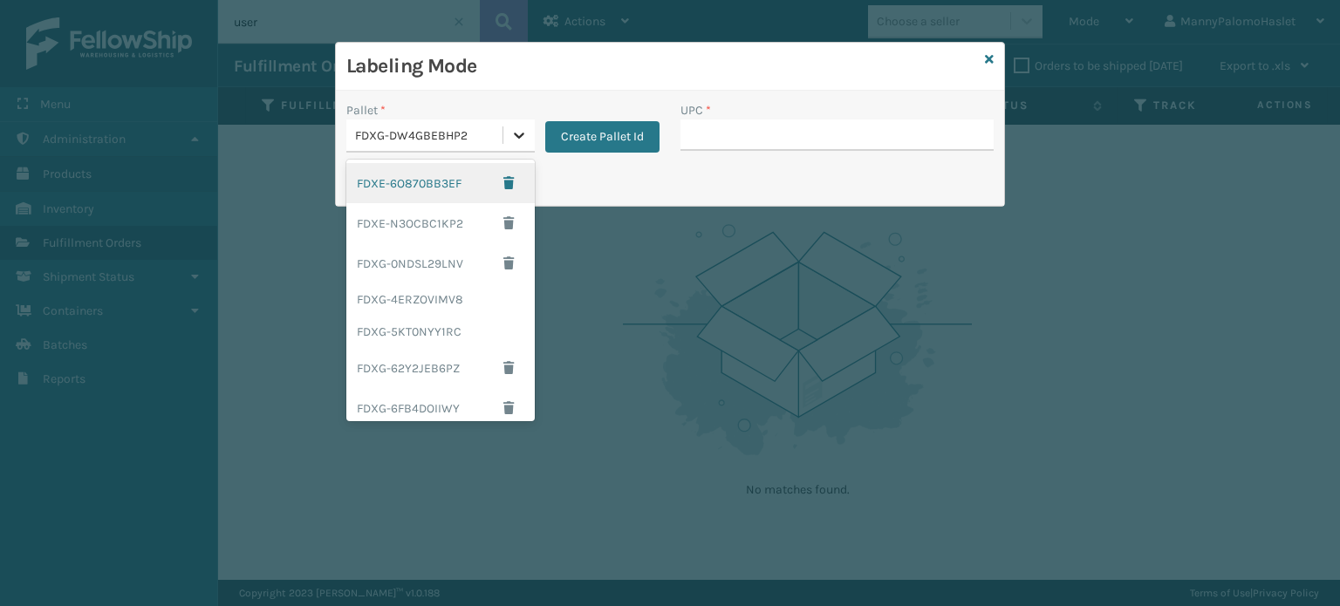
click at [512, 138] on icon at bounding box center [518, 135] width 17 height 17
click at [454, 181] on div "FDXE-6O870BB3EF" at bounding box center [440, 183] width 188 height 40
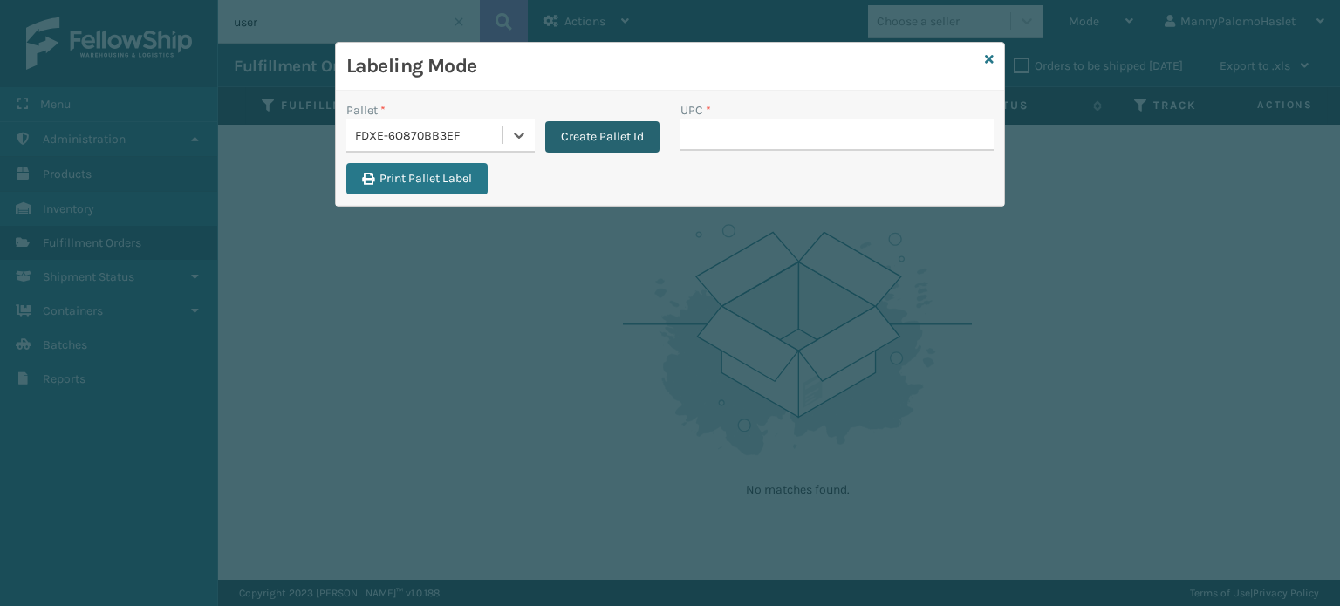
click at [597, 138] on button "Create Pallet Id" at bounding box center [602, 136] width 114 height 31
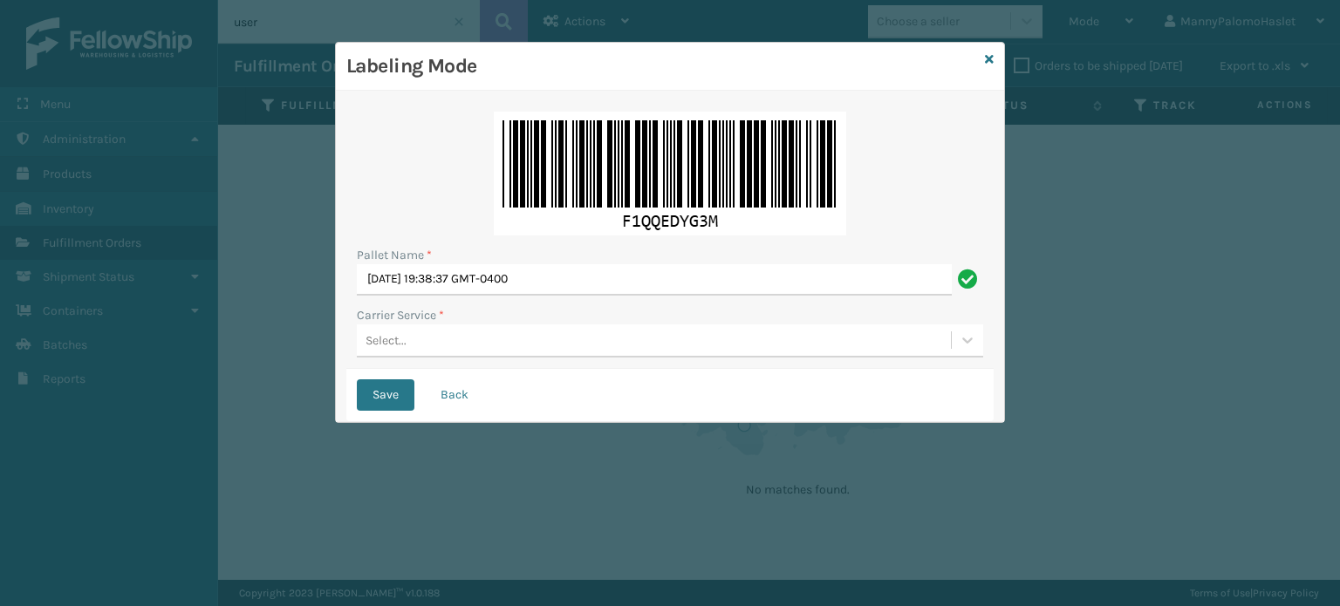
click at [592, 334] on div "Select..." at bounding box center [654, 340] width 594 height 29
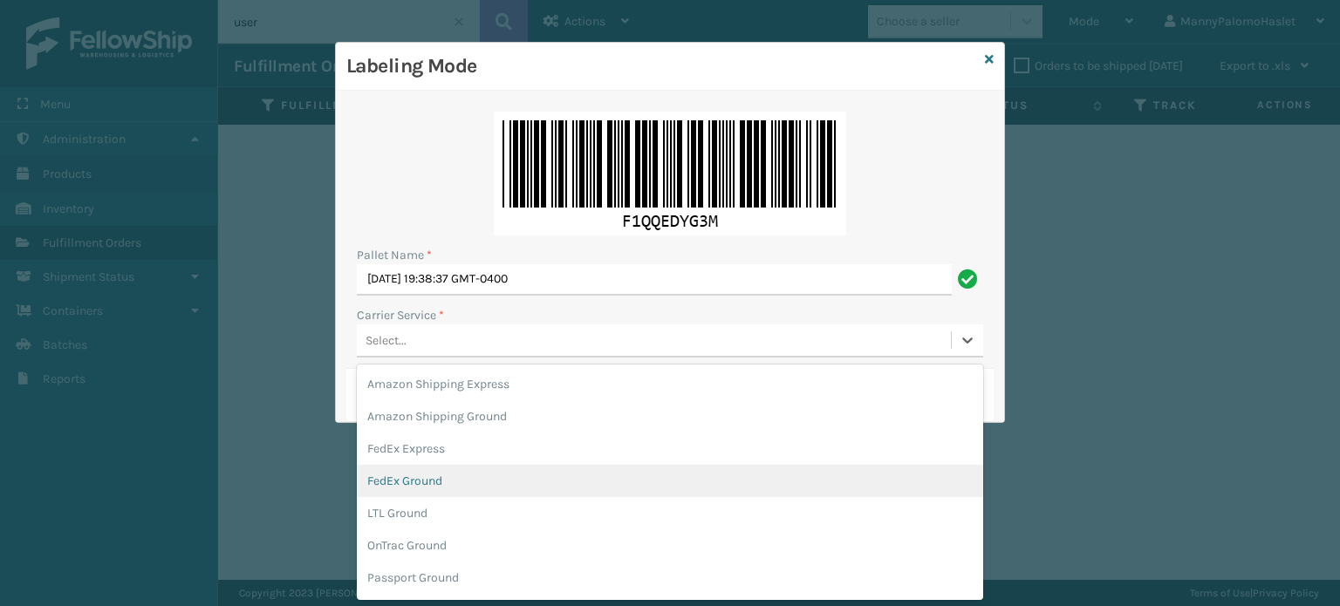
click at [608, 477] on div "FedEx Ground" at bounding box center [670, 481] width 626 height 32
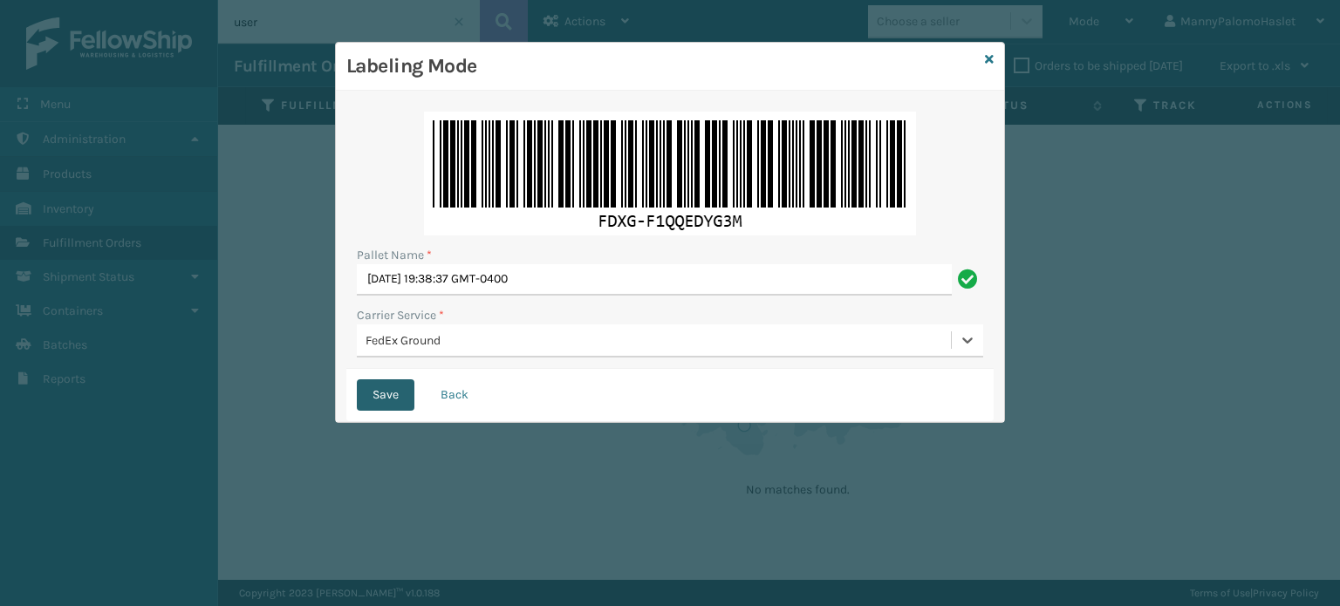
click at [382, 395] on button "Save" at bounding box center [386, 395] width 58 height 31
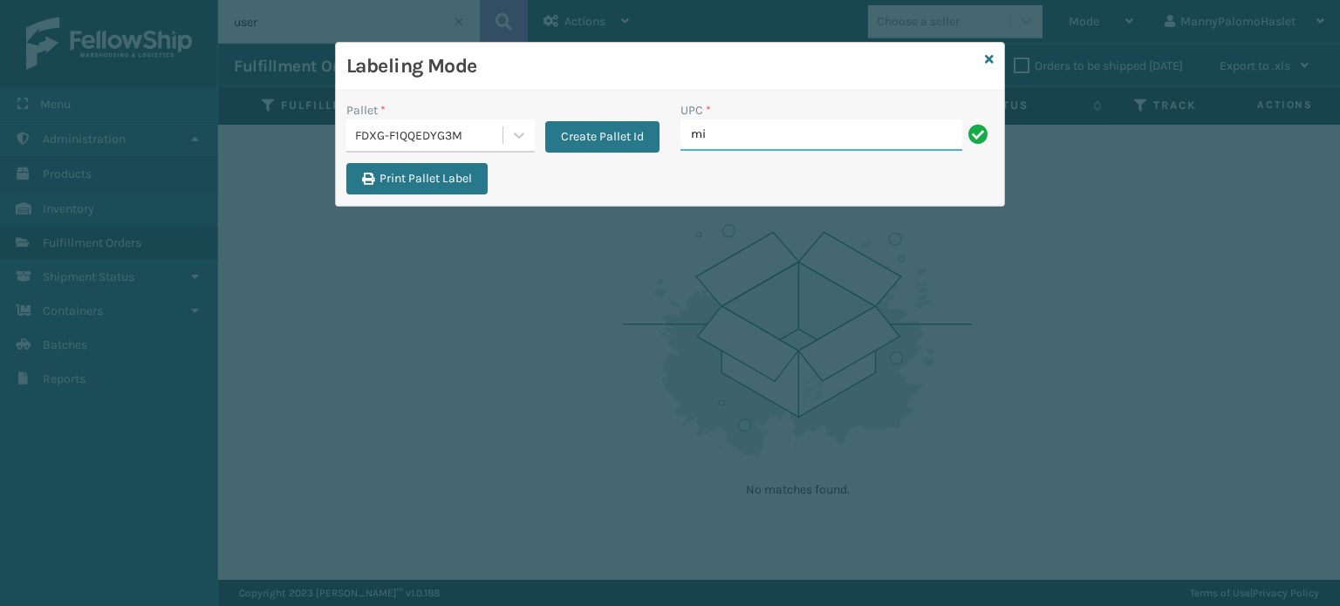
type input "m"
type input "MIL-HK"
click at [599, 133] on button "Create Pallet Id" at bounding box center [602, 136] width 114 height 31
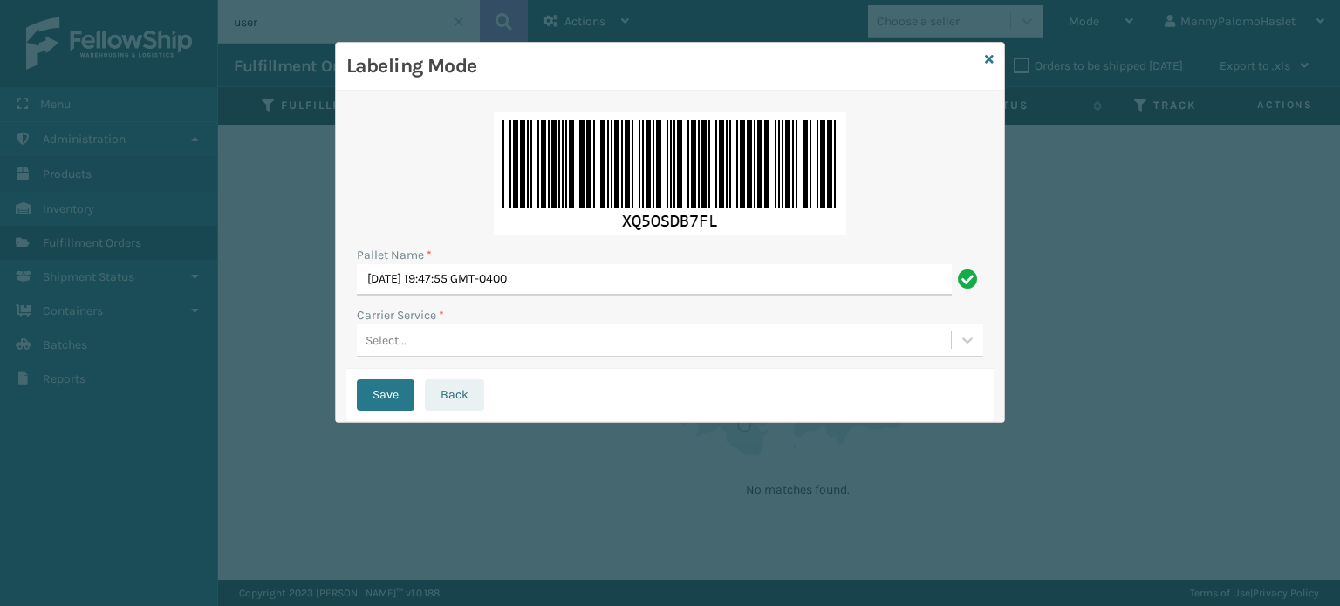
click at [456, 397] on button "Back" at bounding box center [454, 395] width 59 height 31
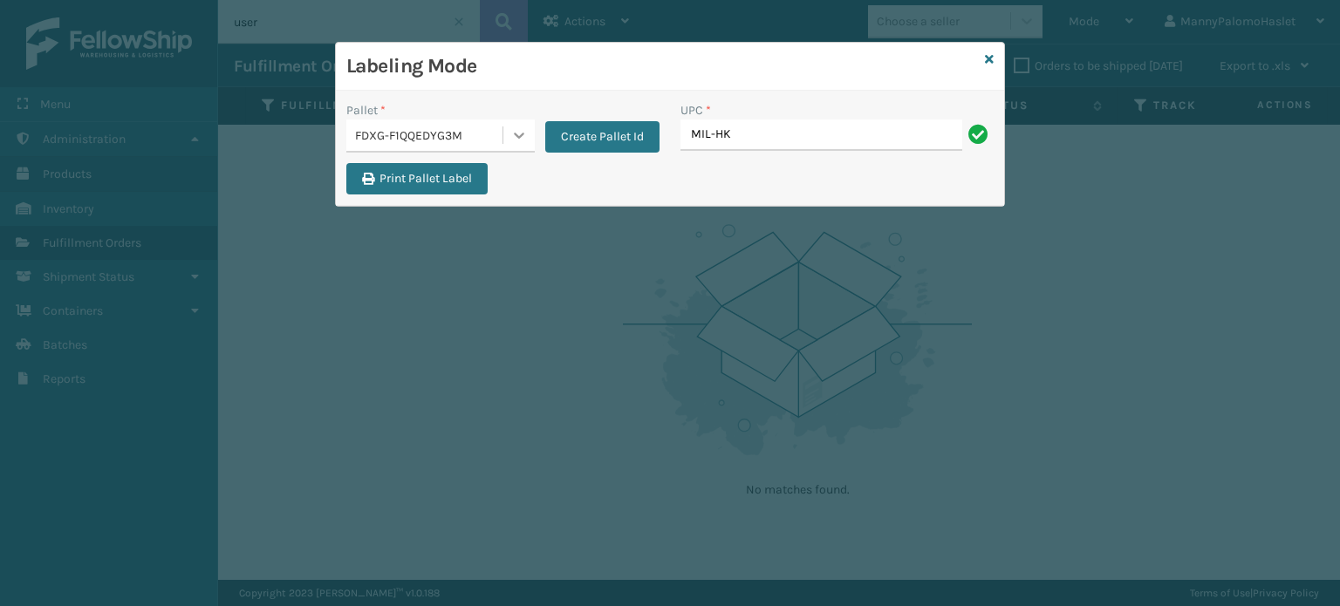
click at [513, 140] on icon at bounding box center [518, 135] width 17 height 17
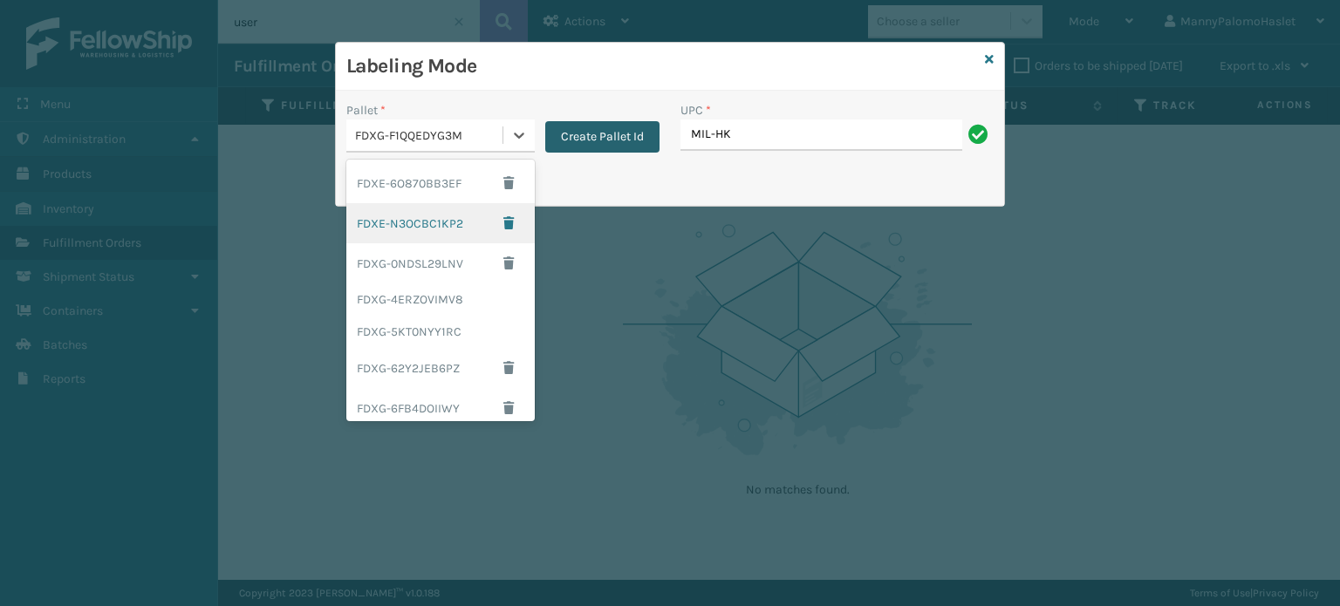
click at [612, 140] on button "Create Pallet Id" at bounding box center [602, 136] width 114 height 31
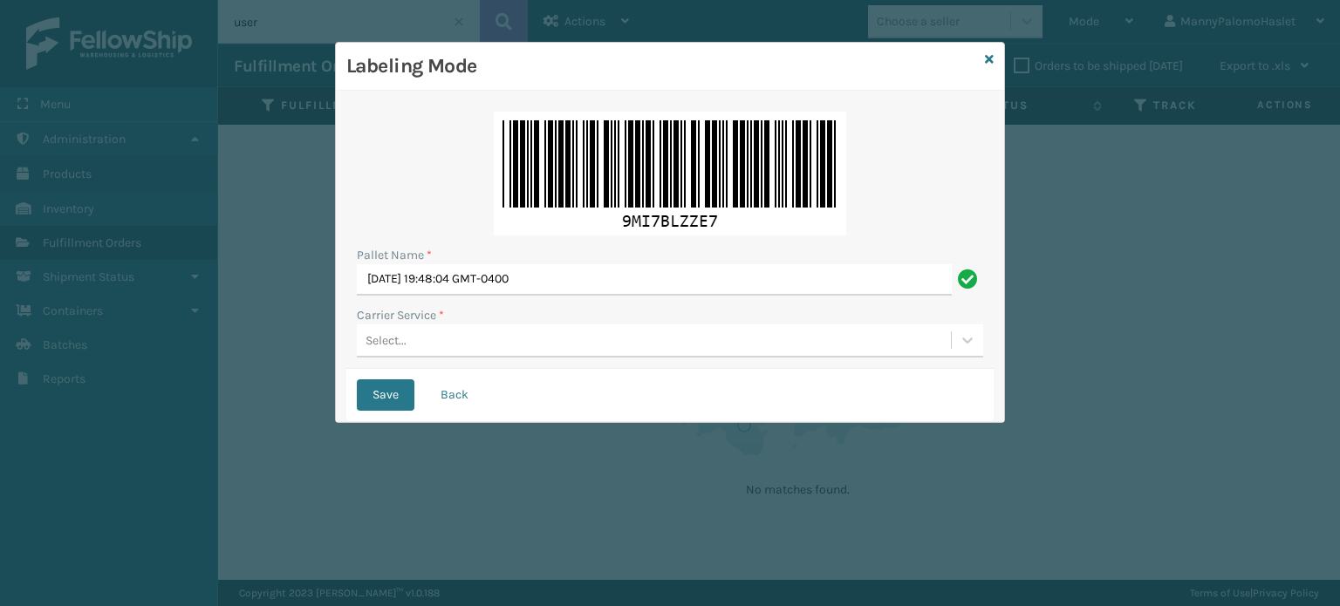
click at [515, 358] on div "Pallet Name * [DATE] 19:48:04 GMT-0400 Carrier Service * Select..." at bounding box center [669, 235] width 647 height 268
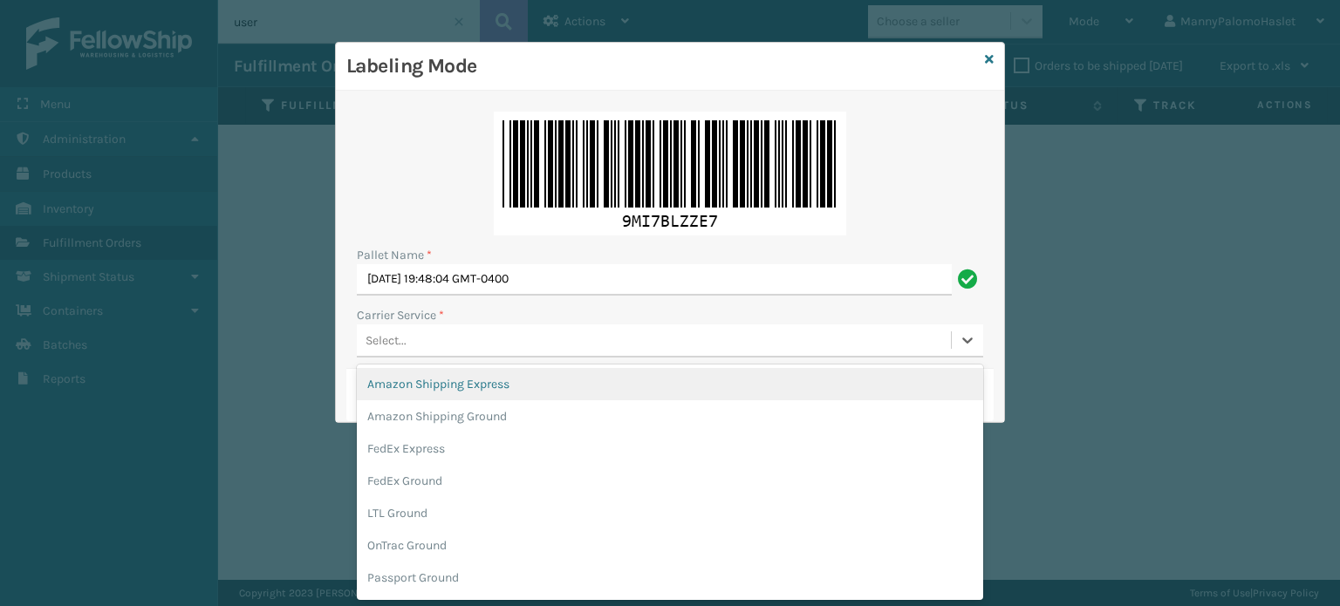
click at [517, 353] on div "Select..." at bounding box center [654, 340] width 594 height 29
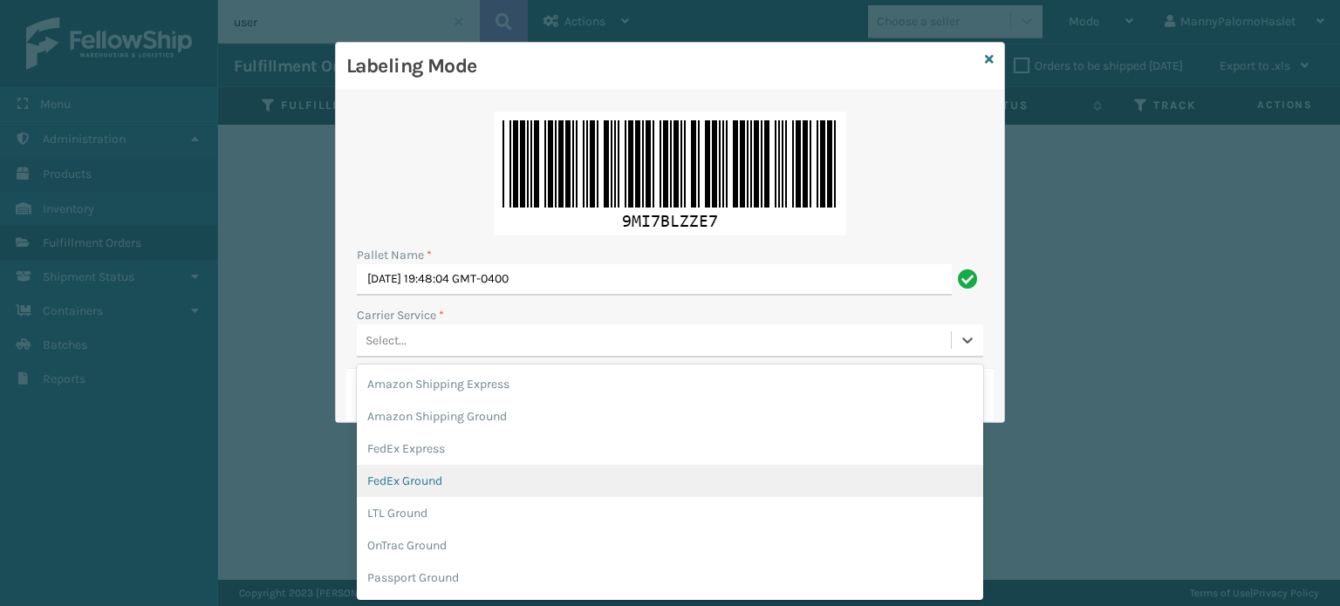
click at [492, 490] on div "FedEx Ground" at bounding box center [670, 481] width 626 height 32
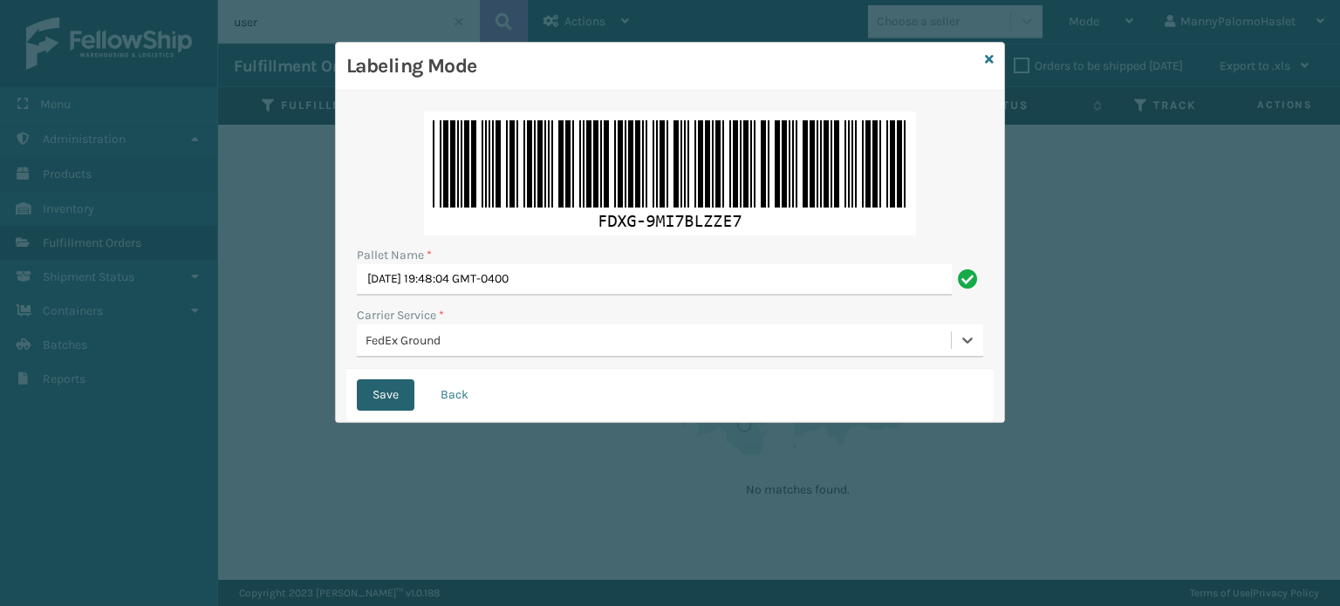
click at [384, 399] on button "Save" at bounding box center [386, 395] width 58 height 31
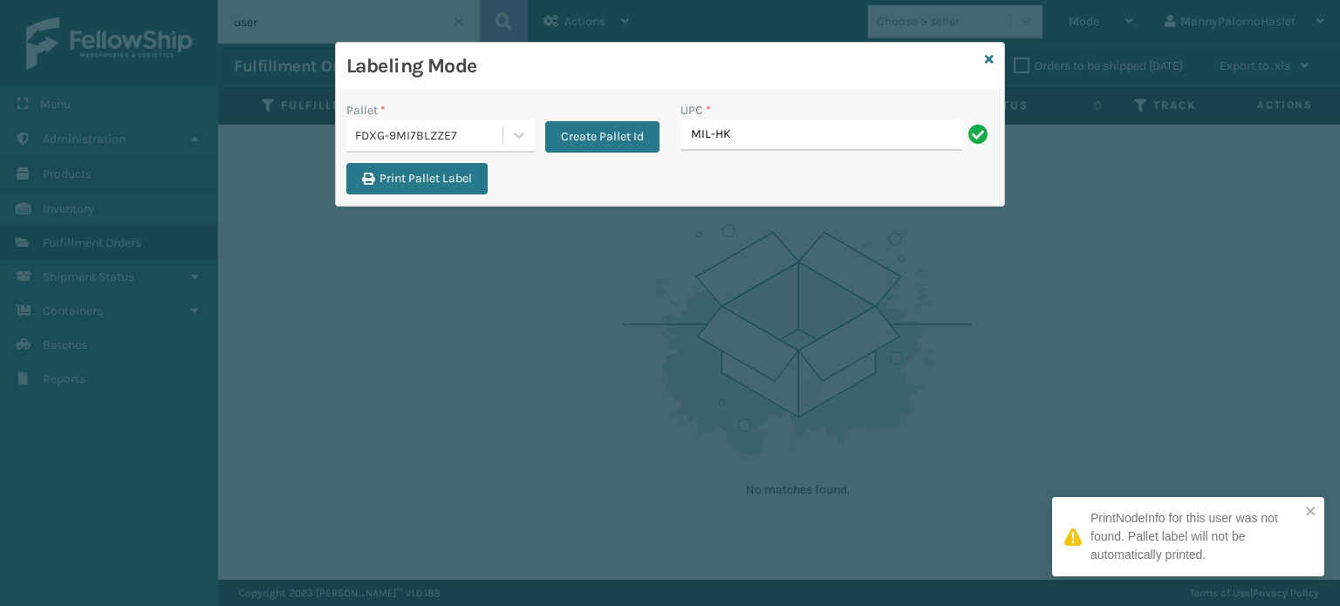
click at [1197, 544] on div "PrintNodeInfo for this user was not found. Pallet label will not be automatical…" at bounding box center [1195, 537] width 209 height 55
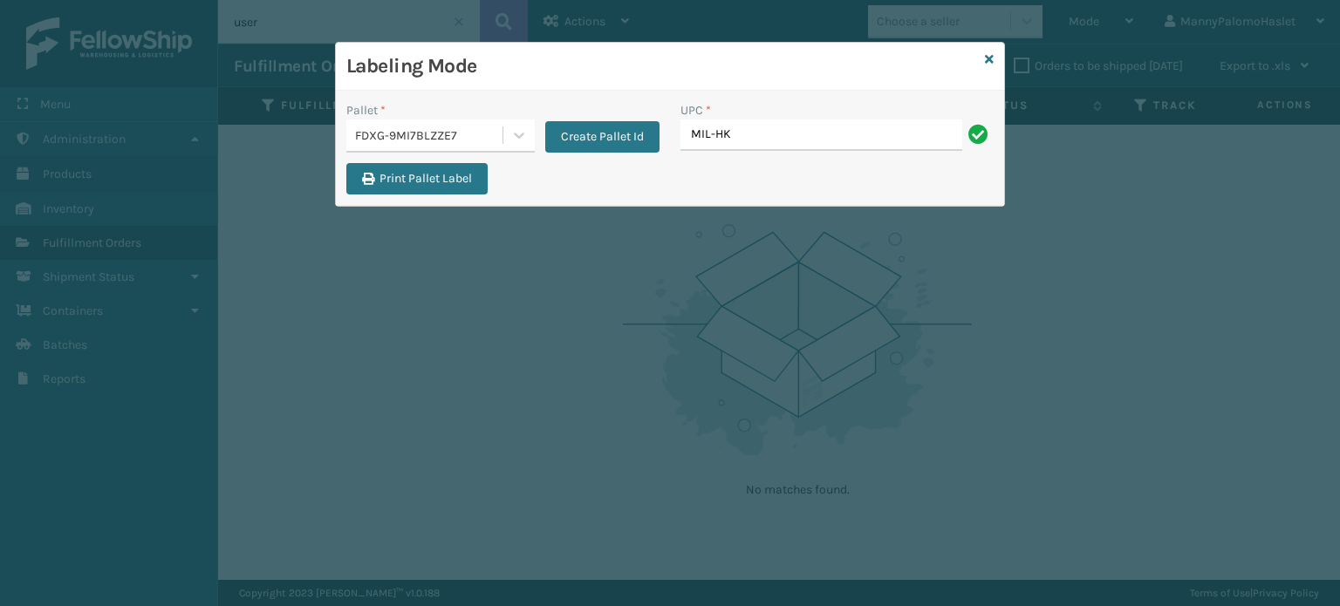
click at [769, 132] on input "MIL-HK" at bounding box center [822, 135] width 282 height 31
type input "MIL-TRI-6-T"
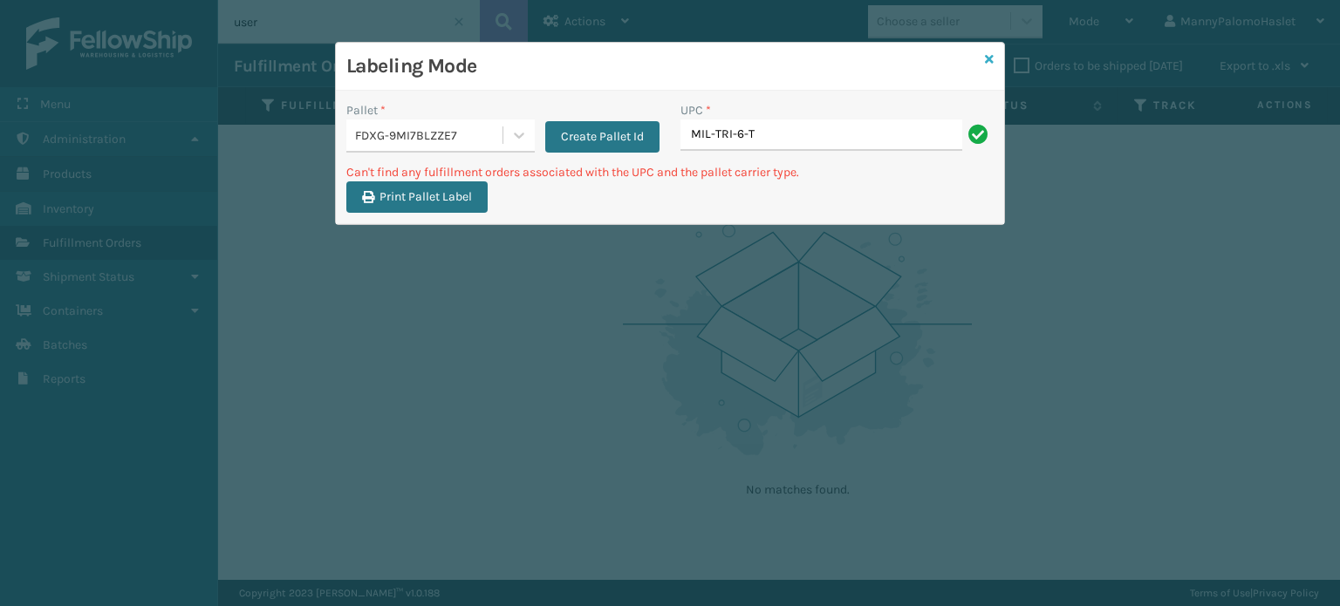
click at [988, 60] on icon at bounding box center [989, 59] width 9 height 12
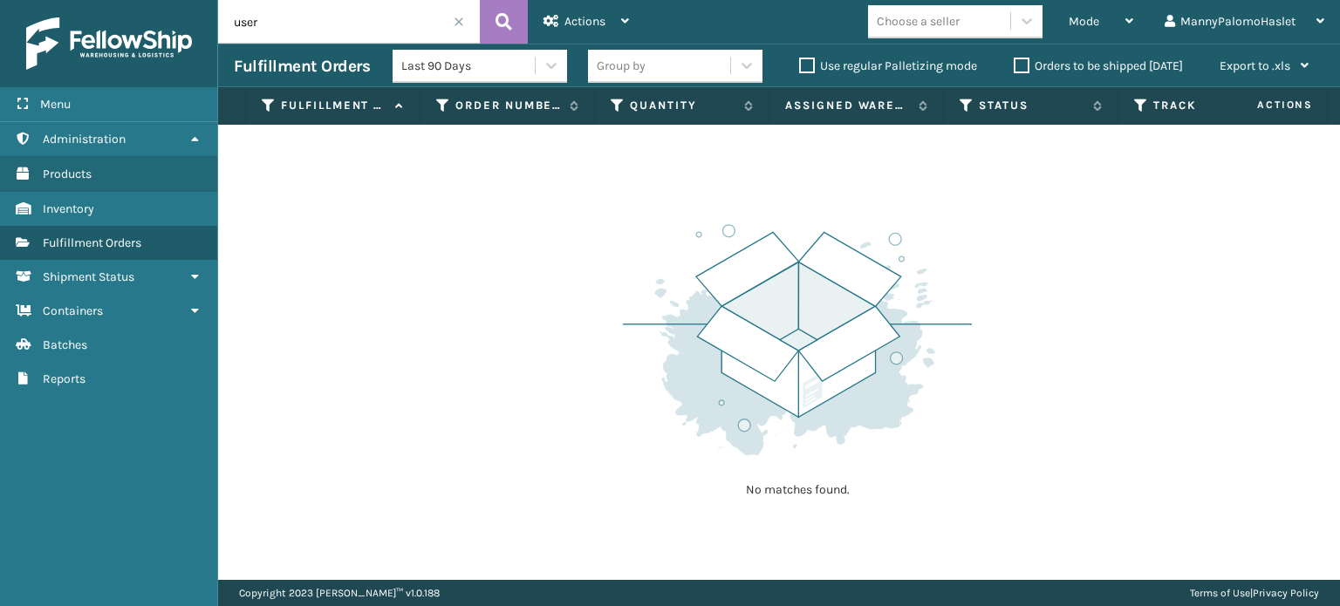
click at [1038, 40] on div "Mode Regular Mode Picking Mode Labeling Mode Exit Scan Mode Choose a seller Man…" at bounding box center [992, 22] width 695 height 44
click at [1037, 29] on div at bounding box center [1026, 20] width 31 height 31
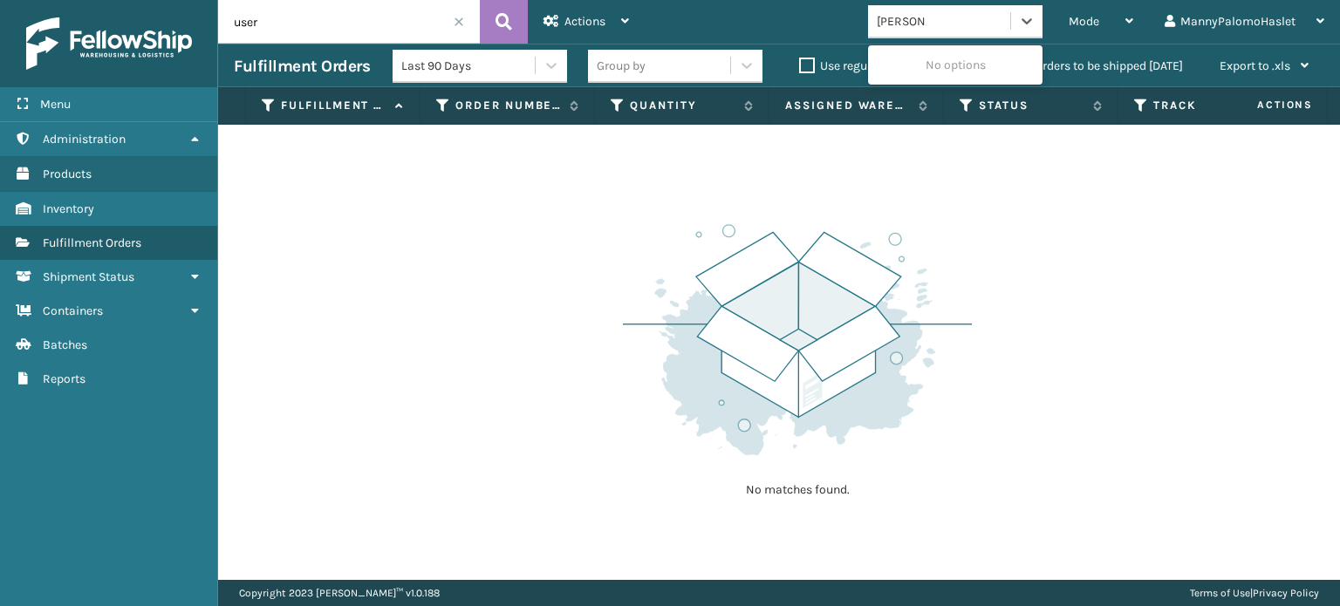
type input "[PERSON_NAME]"
click at [1308, 31] on div "MannyPalomoHaslet" at bounding box center [1245, 22] width 160 height 44
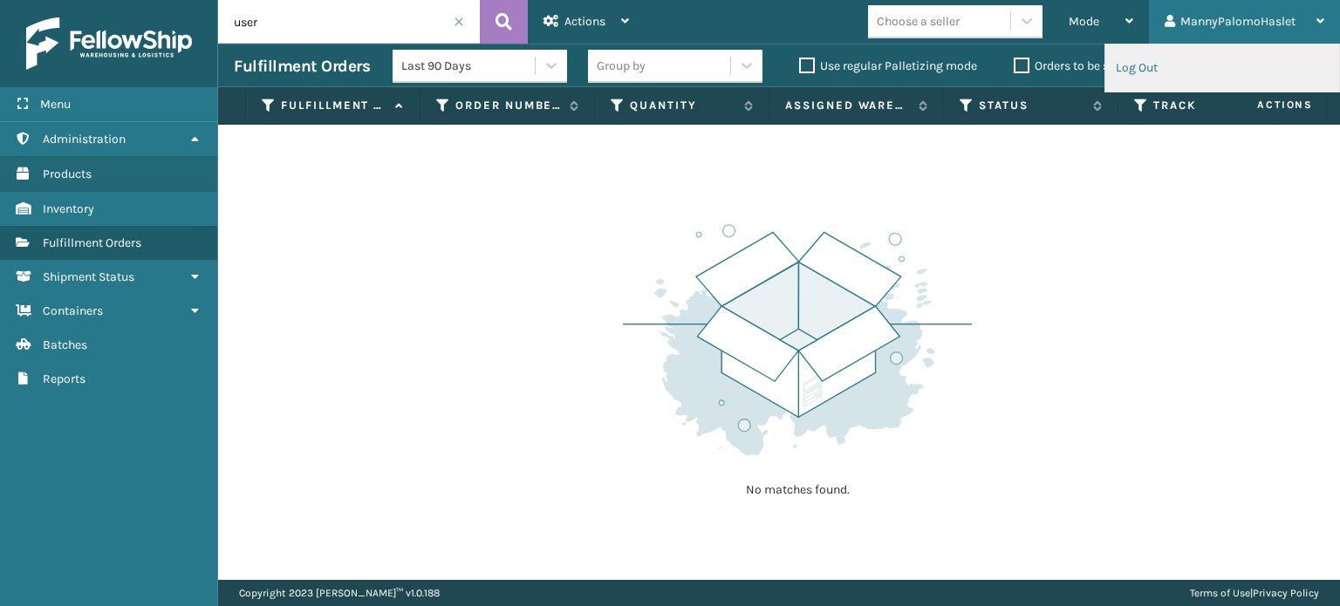
click at [1169, 63] on li "Log Out" at bounding box center [1223, 67] width 234 height 47
